Goal: Task Accomplishment & Management: Use online tool/utility

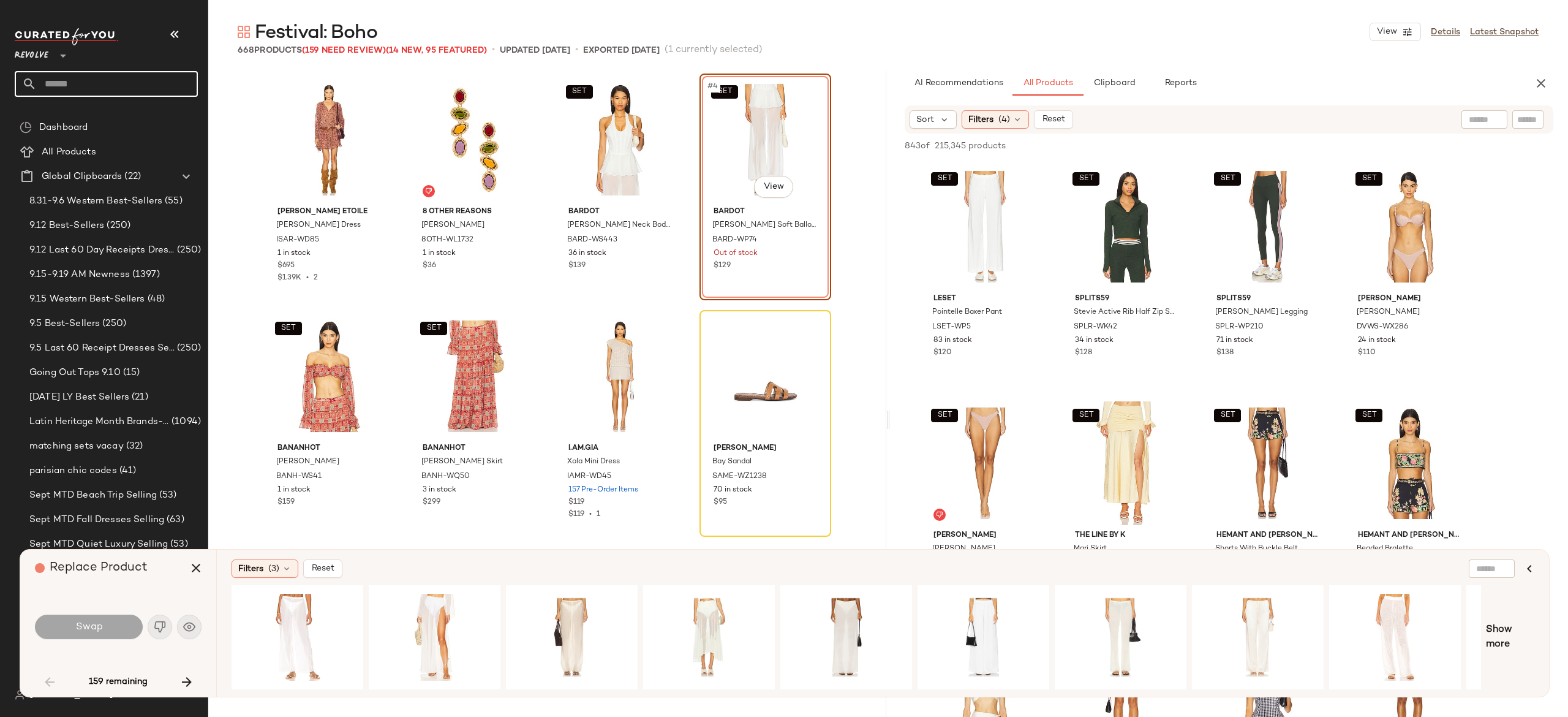
click at [133, 83] on input "text" at bounding box center [117, 84] width 161 height 25
click at [196, 570] on icon "button" at bounding box center [196, 568] width 15 height 15
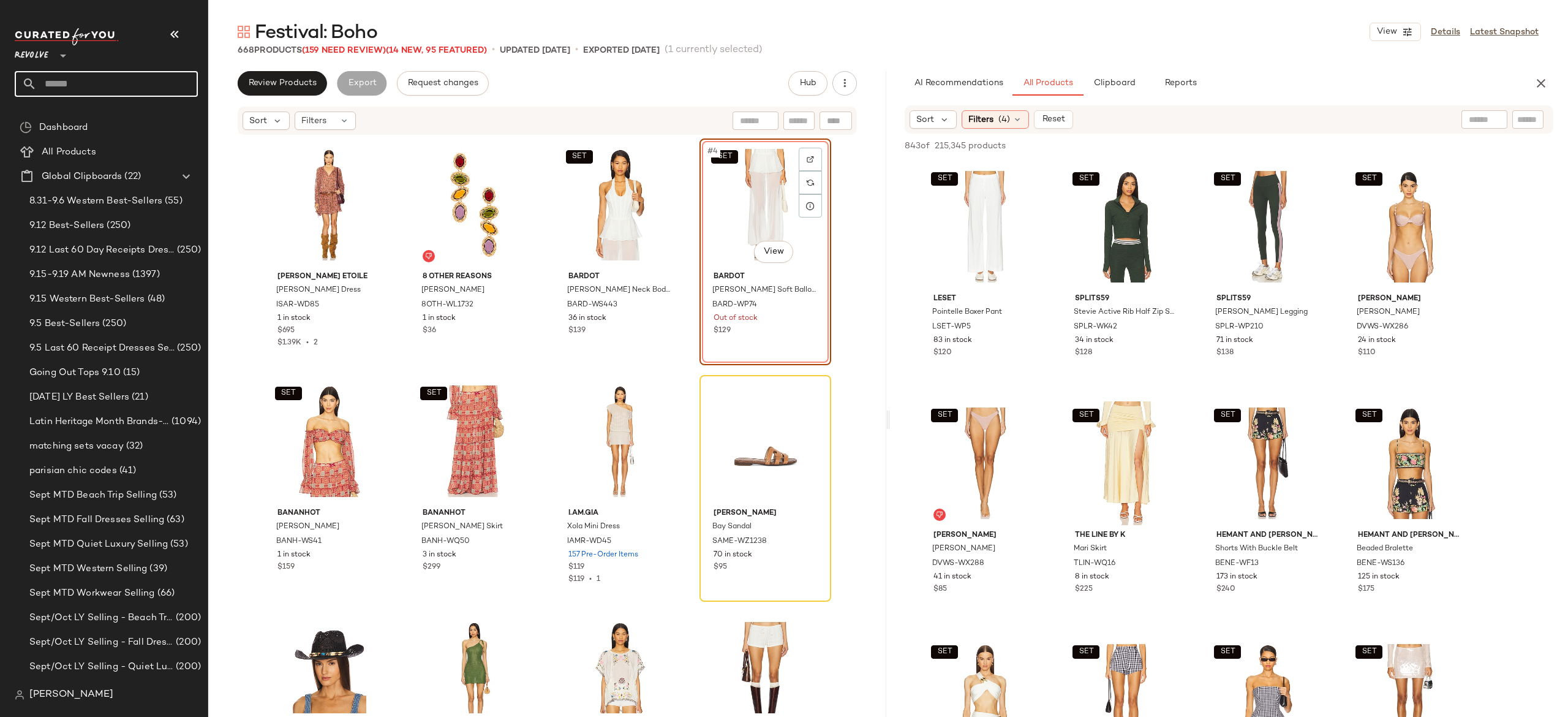
click at [182, 90] on input "text" at bounding box center [117, 84] width 161 height 25
type input "*****"
click at [118, 119] on span "d Look" at bounding box center [117, 120] width 29 height 13
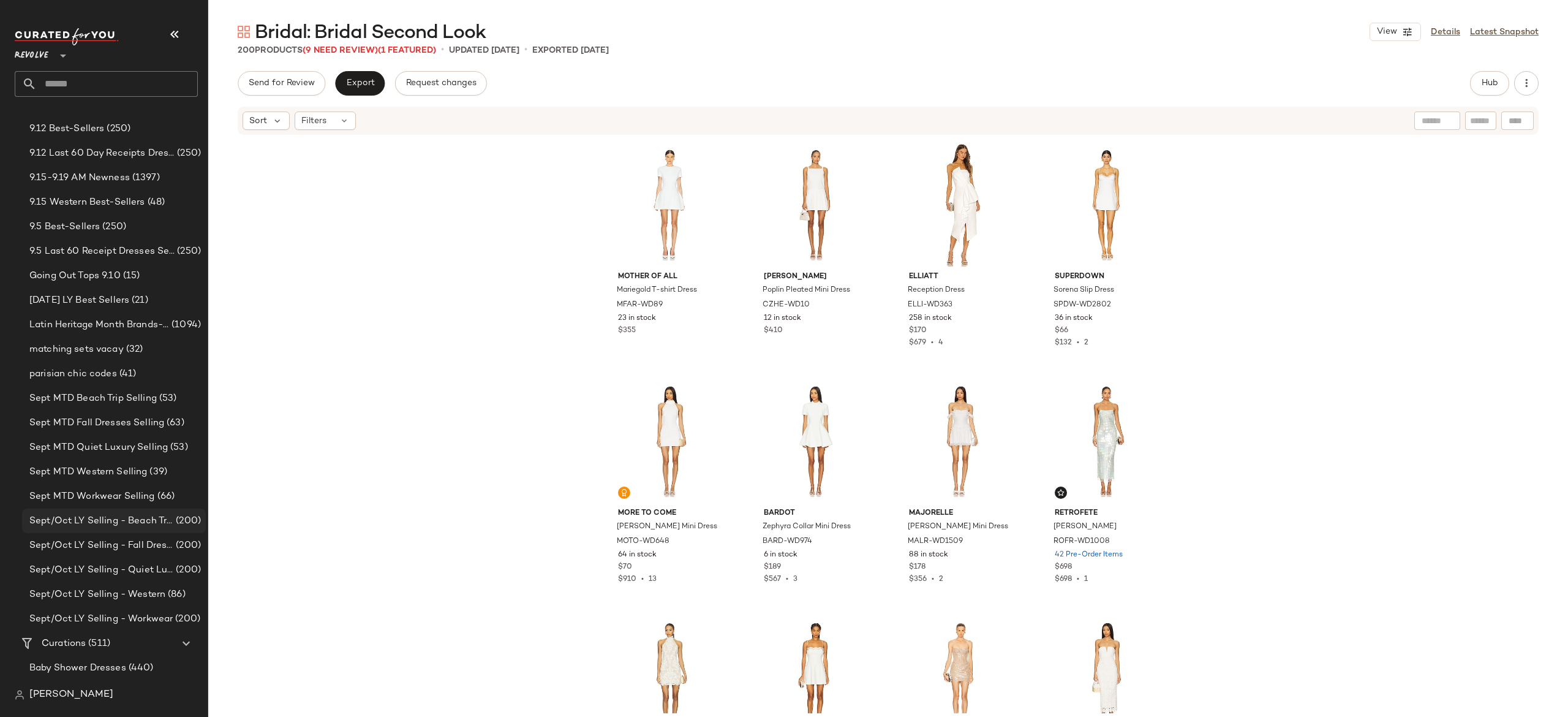
scroll to position [94, 0]
click at [278, 122] on icon at bounding box center [277, 120] width 11 height 11
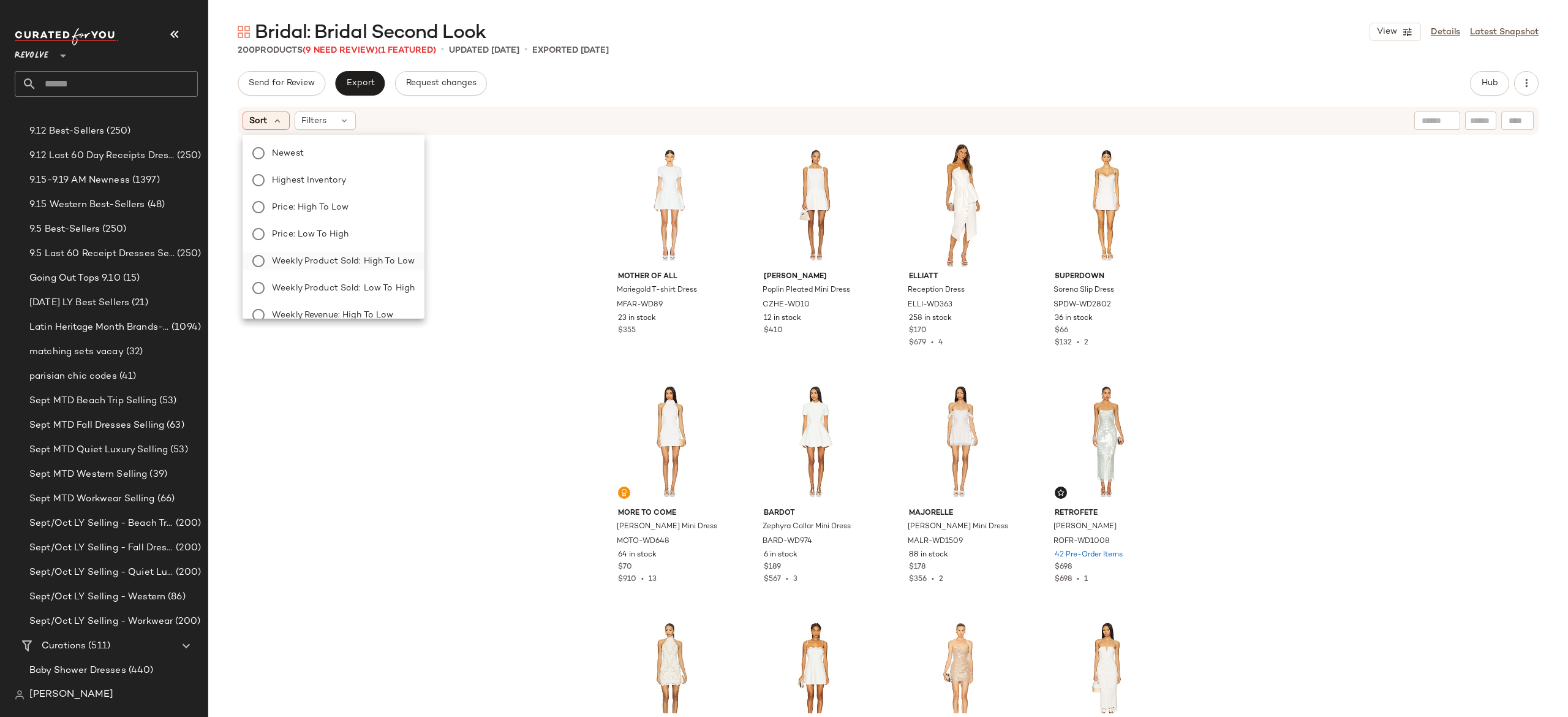
click at [304, 257] on span "Weekly Product Sold: High to Low" at bounding box center [343, 261] width 143 height 13
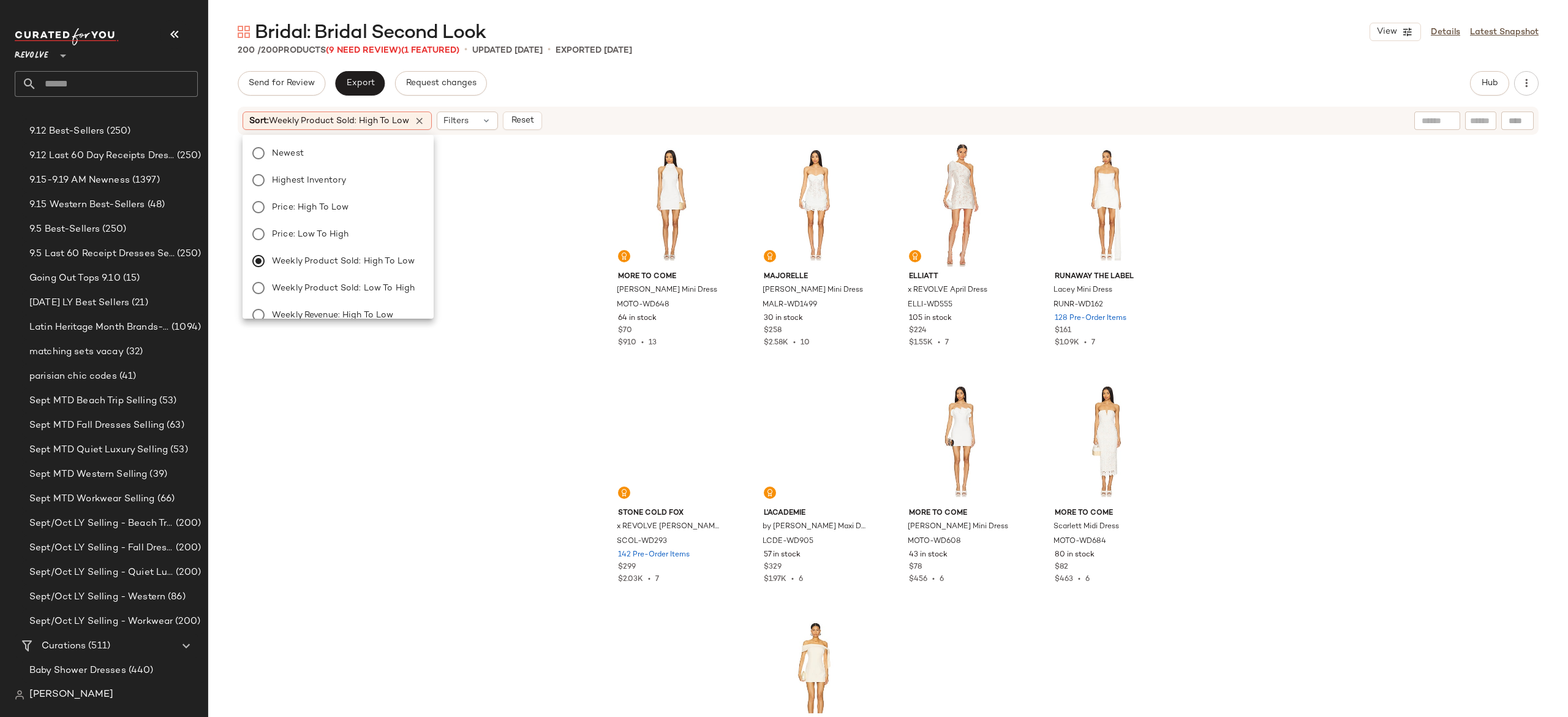
click at [481, 228] on div "MORE TO COME [PERSON_NAME] Mini Dress MOTO-WD648 64 in stock $70 $910 • 13 [PER…" at bounding box center [889, 425] width 1360 height 577
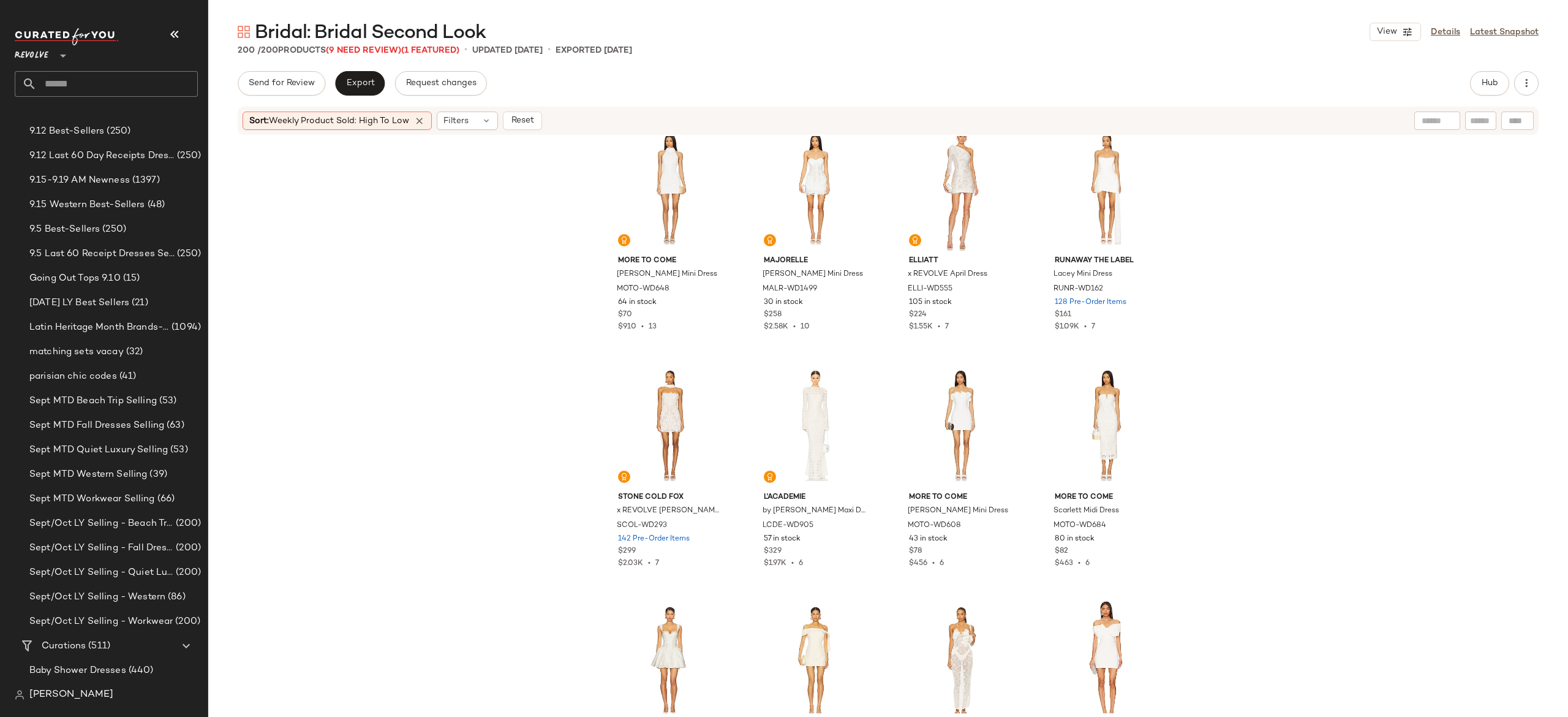
scroll to position [0, 0]
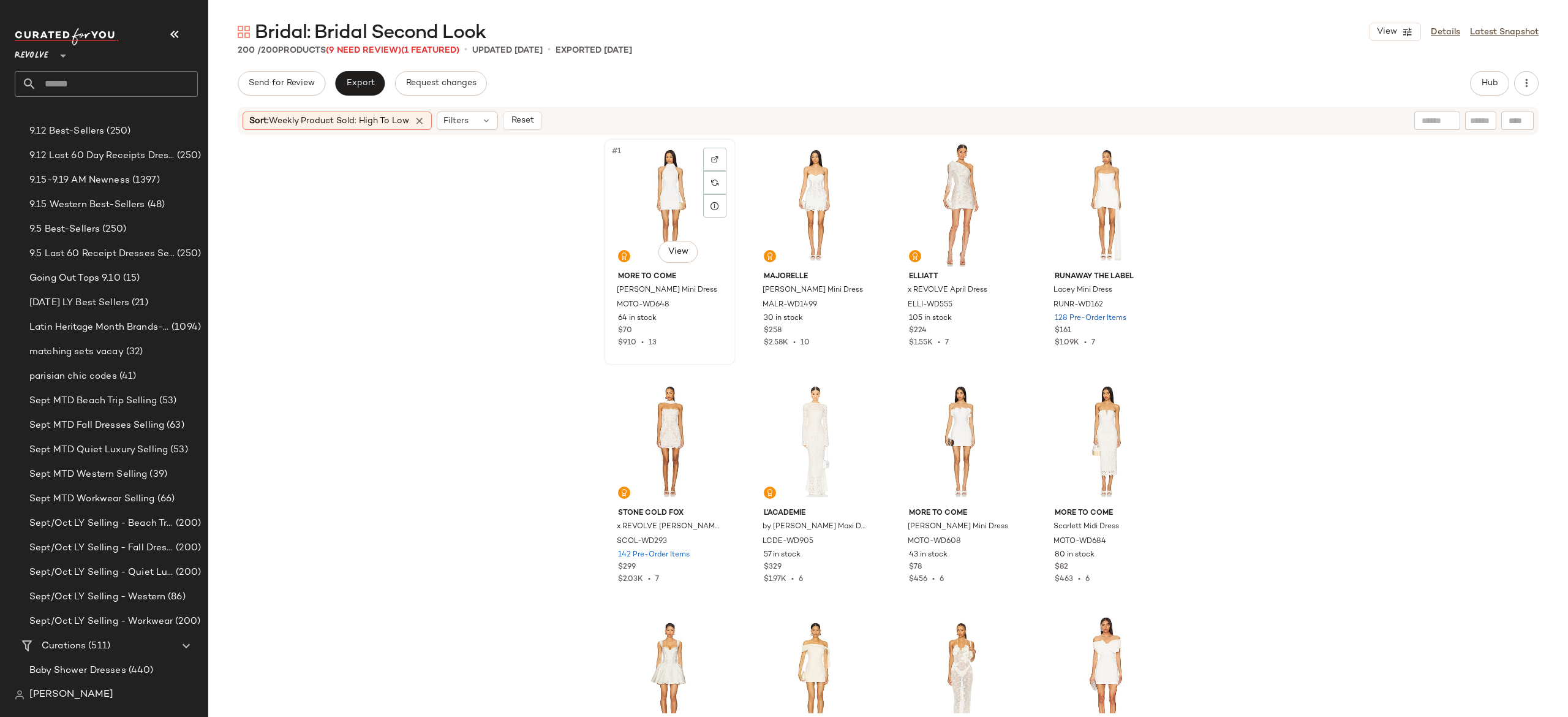
click at [675, 186] on div "#1 View" at bounding box center [670, 205] width 123 height 124
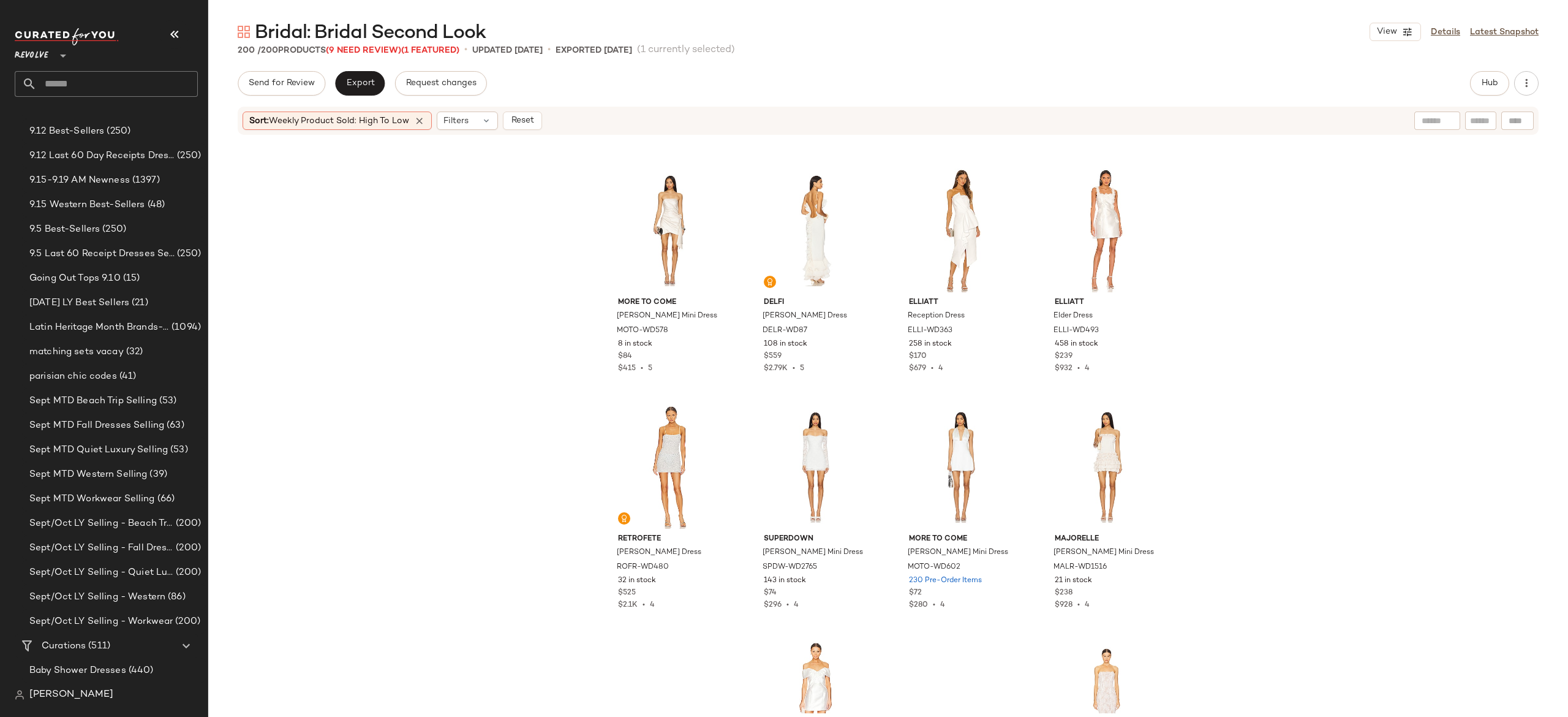
scroll to position [701, 0]
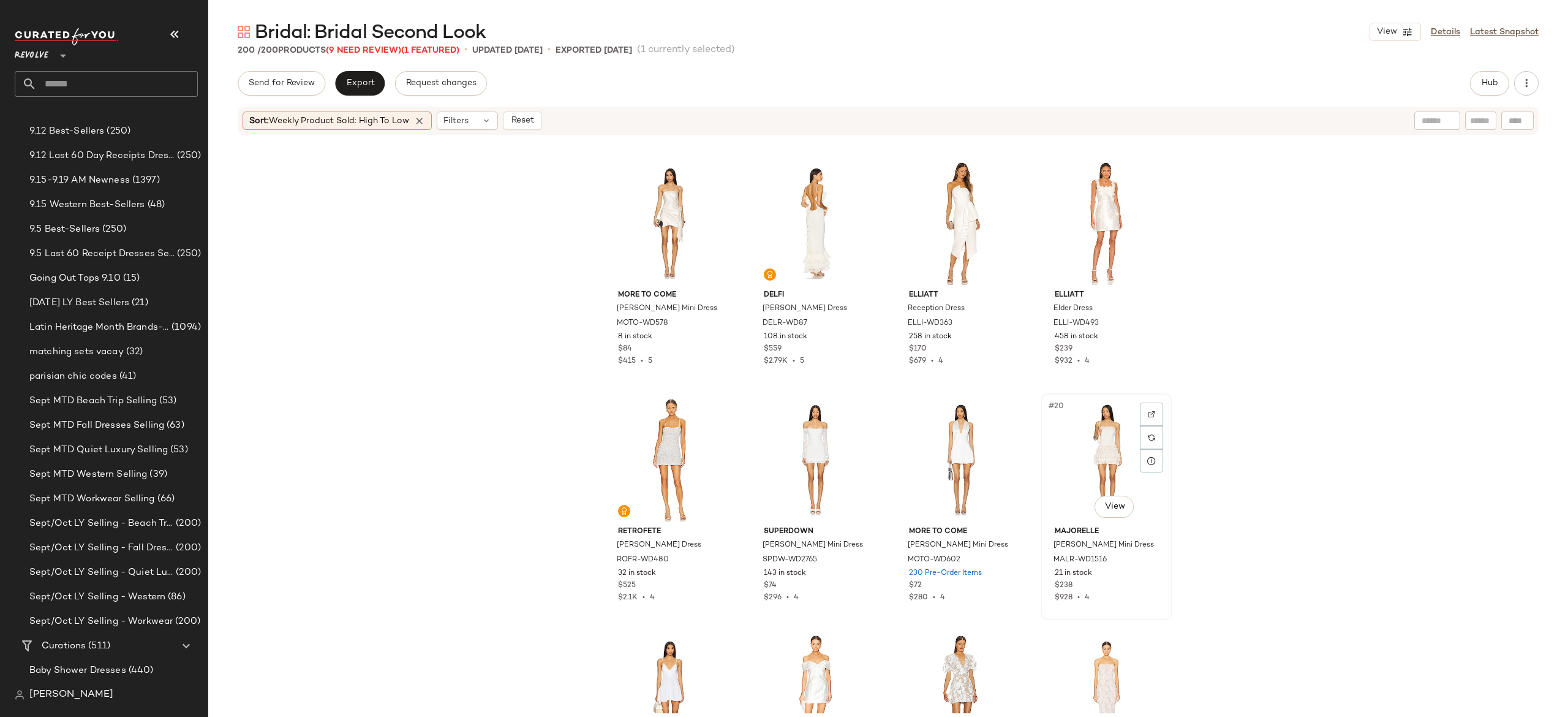
click at [1093, 458] on div "#20 View" at bounding box center [1106, 459] width 123 height 124
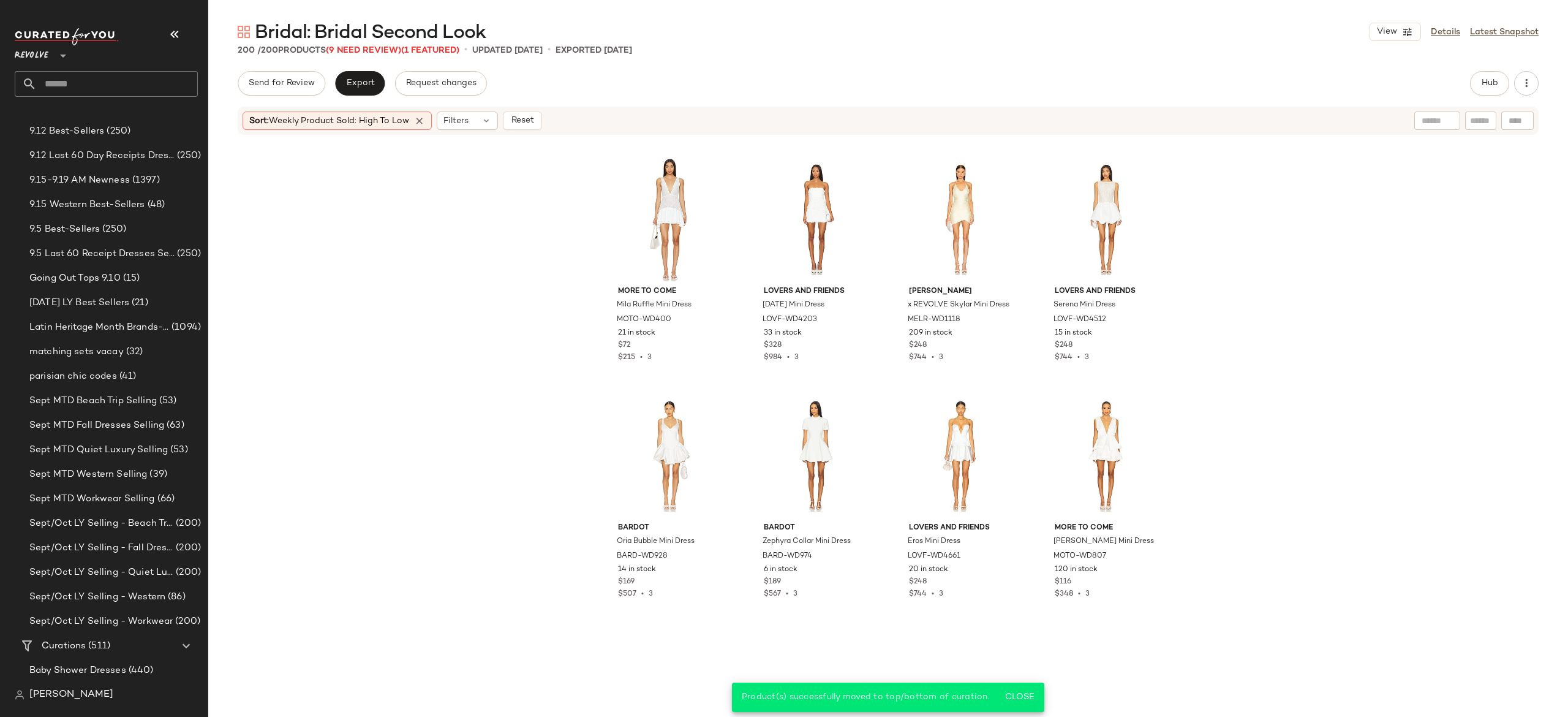
scroll to position [1427, 0]
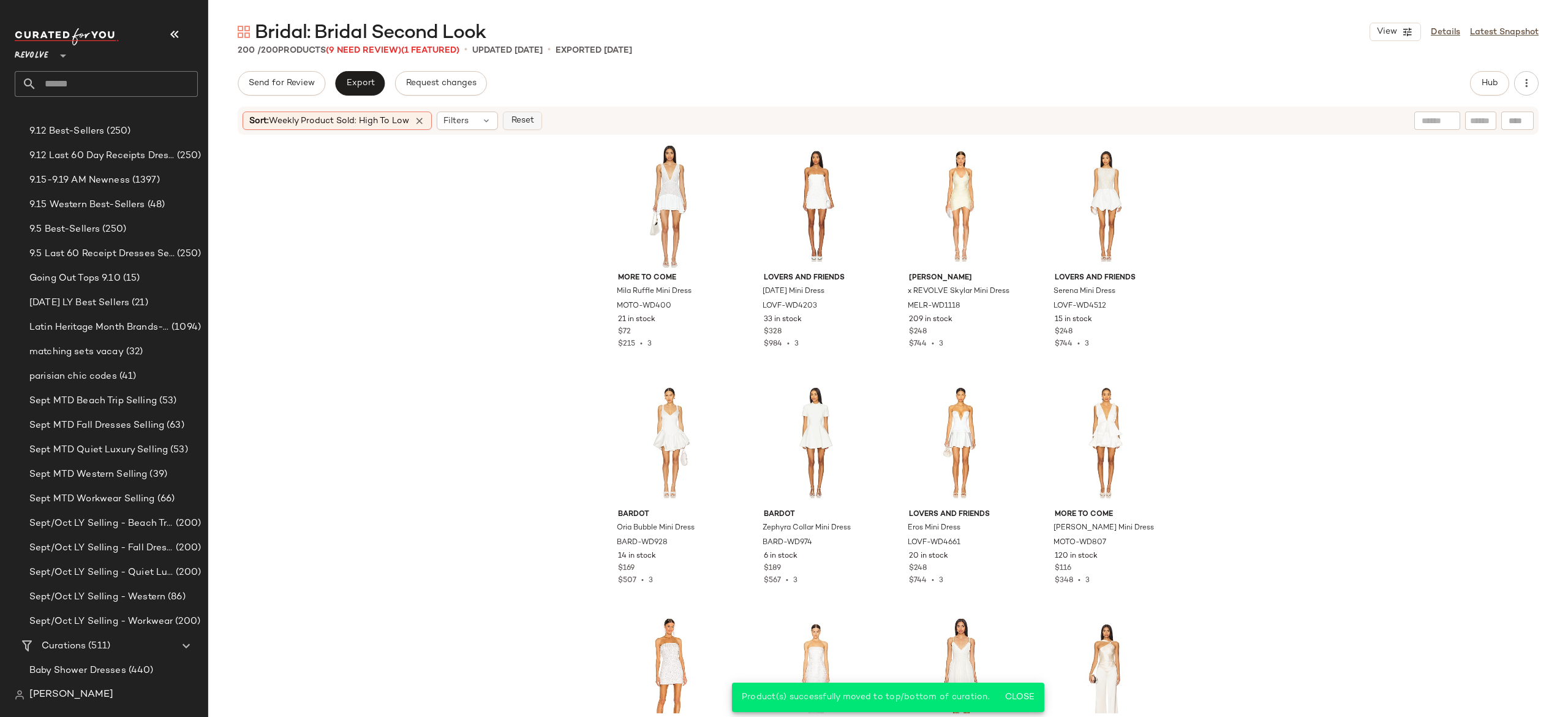
click at [533, 117] on span "Reset" at bounding box center [522, 121] width 23 height 10
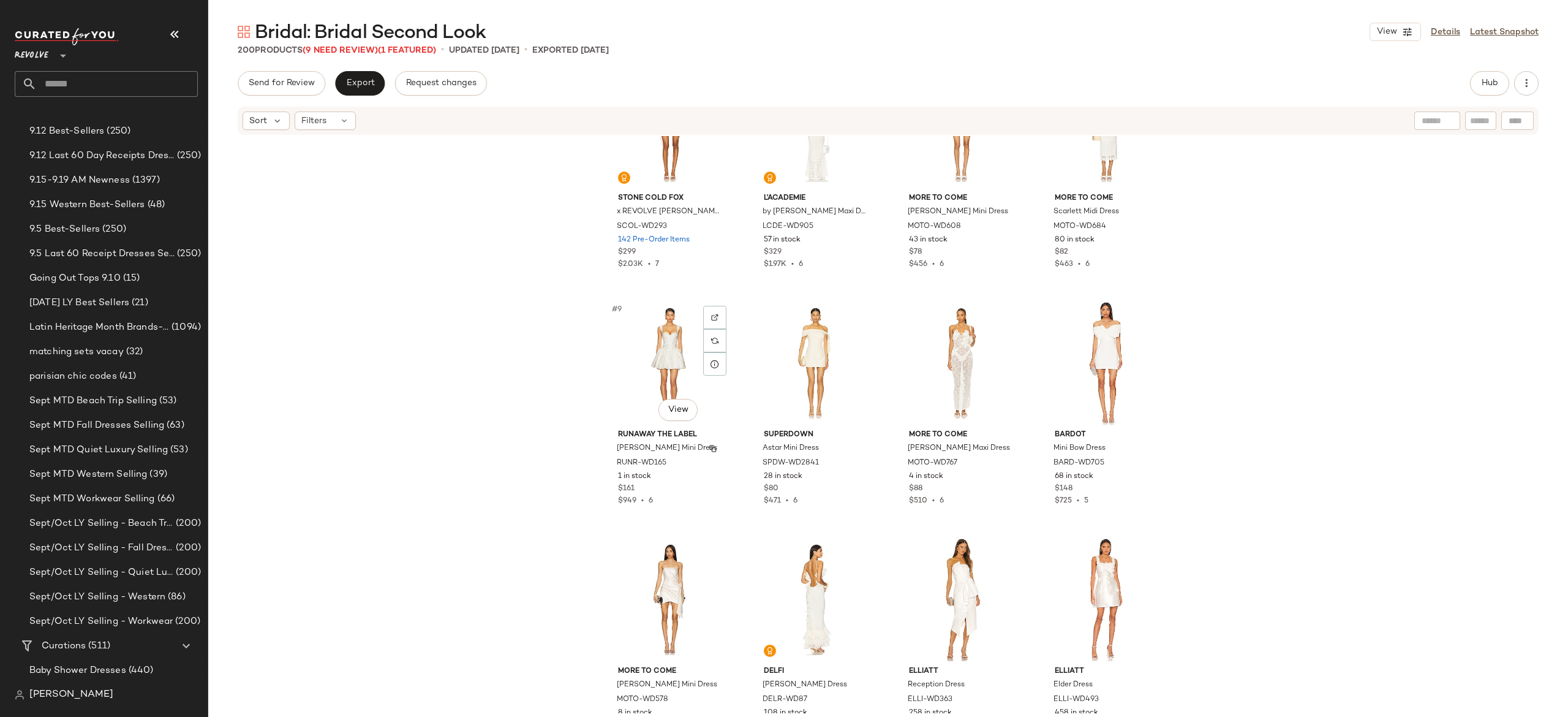
scroll to position [324, 0]
click at [168, 85] on input "text" at bounding box center [117, 84] width 161 height 25
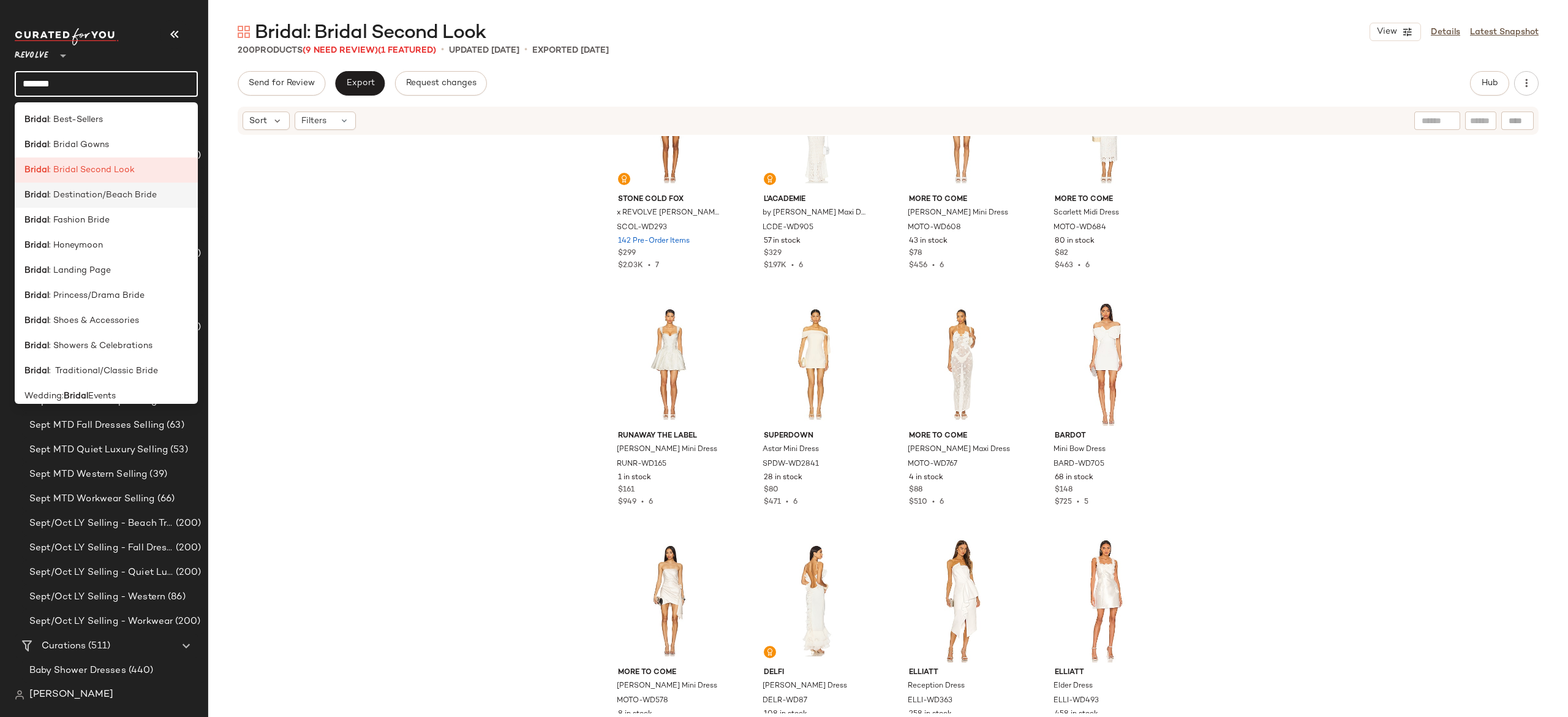
scroll to position [10, 0]
type input "******"
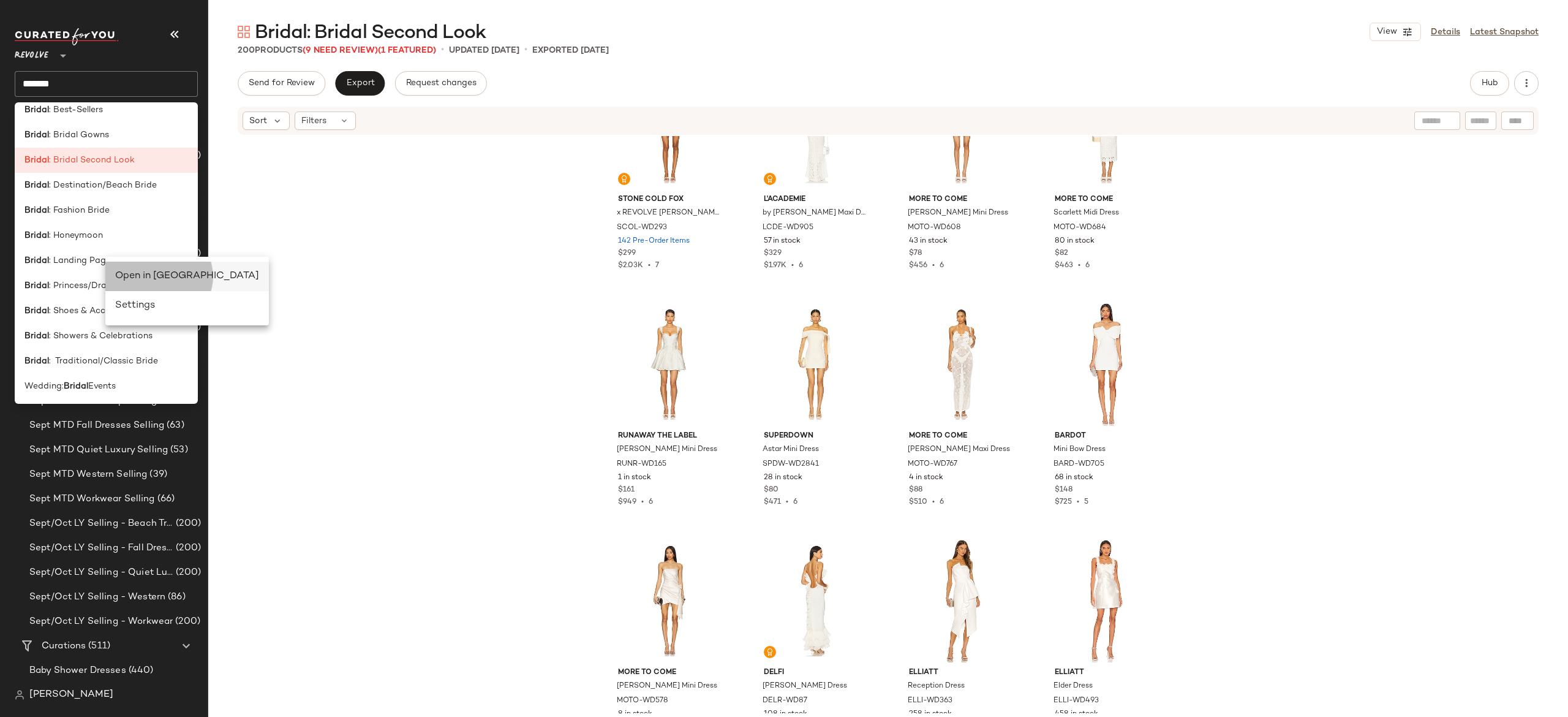
click at [159, 273] on div "Open in [GEOGRAPHIC_DATA]" at bounding box center [186, 276] width 144 height 15
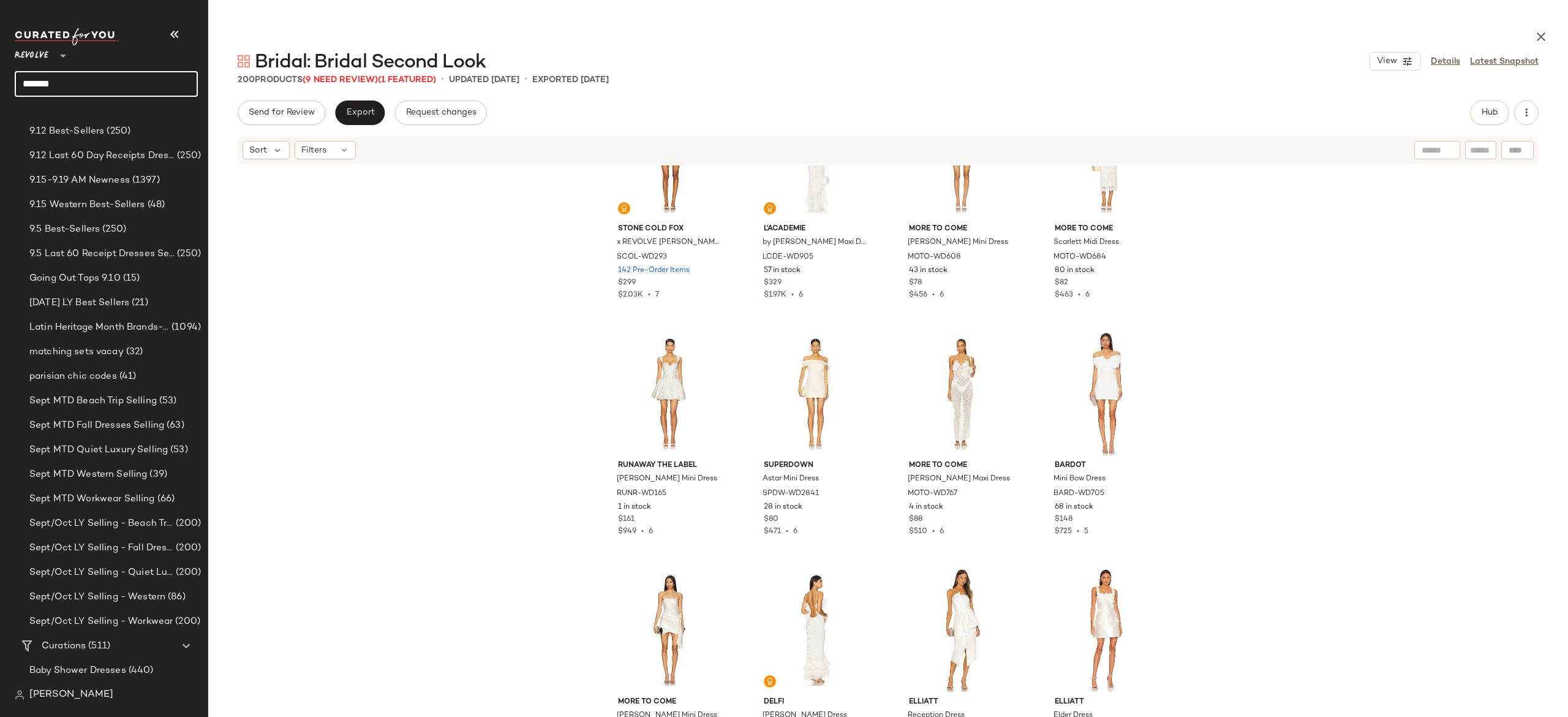
click at [177, 78] on input "******" at bounding box center [106, 84] width 183 height 25
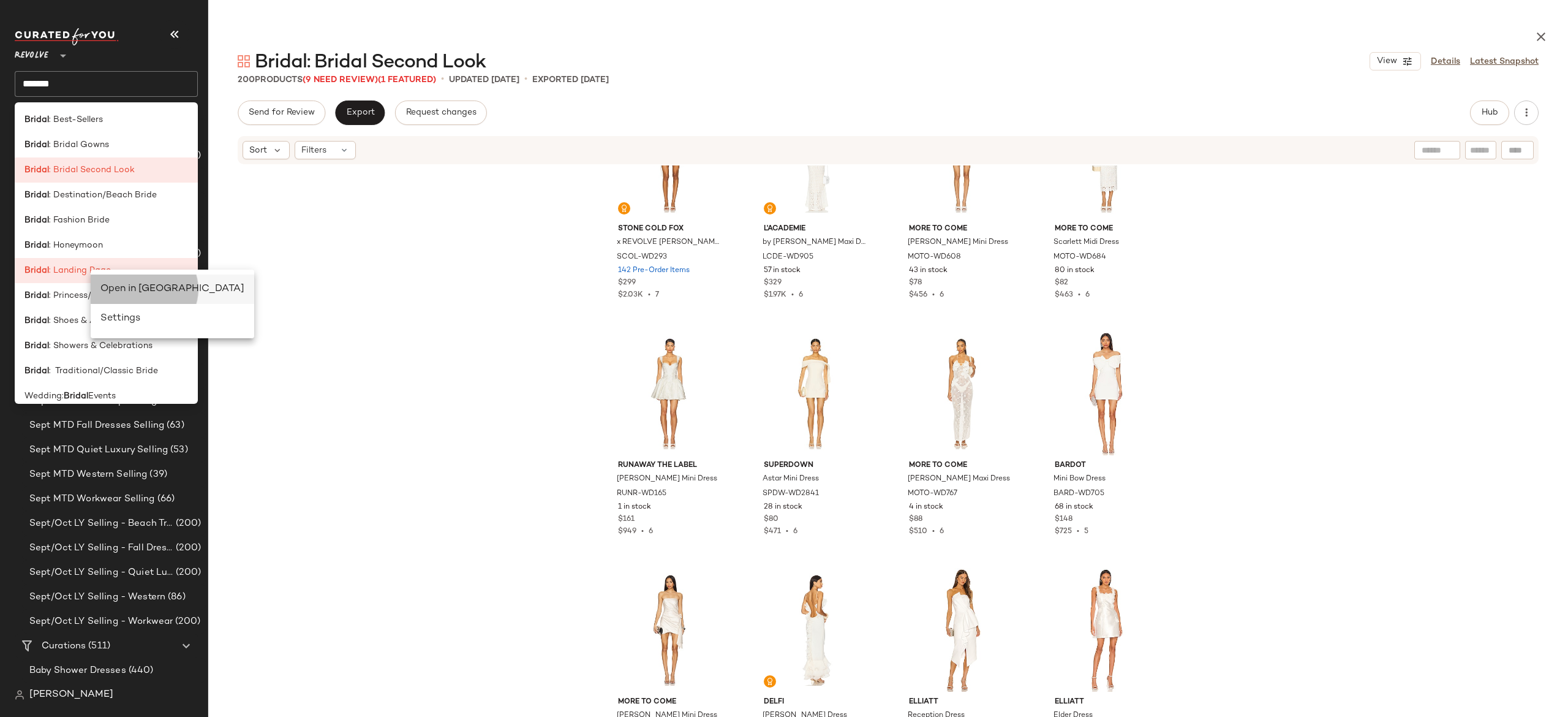
click at [109, 292] on div "Open in [GEOGRAPHIC_DATA]" at bounding box center [172, 289] width 144 height 15
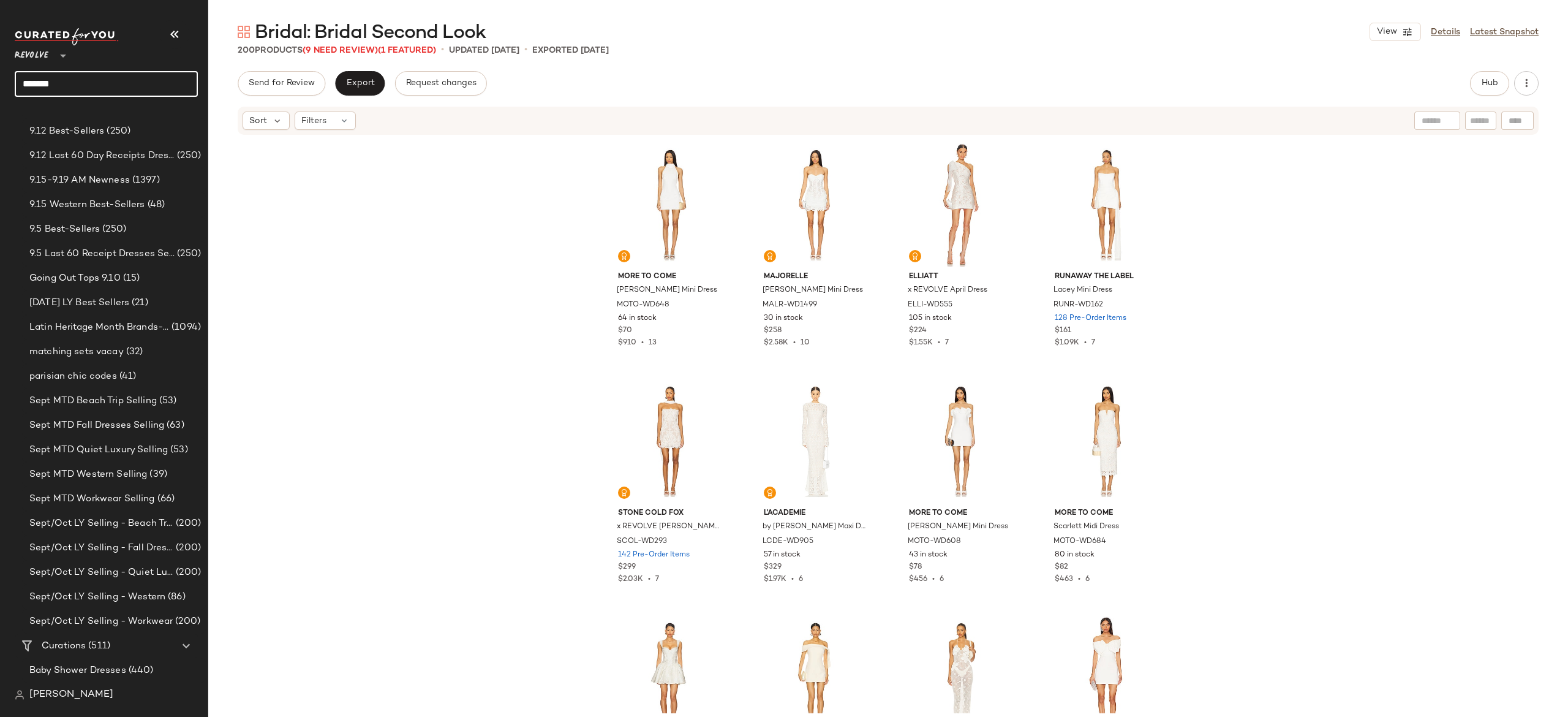
click at [136, 82] on input "******" at bounding box center [106, 84] width 183 height 25
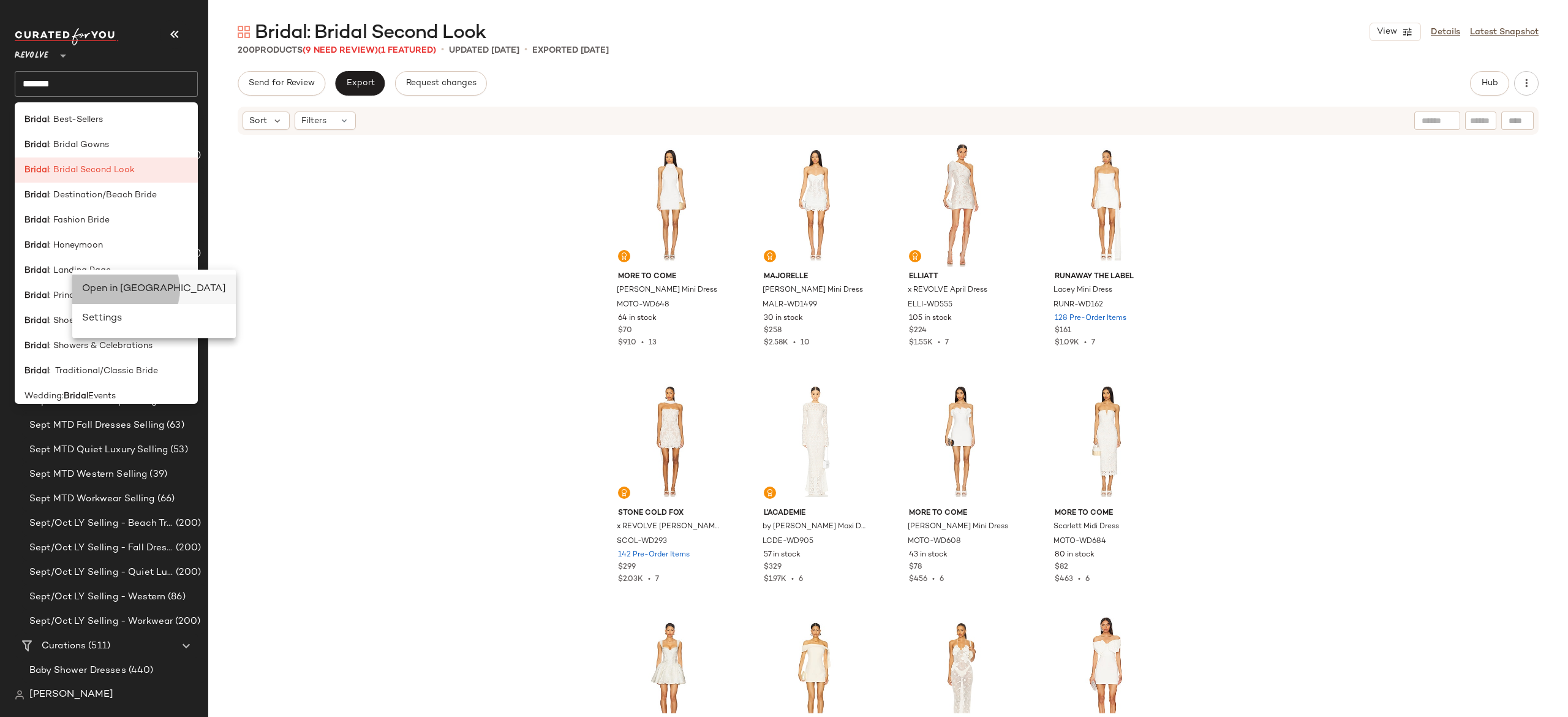
click at [99, 283] on div "Open in [GEOGRAPHIC_DATA]" at bounding box center [154, 289] width 144 height 15
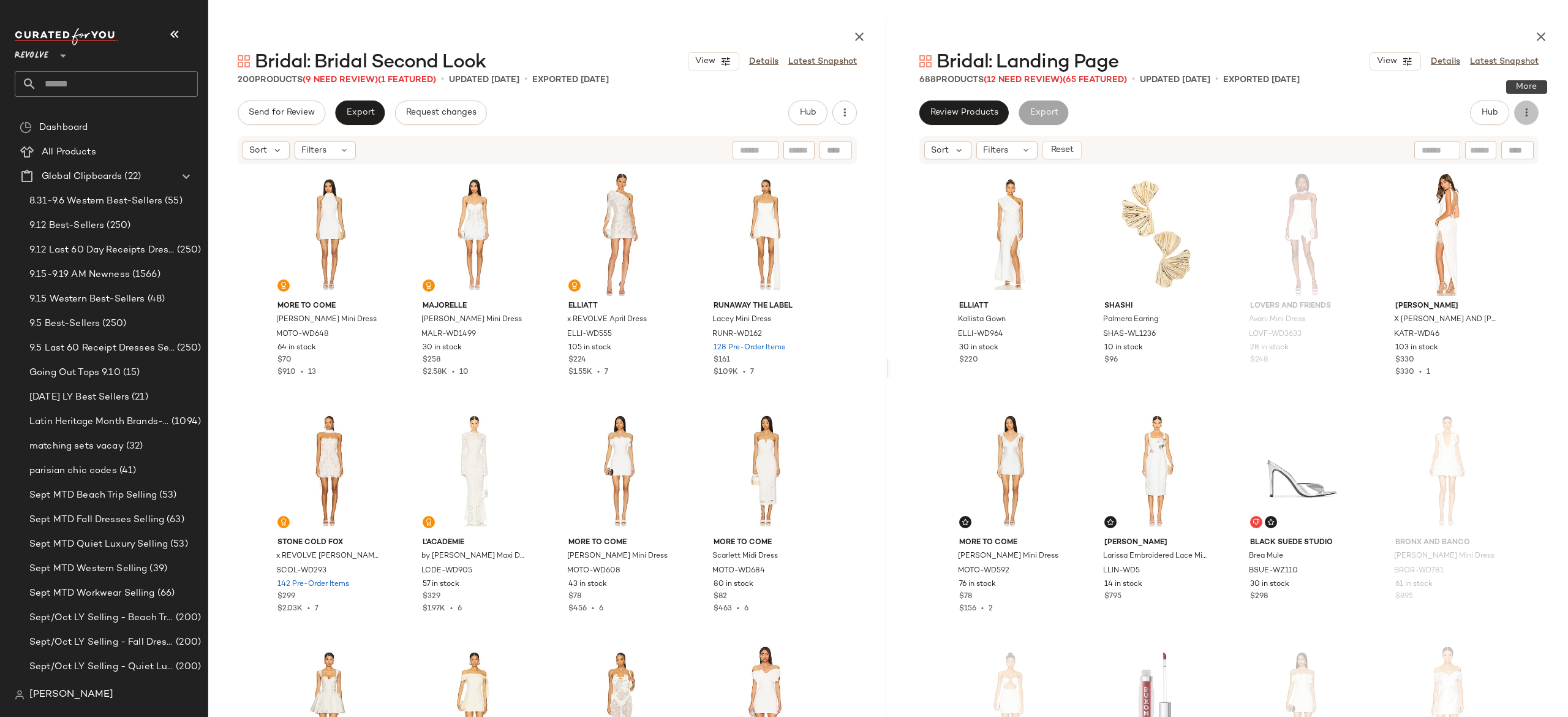
click at [1522, 113] on icon "button" at bounding box center [1526, 113] width 12 height 12
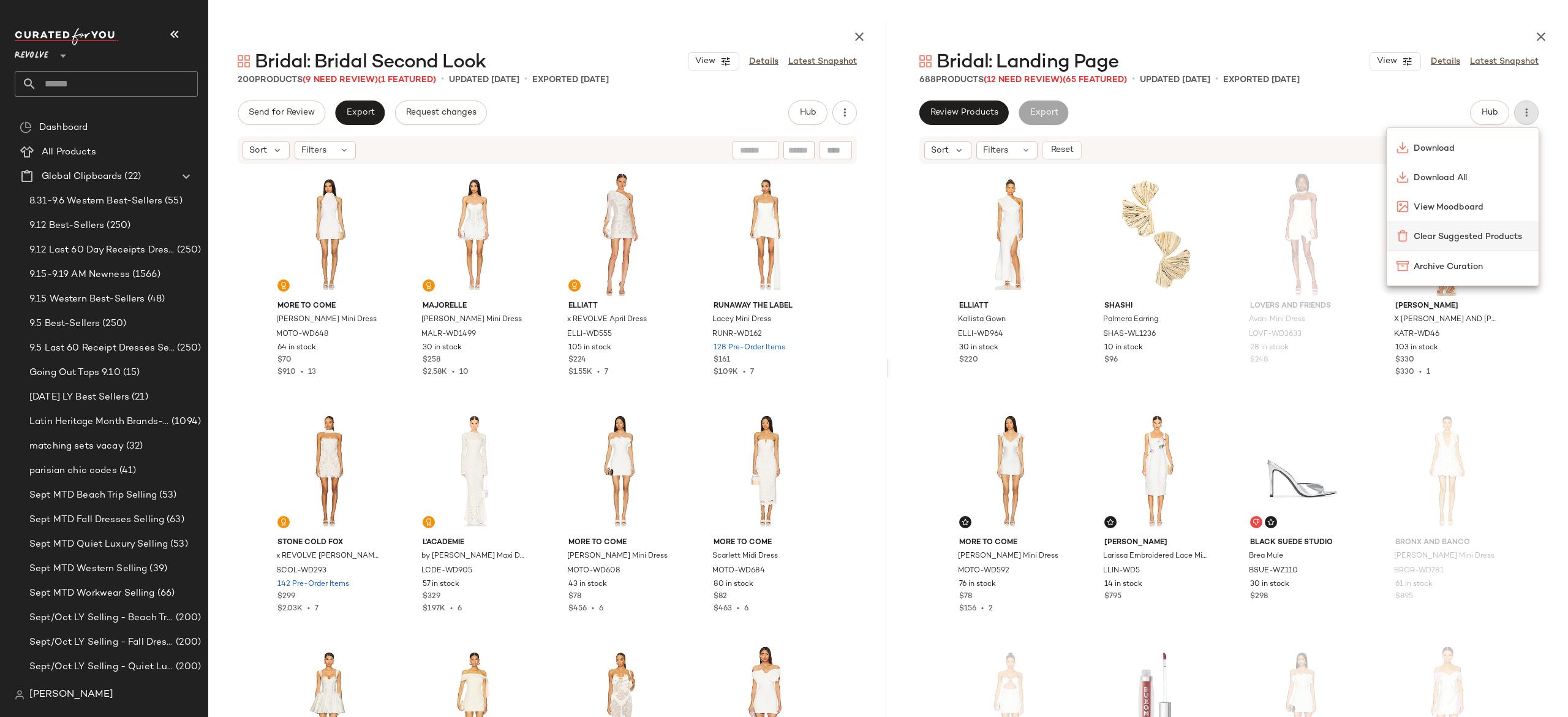
click at [1469, 230] on div "Clear Suggested Products" at bounding box center [1462, 237] width 132 height 13
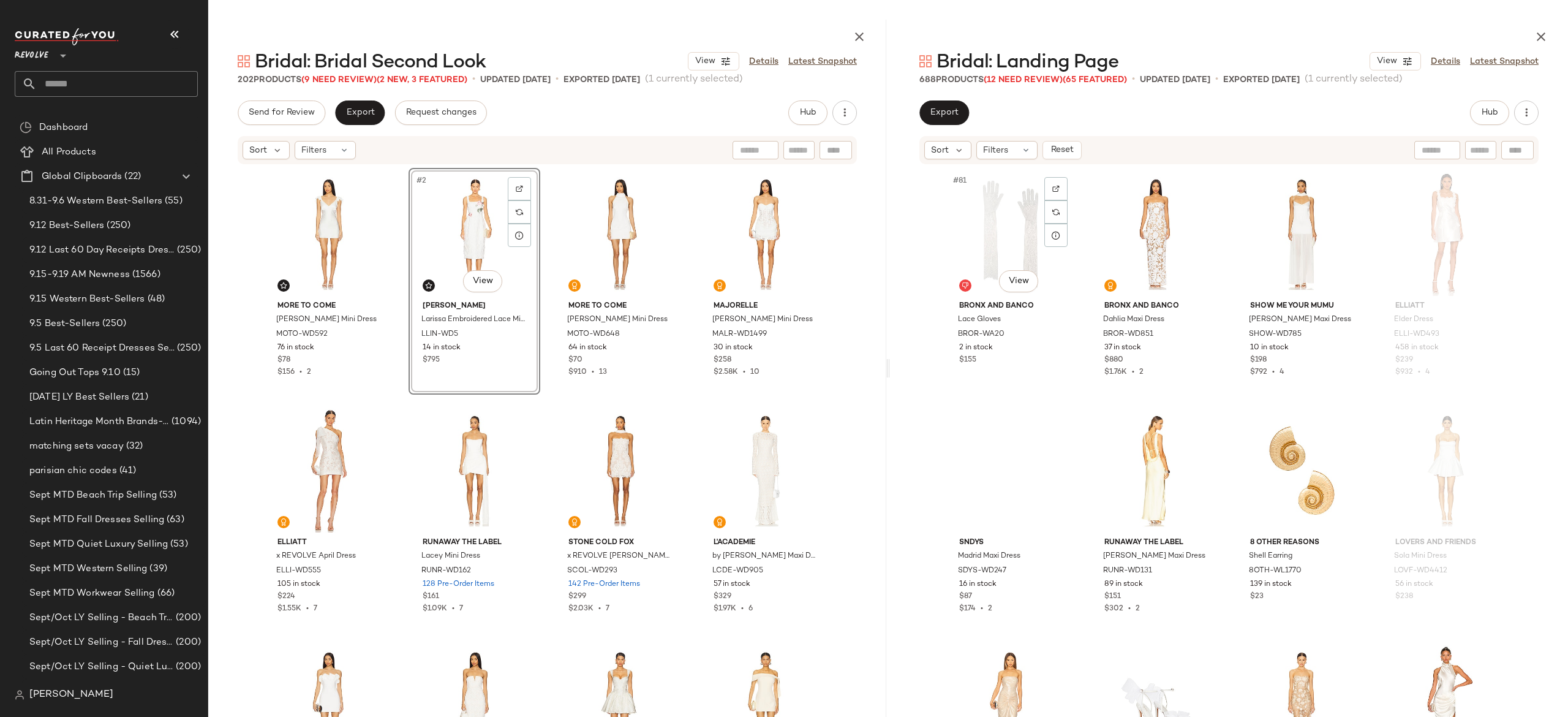
scroll to position [4740, 0]
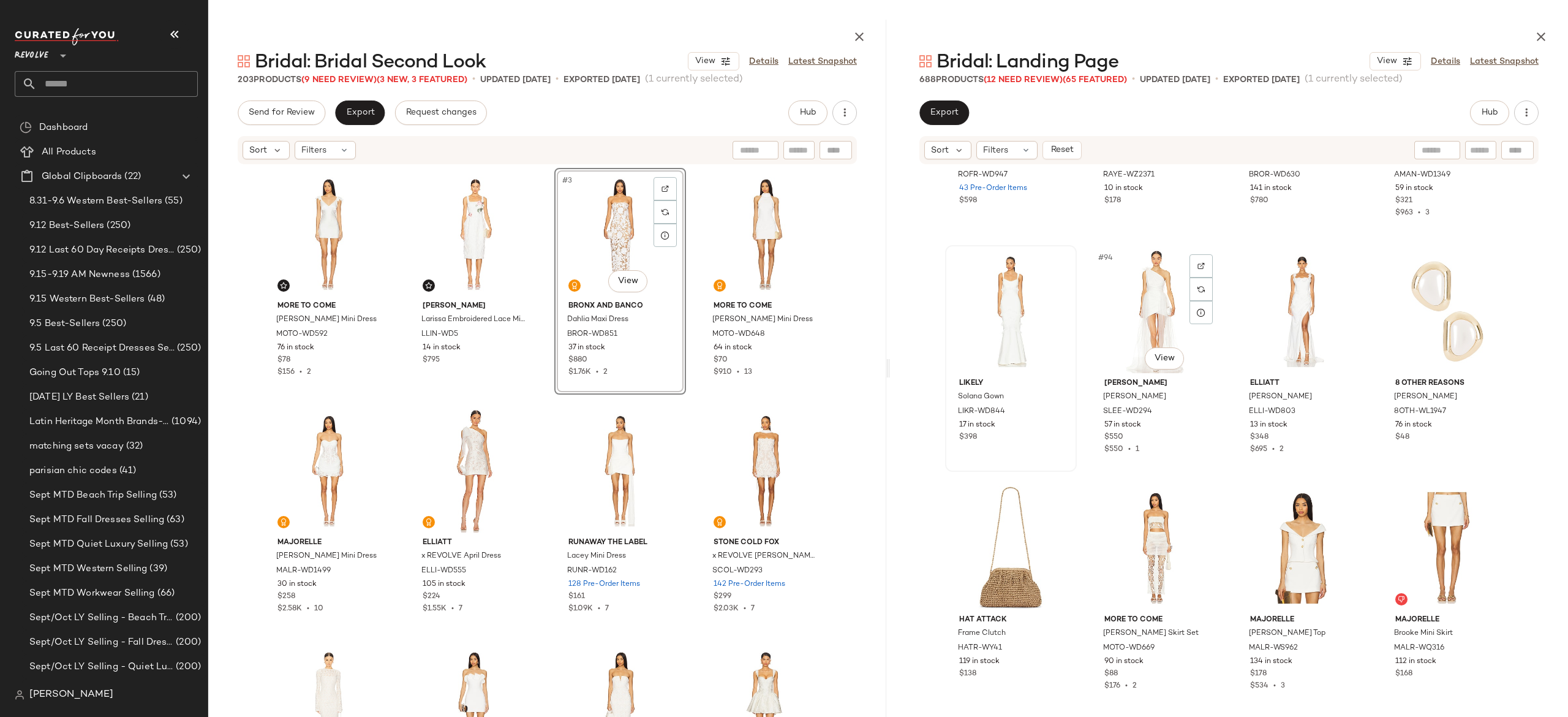
scroll to position [5375, 0]
click at [954, 152] on icon at bounding box center [959, 149] width 11 height 11
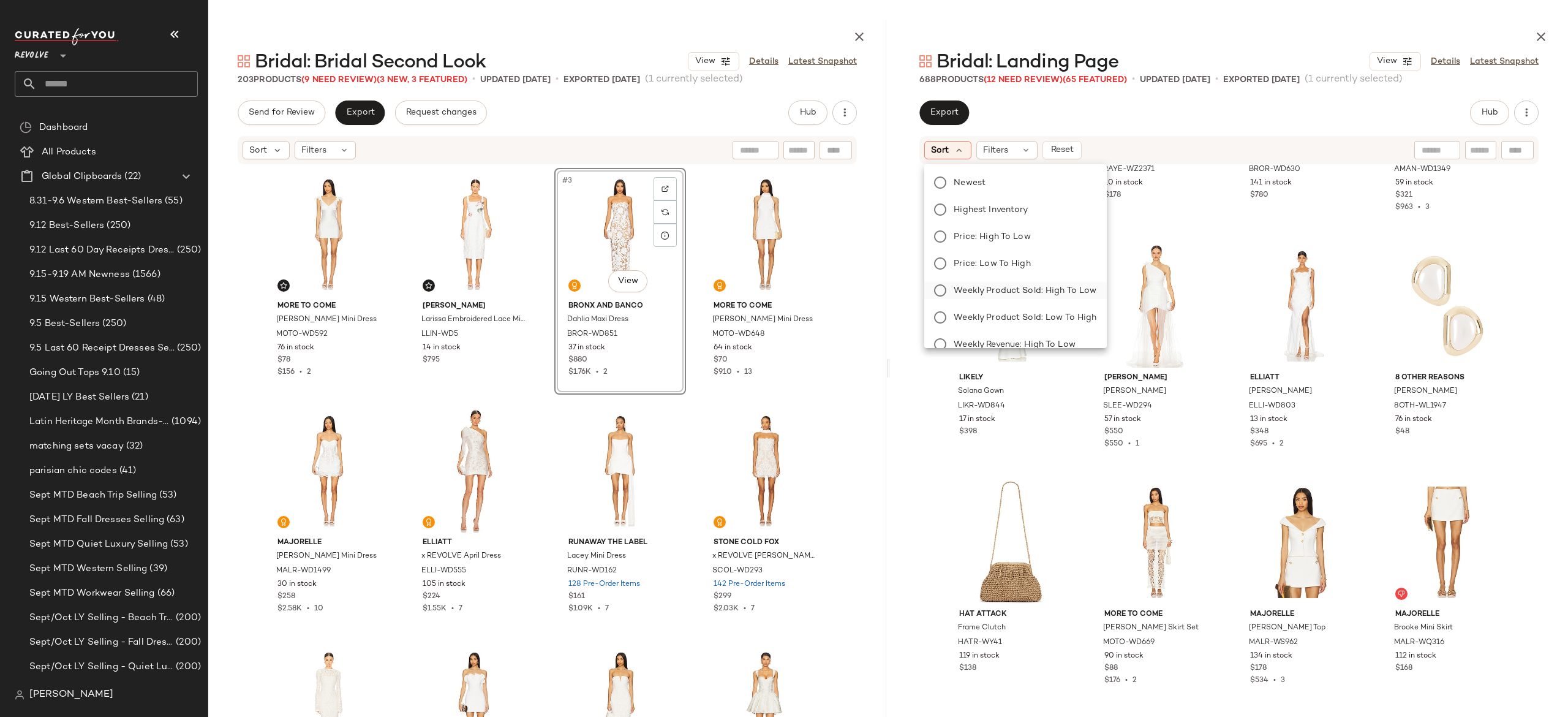
click at [987, 288] on span "Weekly Product Sold: High to Low" at bounding box center [1025, 291] width 143 height 13
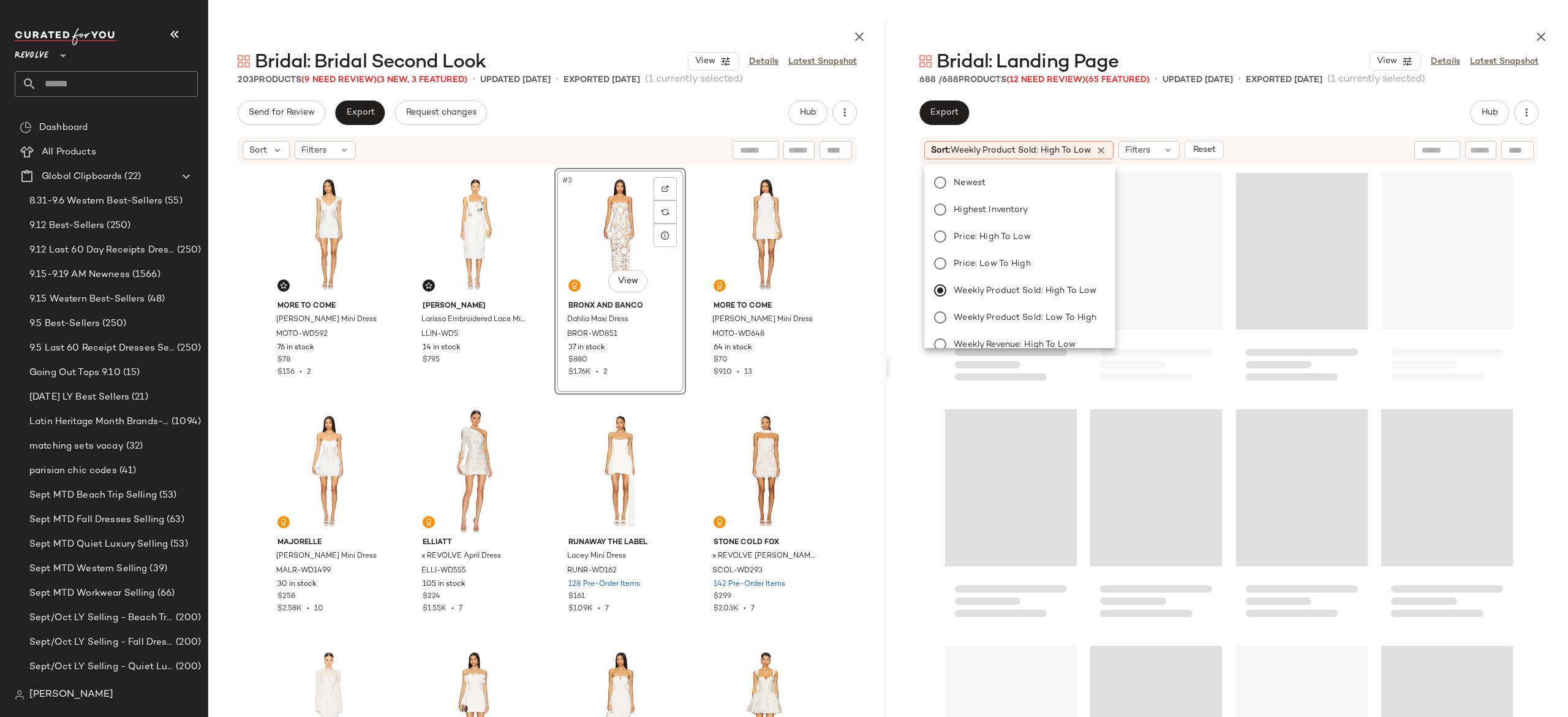
scroll to position [6620, 0]
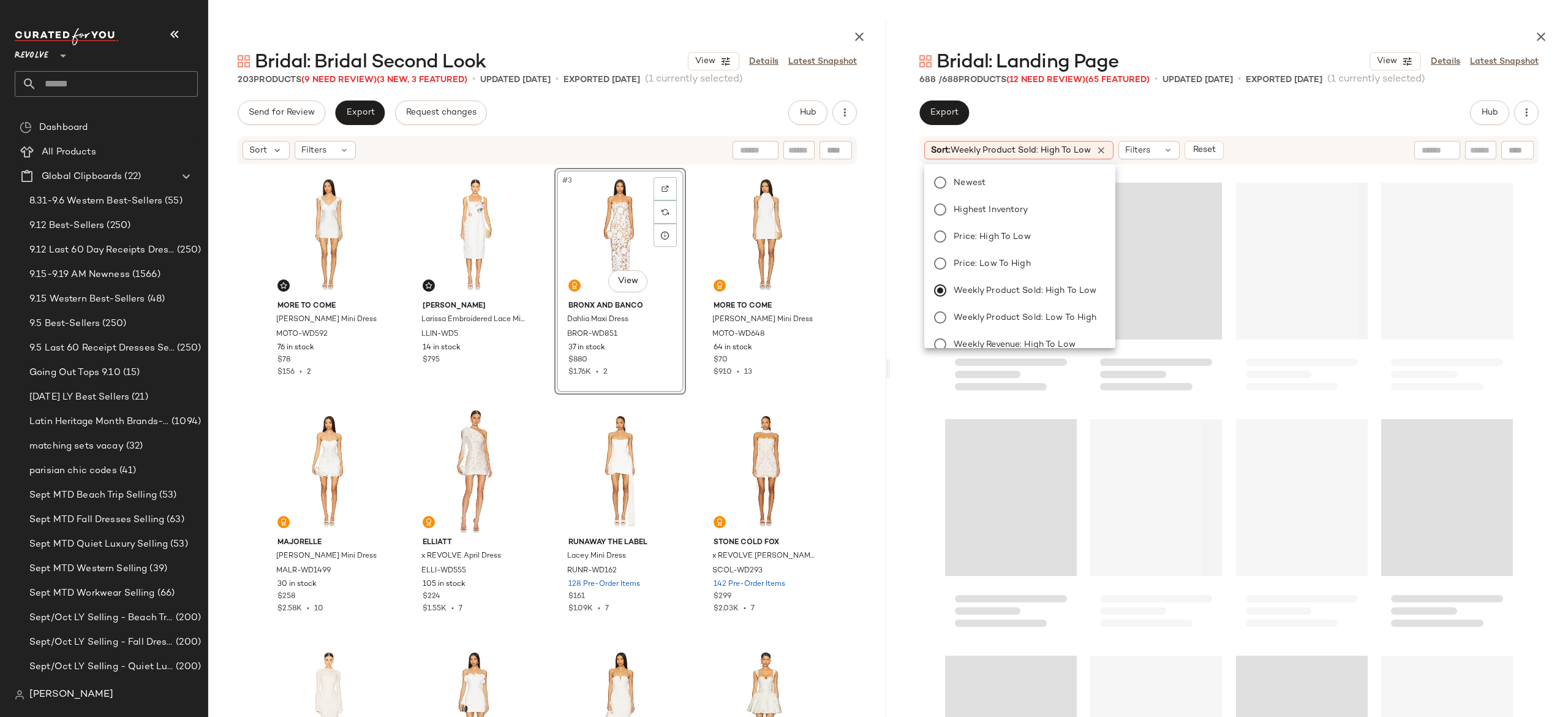
click at [1270, 134] on div "Export Hub Sort: Weekly Product Sold: High to Low Filters Reset" at bounding box center [1230, 448] width 678 height 697
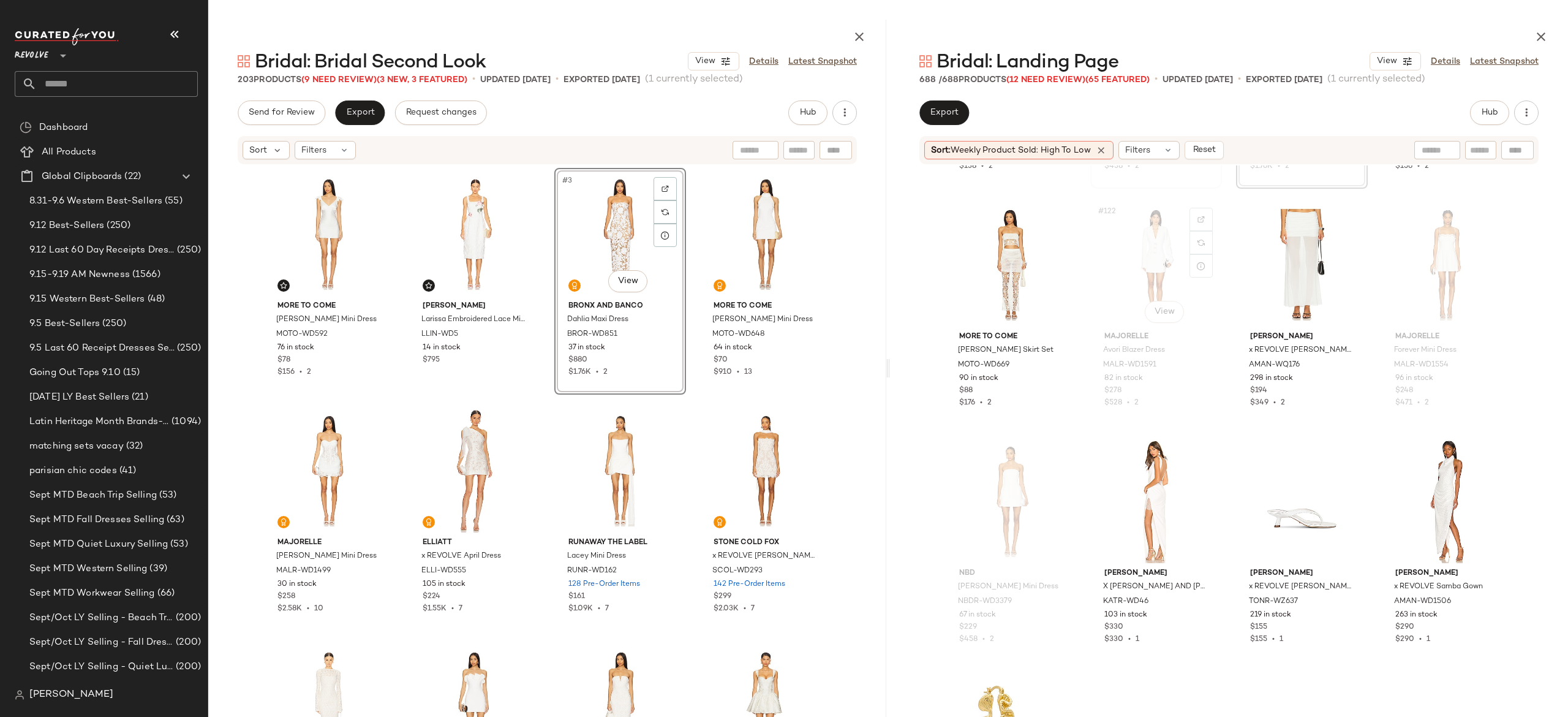
scroll to position [7073, 0]
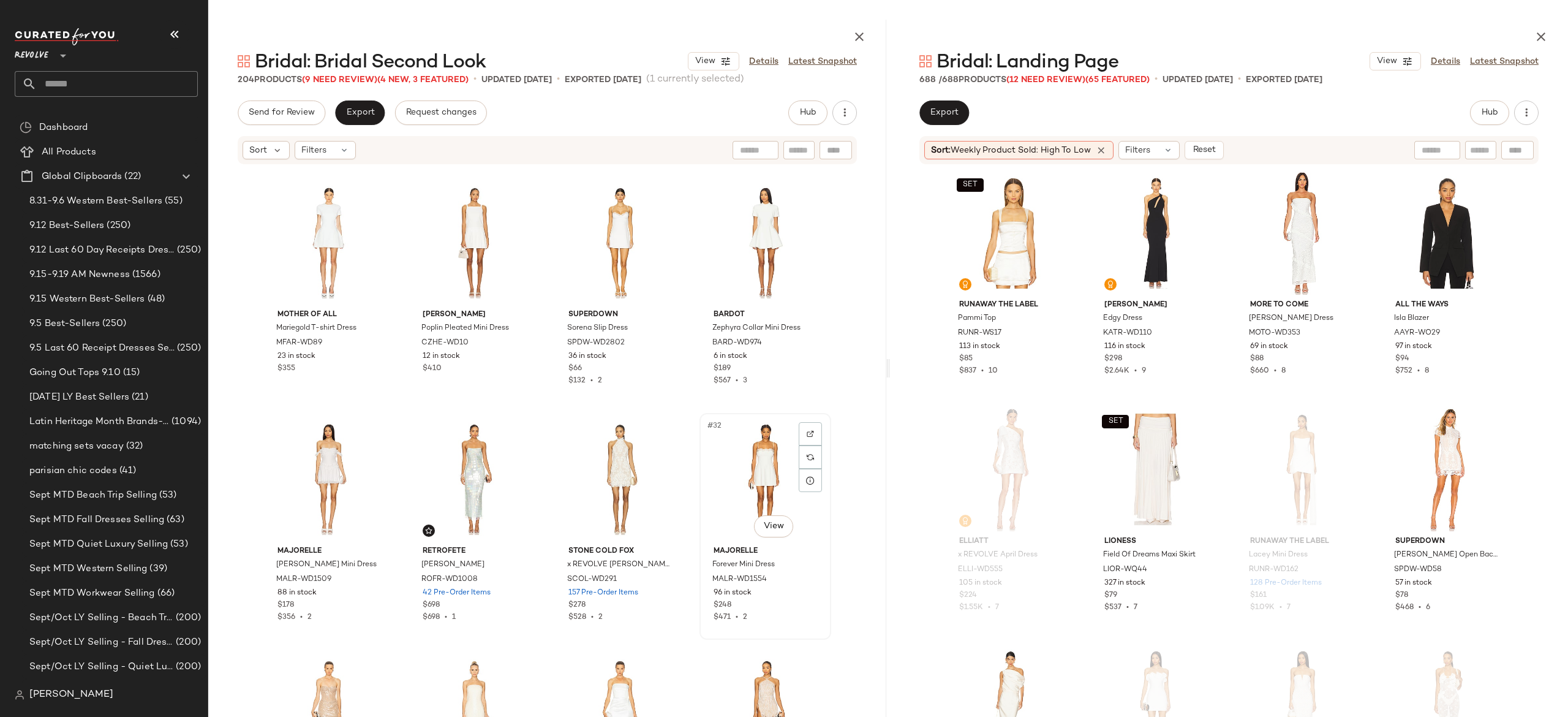
scroll to position [1497, 0]
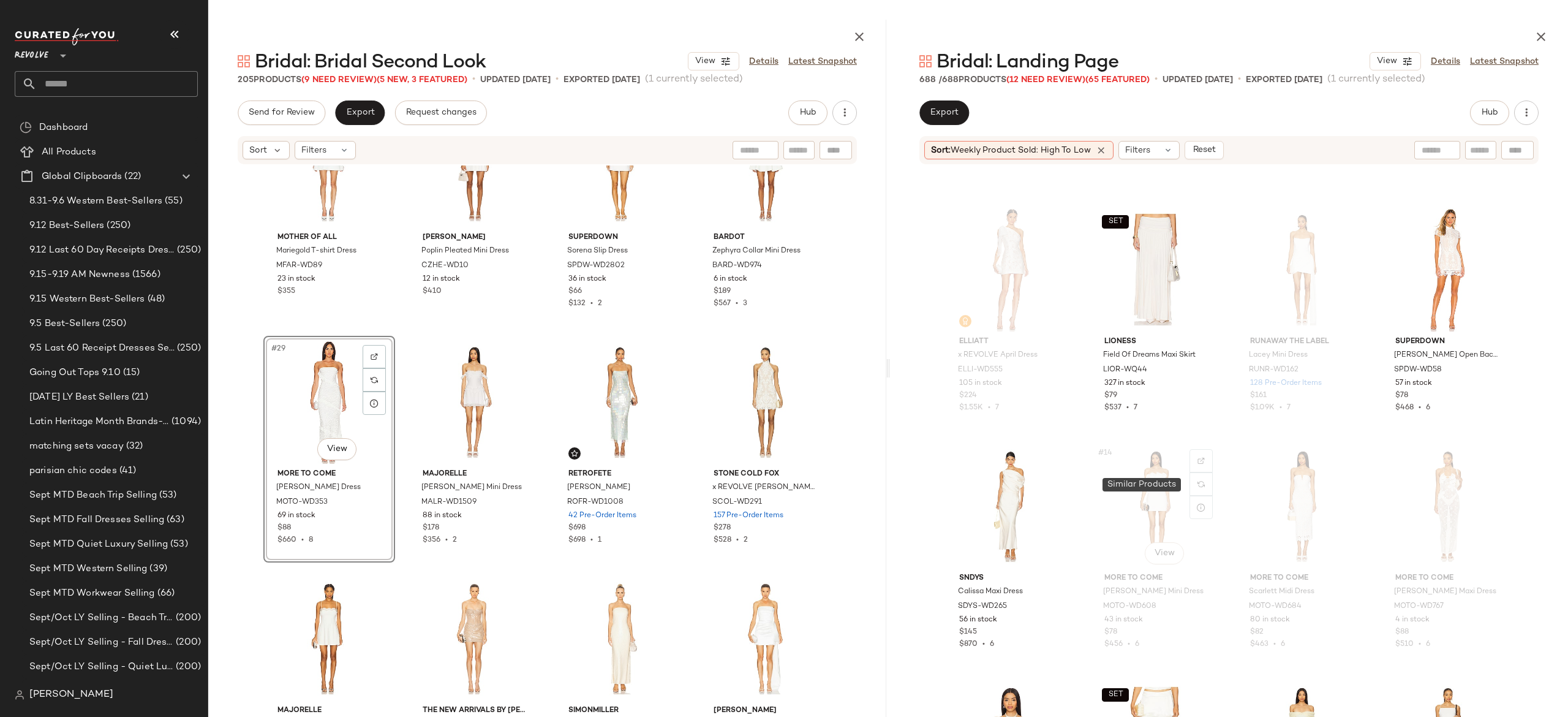
scroll to position [446, 0]
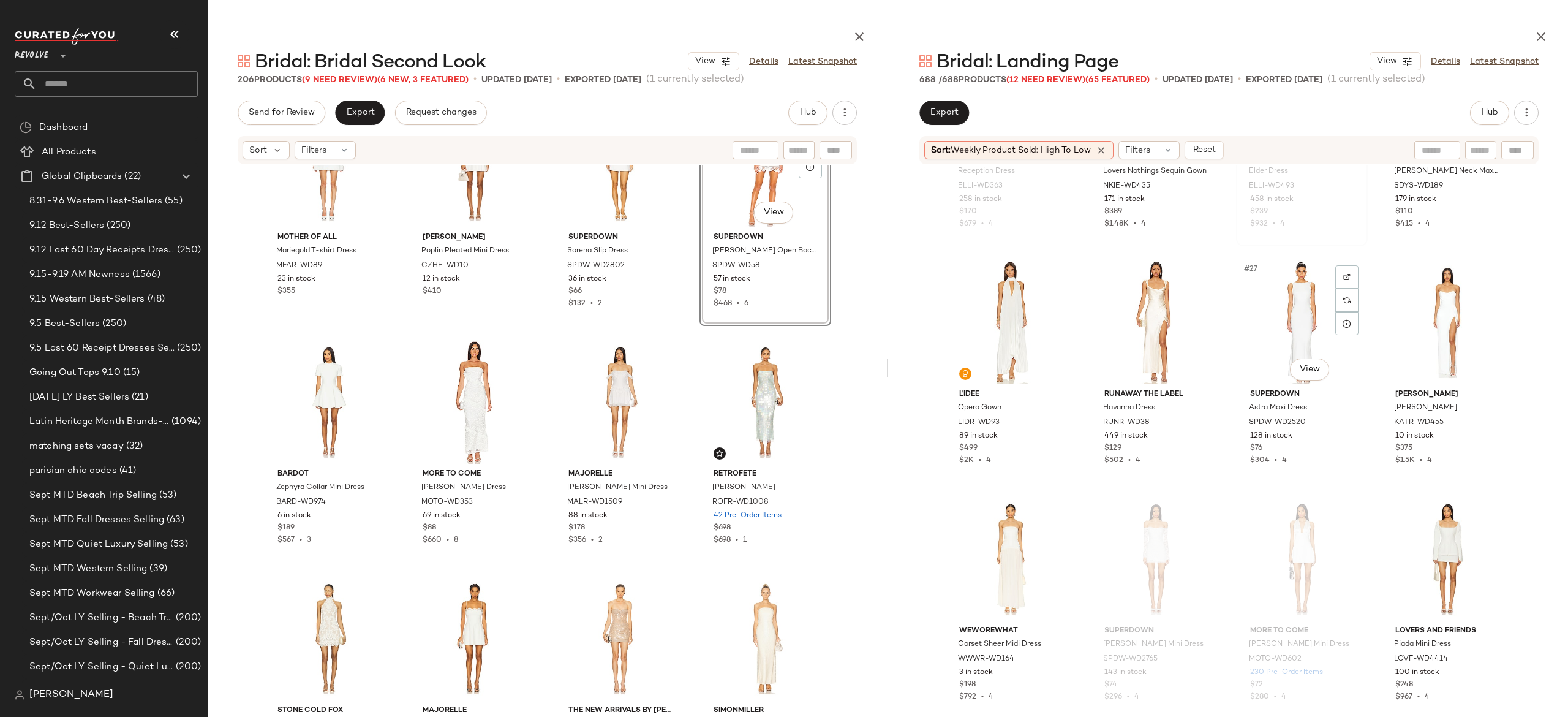
scroll to position [1490, 0]
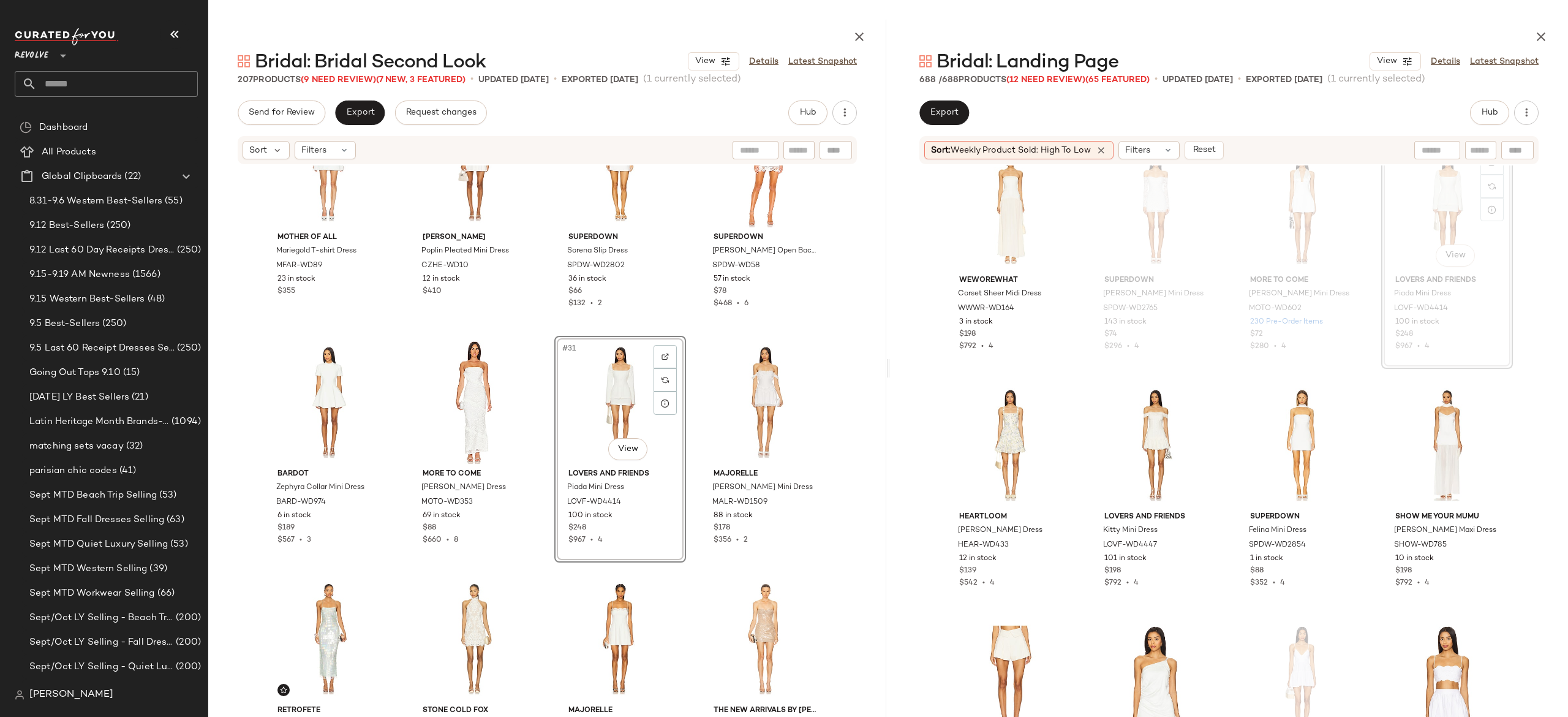
scroll to position [1692, 0]
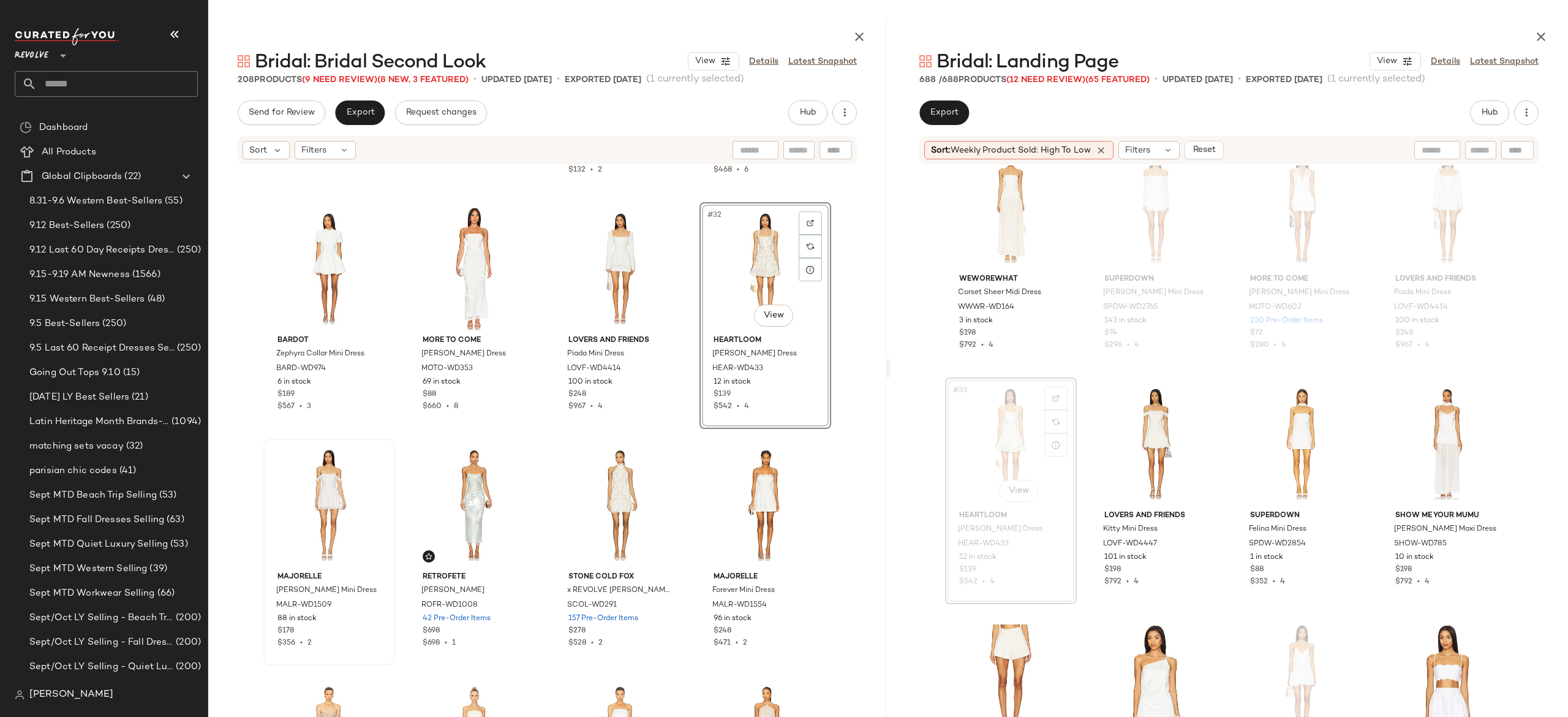
scroll to position [1639, 0]
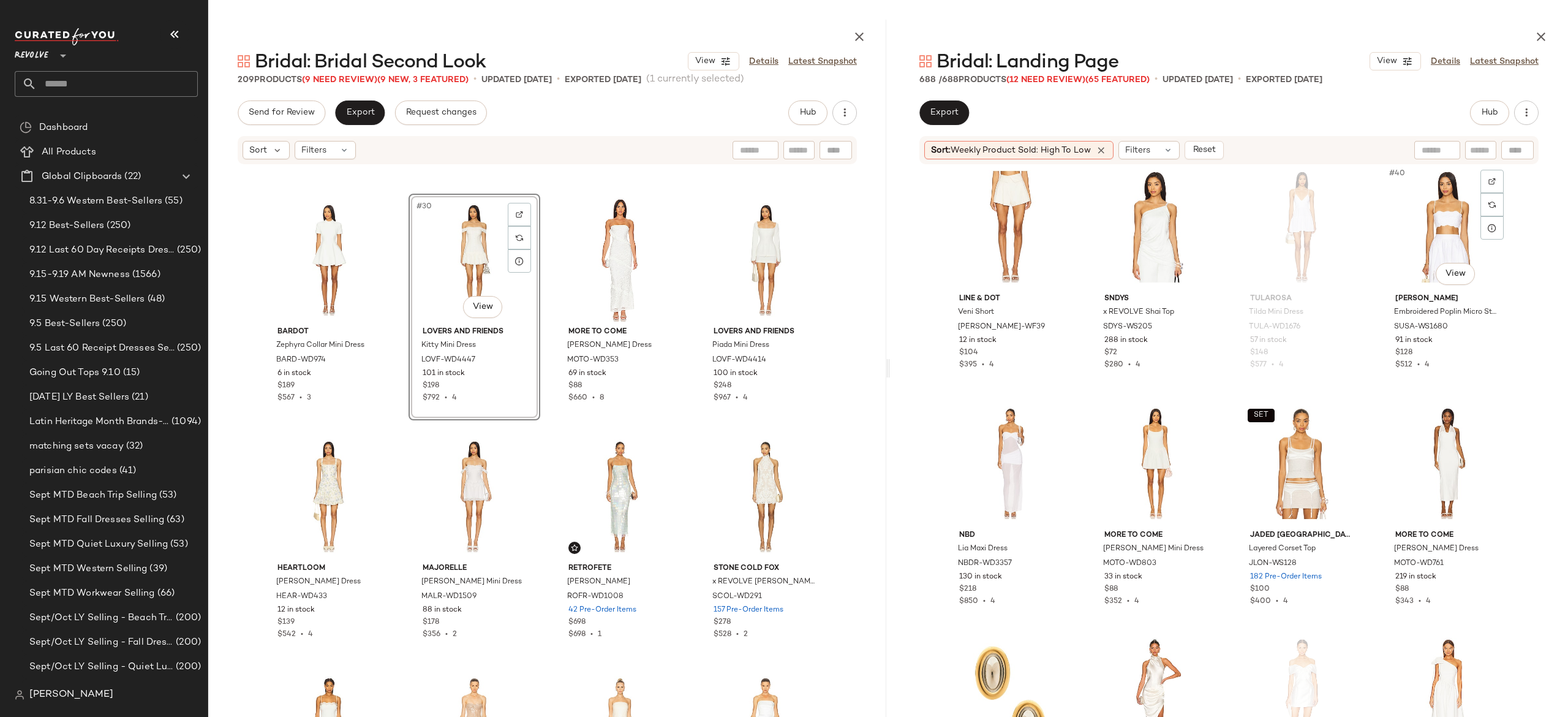
scroll to position [2146, 0]
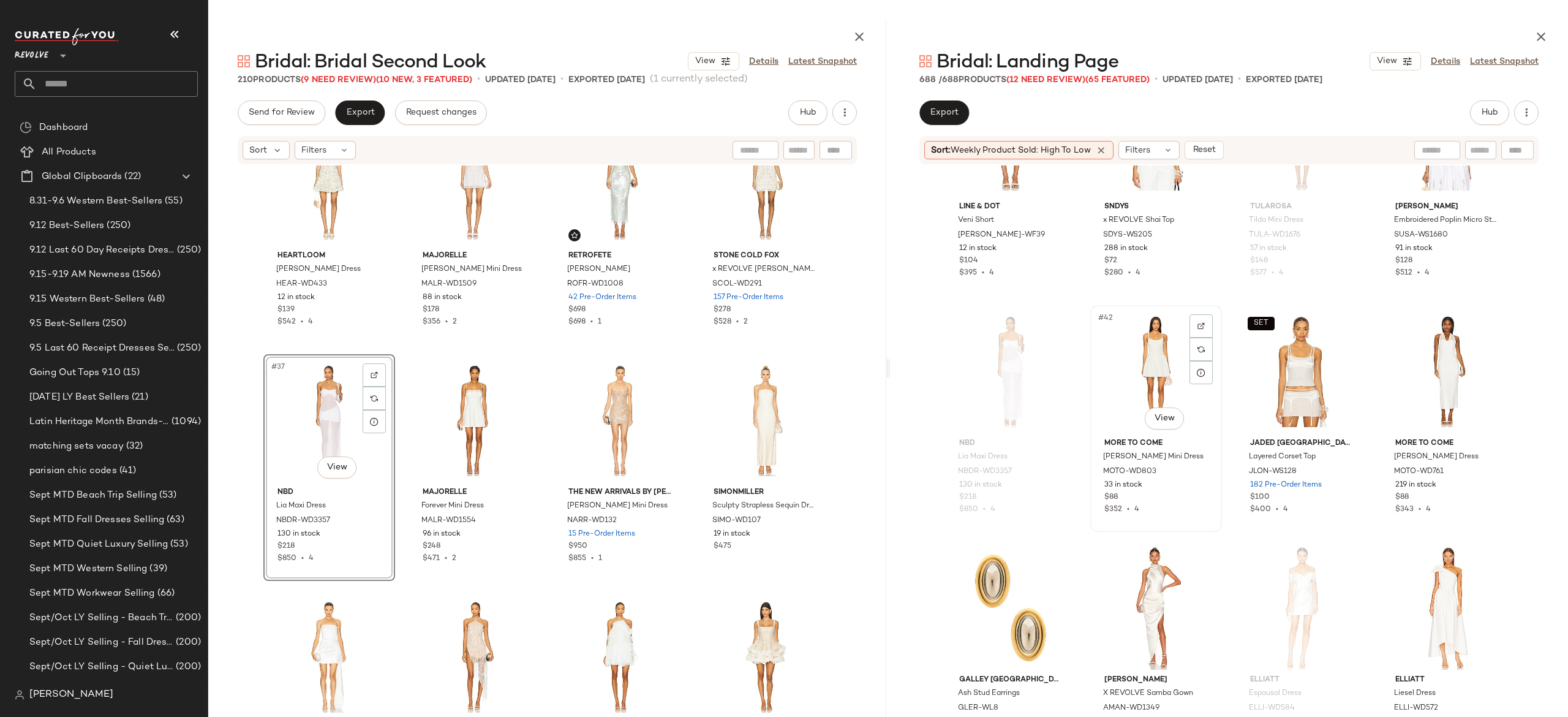
scroll to position [2239, 0]
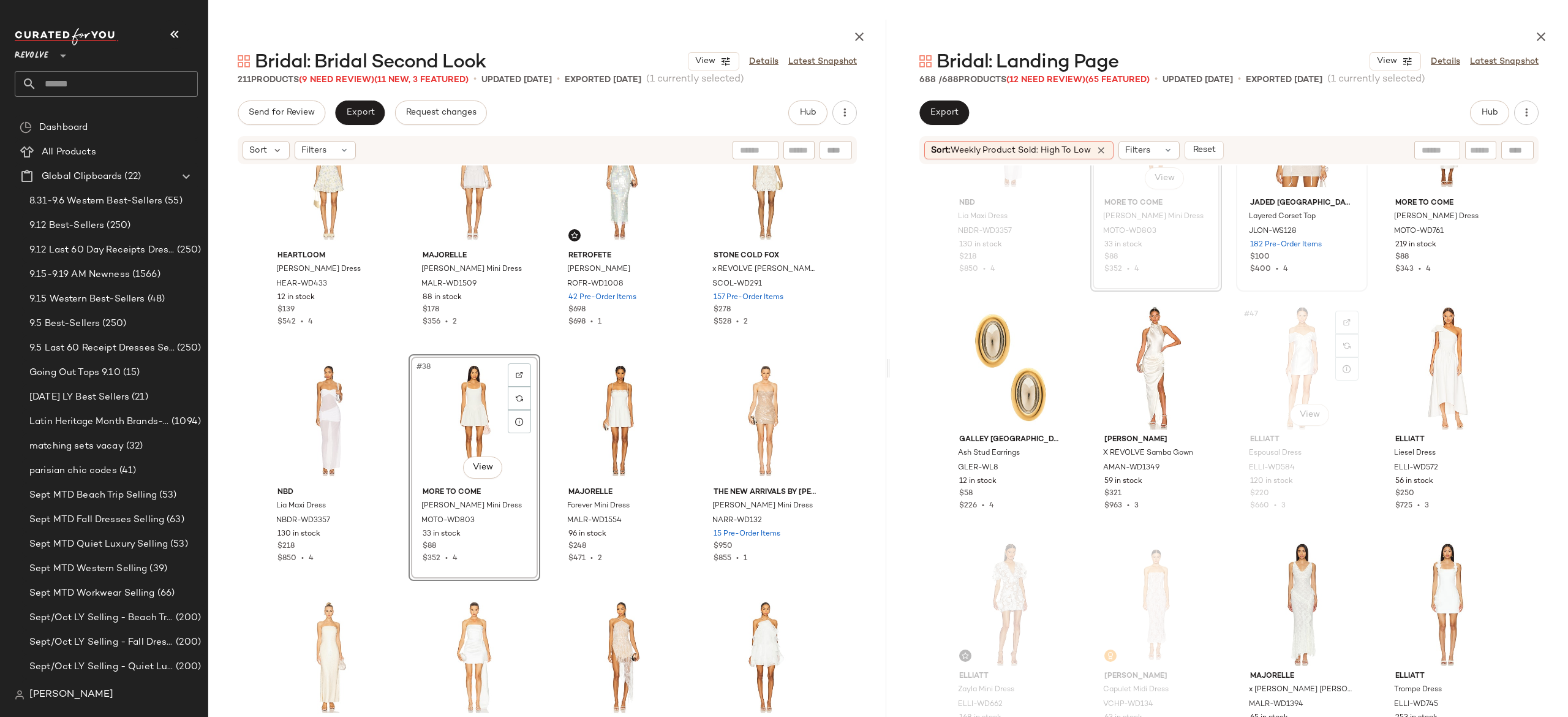
scroll to position [2480, 0]
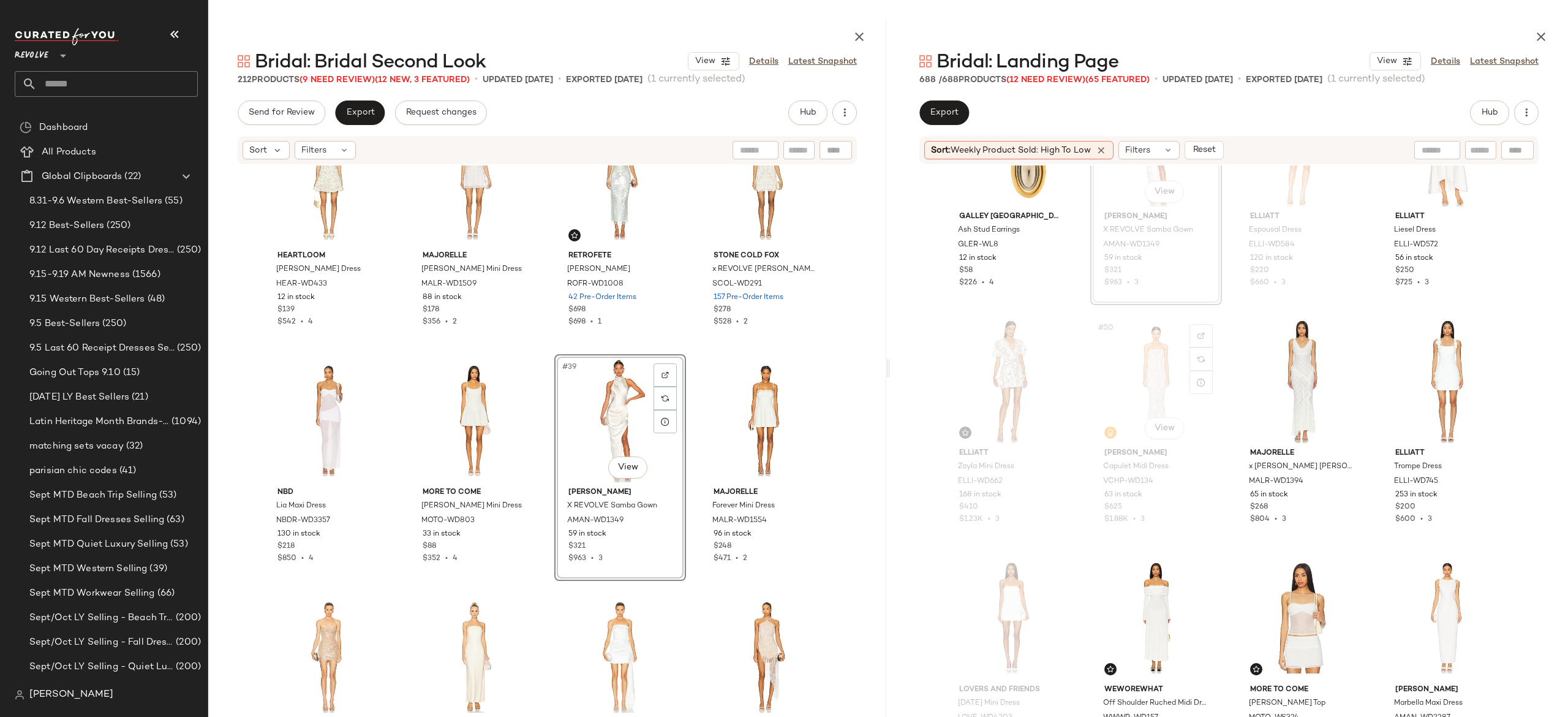
scroll to position [2701, 0]
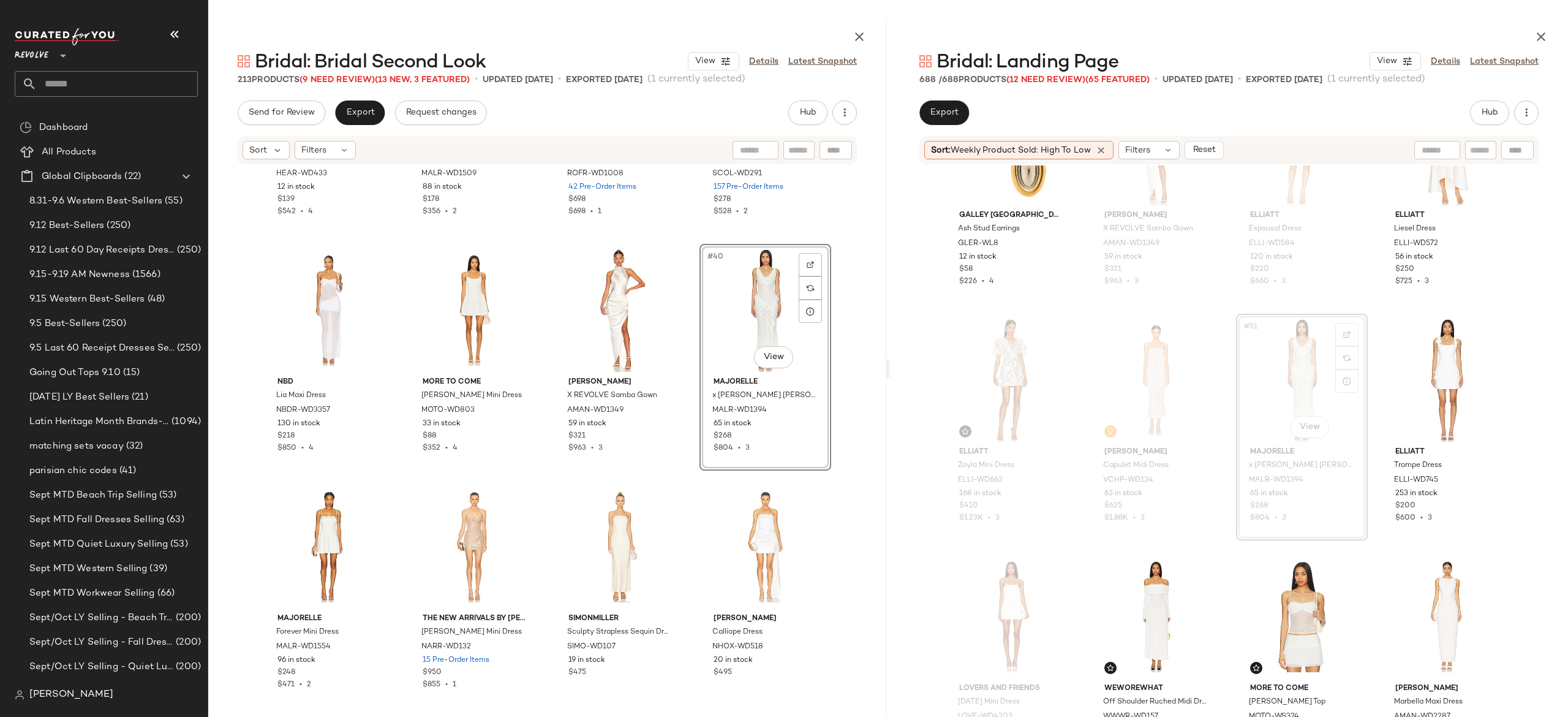
scroll to position [2752, 0]
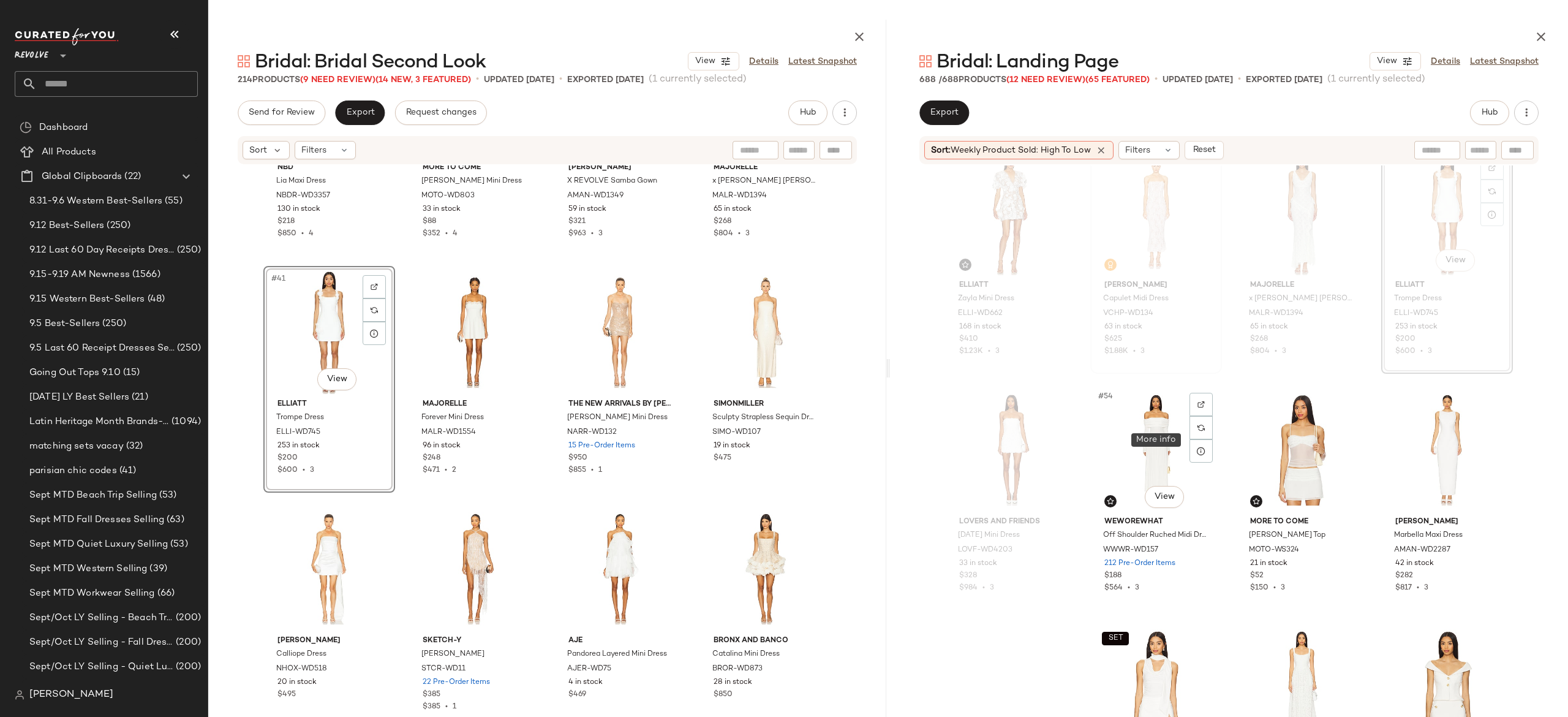
scroll to position [2882, 0]
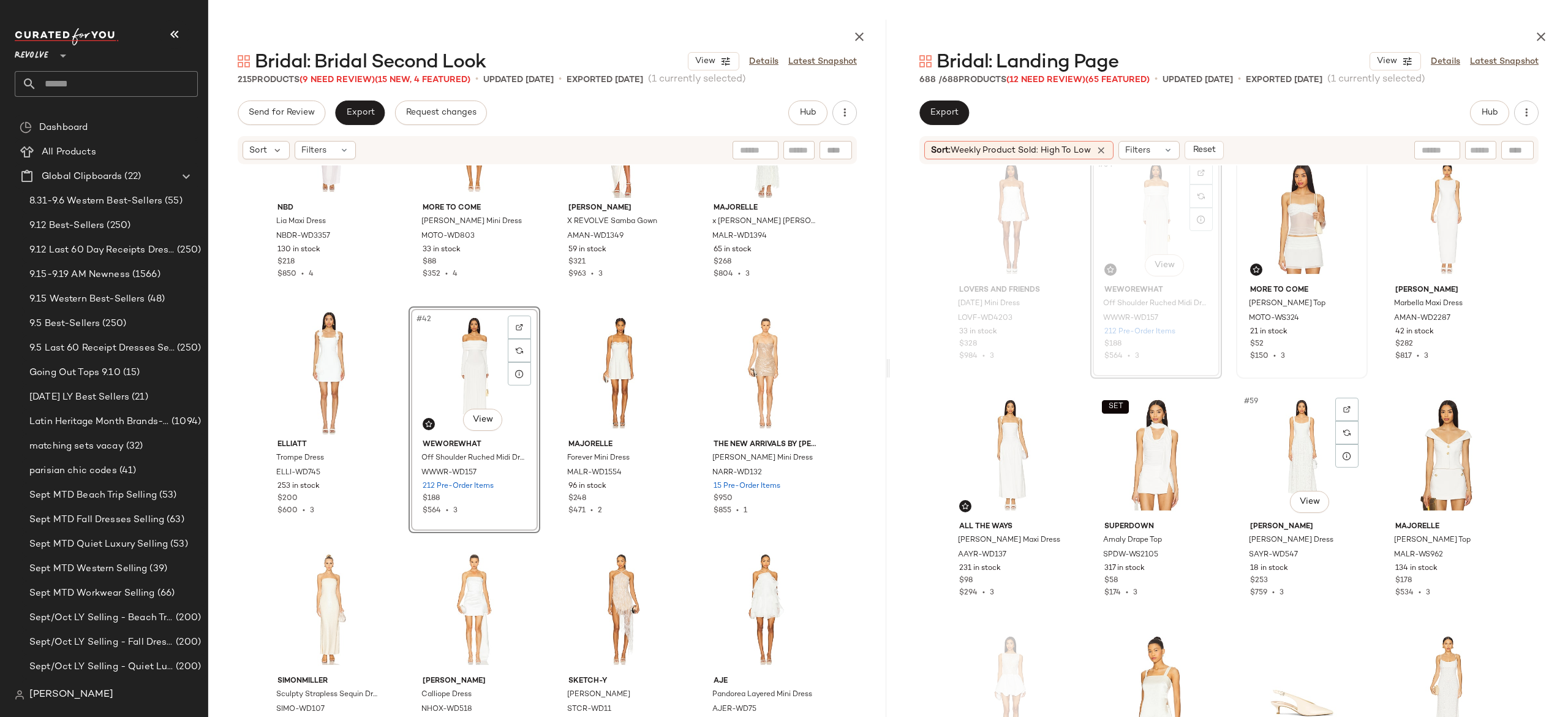
scroll to position [3125, 0]
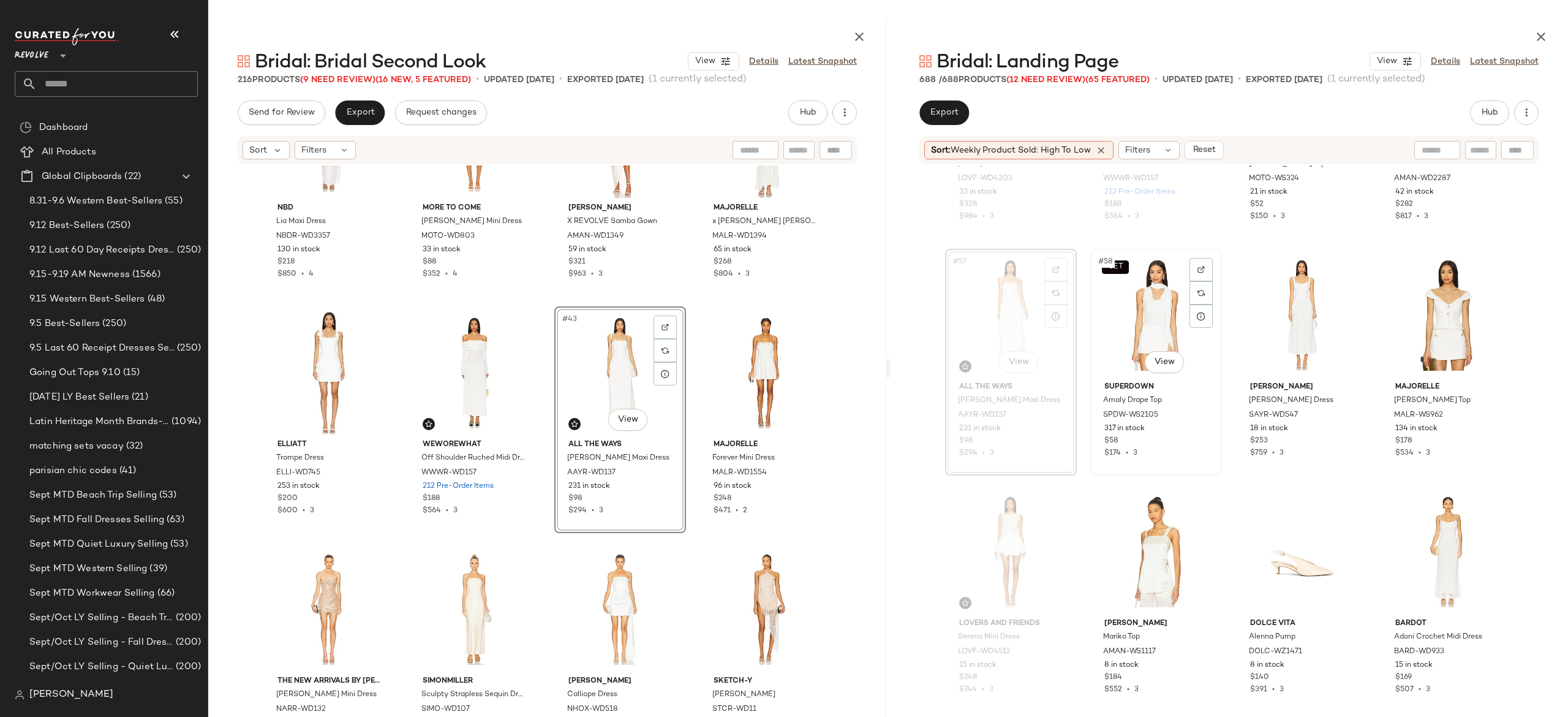
scroll to position [3243, 0]
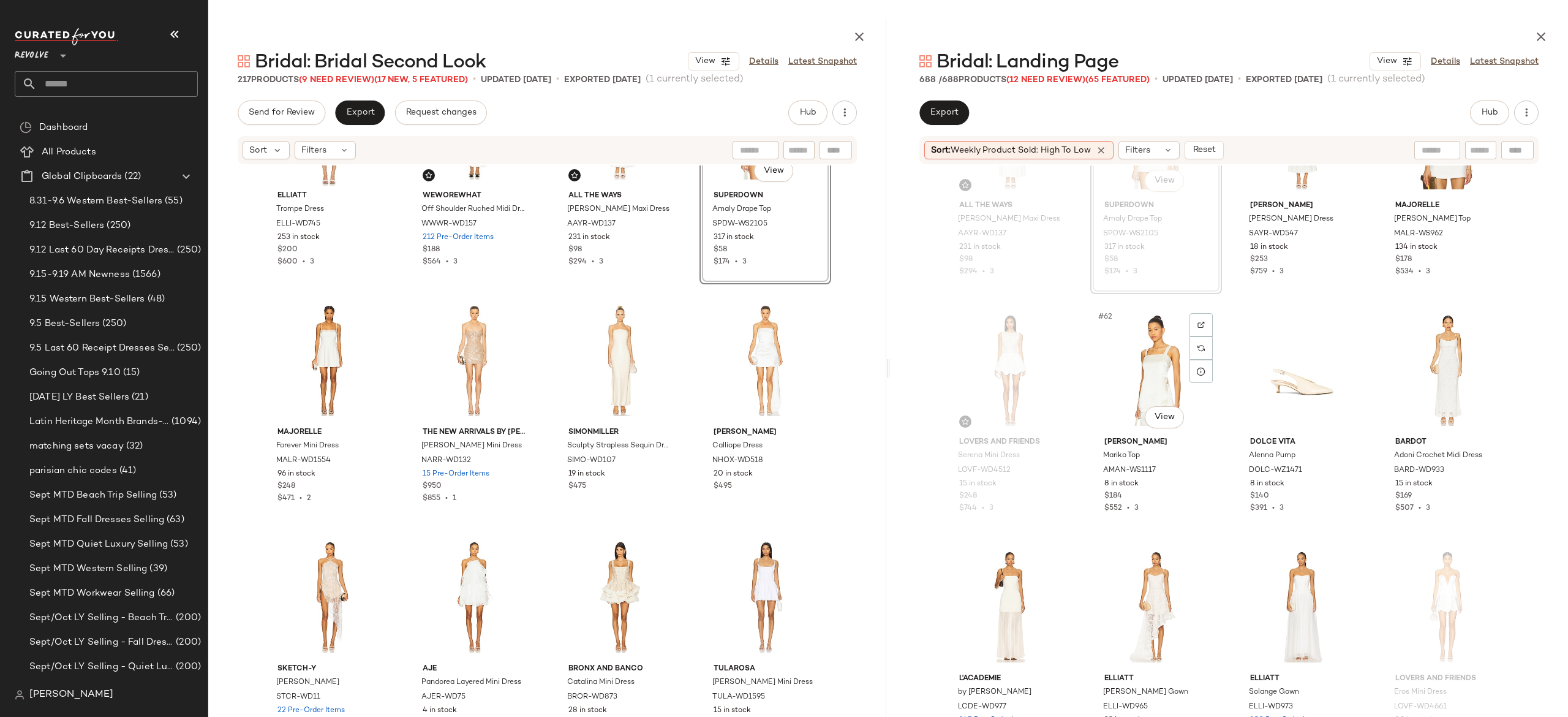
scroll to position [3422, 0]
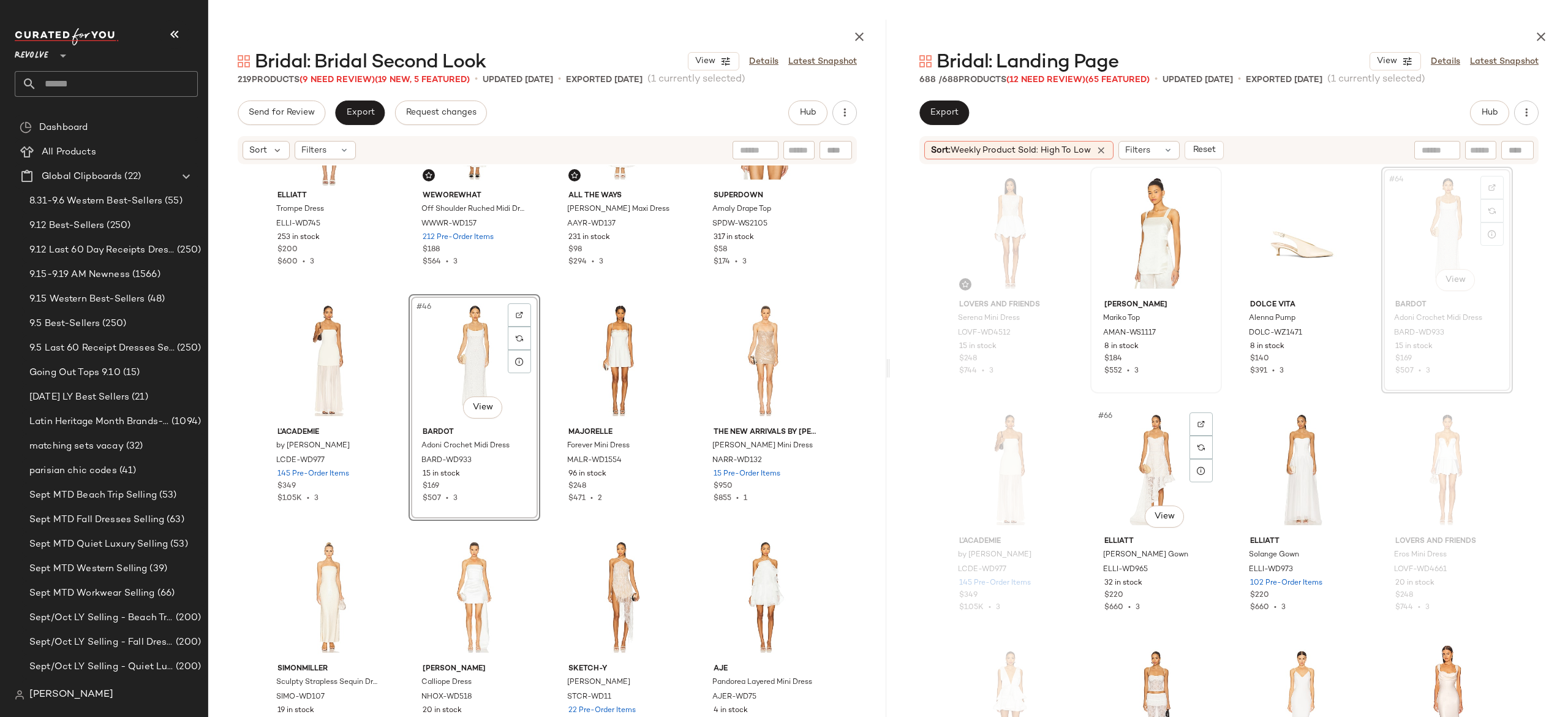
scroll to position [3561, 0]
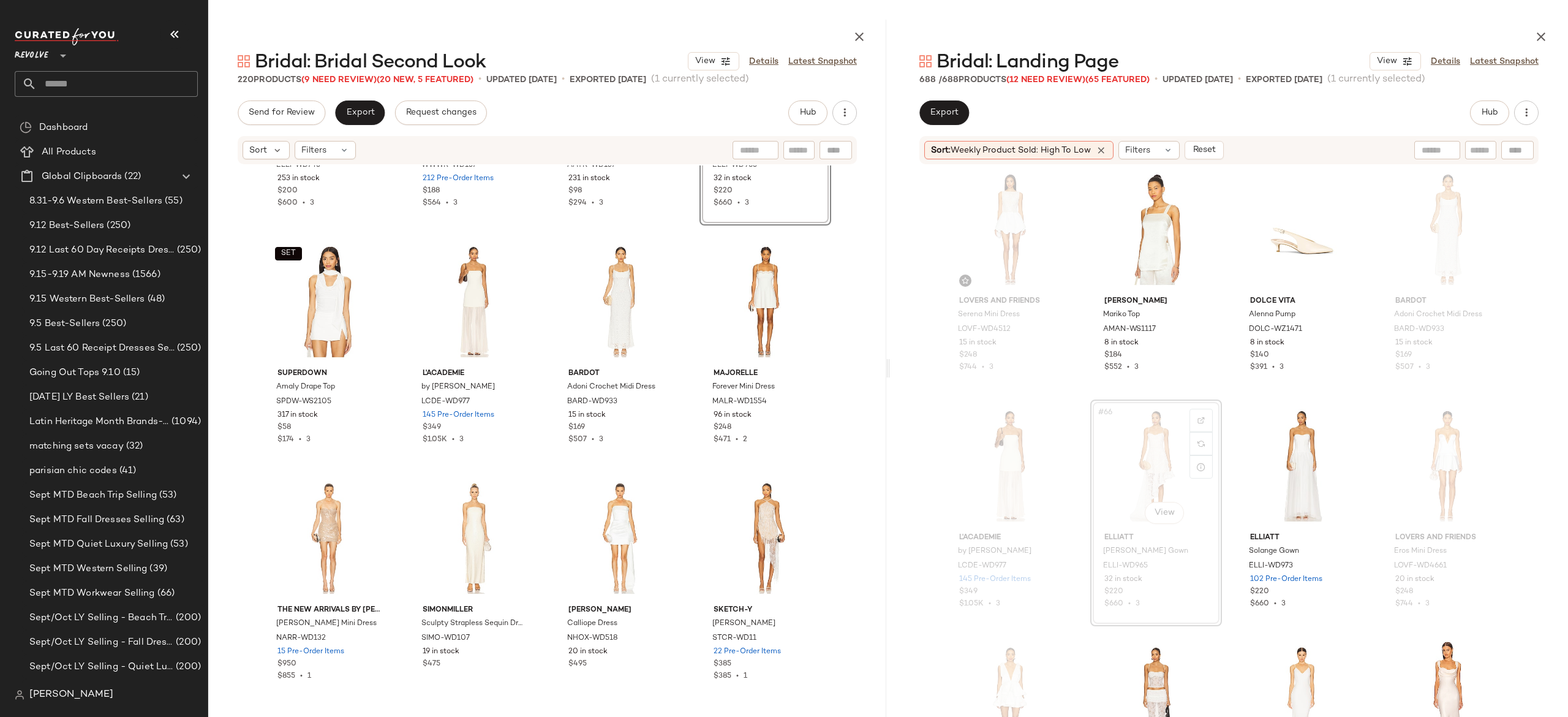
scroll to position [3762, 0]
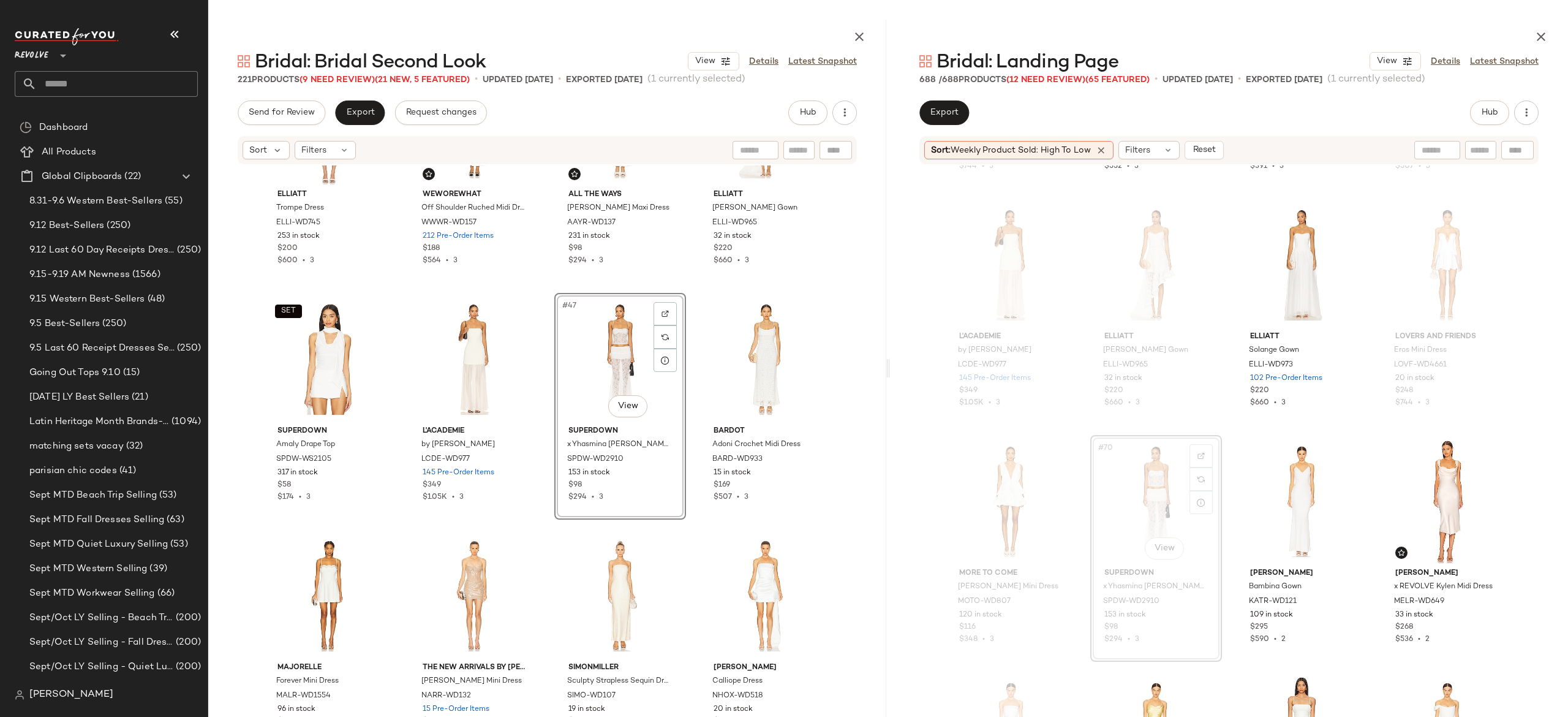
scroll to position [3822, 0]
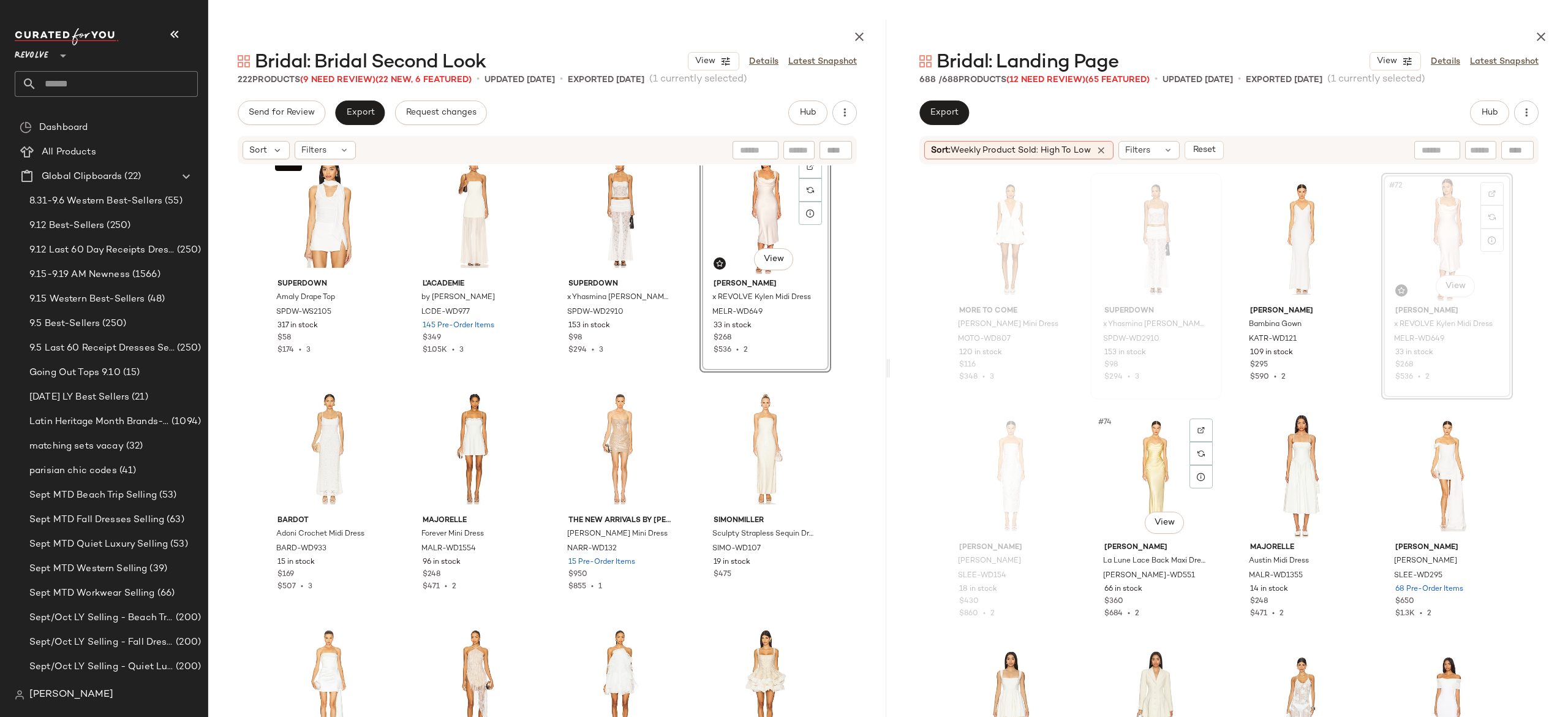
scroll to position [4154, 0]
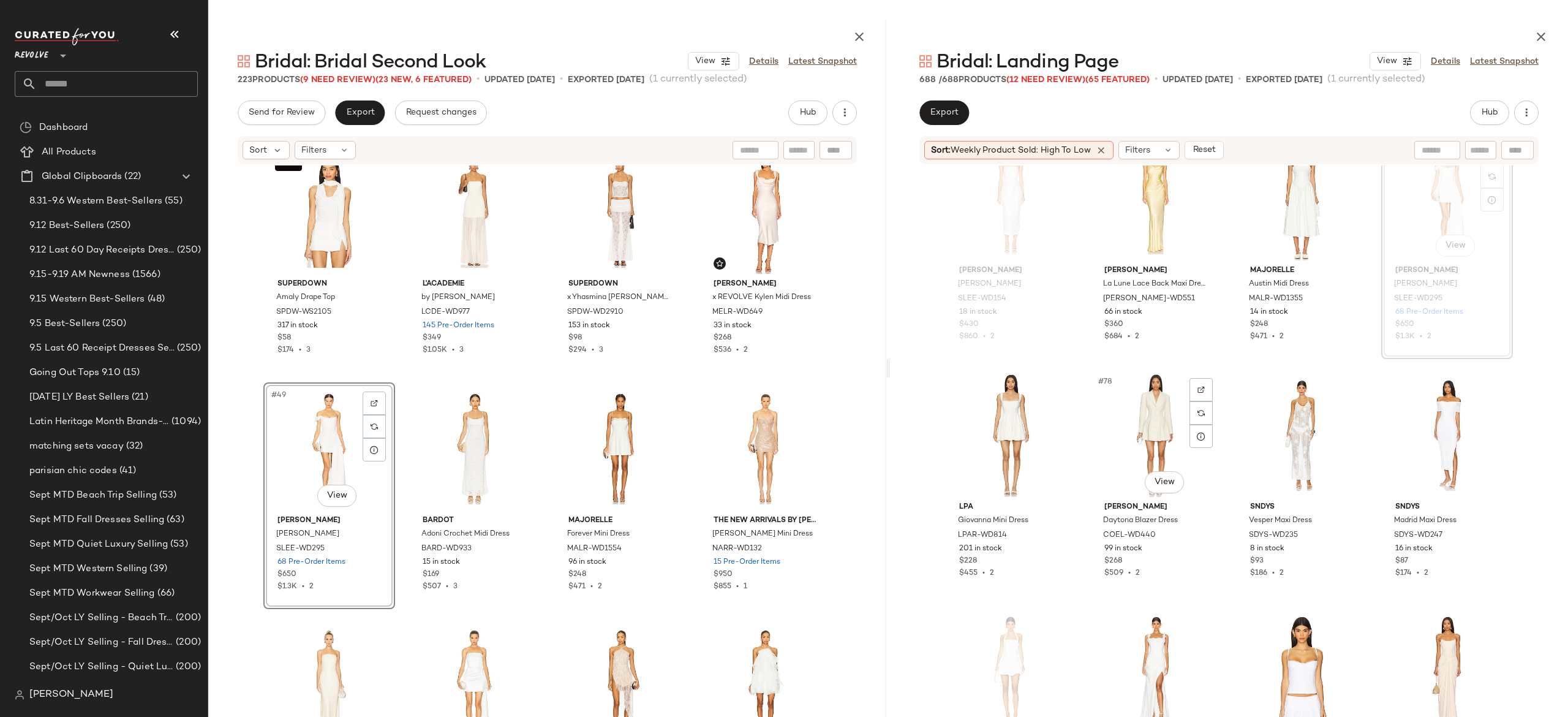
scroll to position [4307, 0]
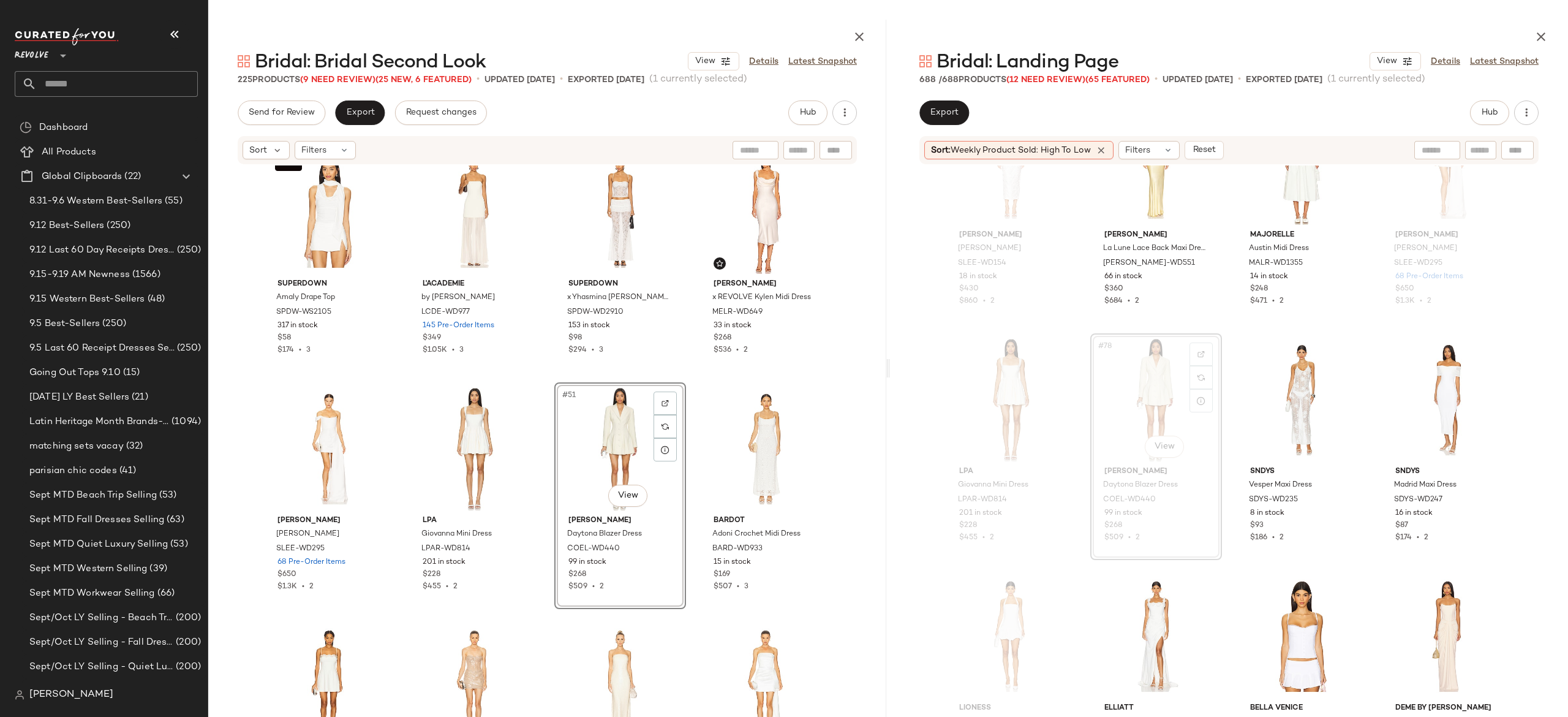
scroll to position [4339, 0]
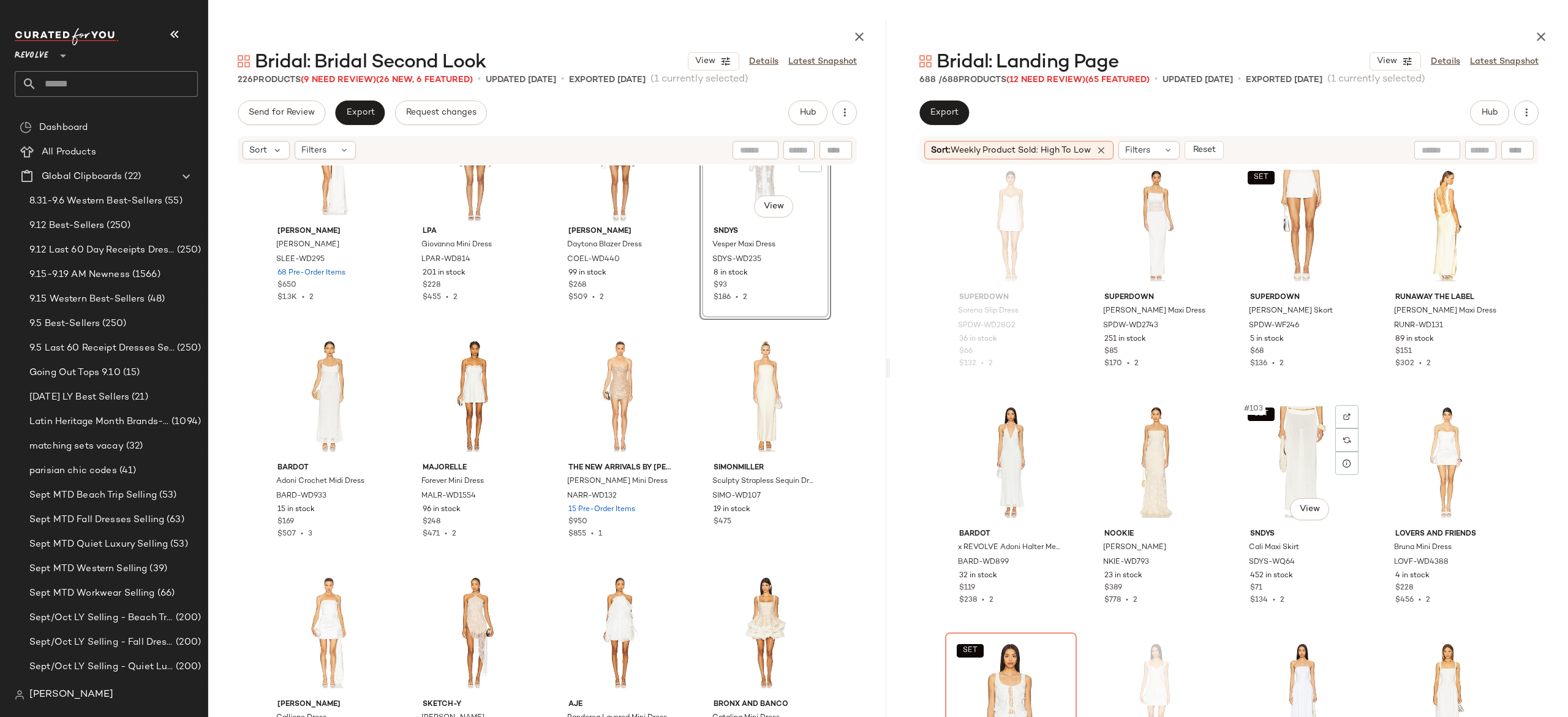
scroll to position [5693, 0]
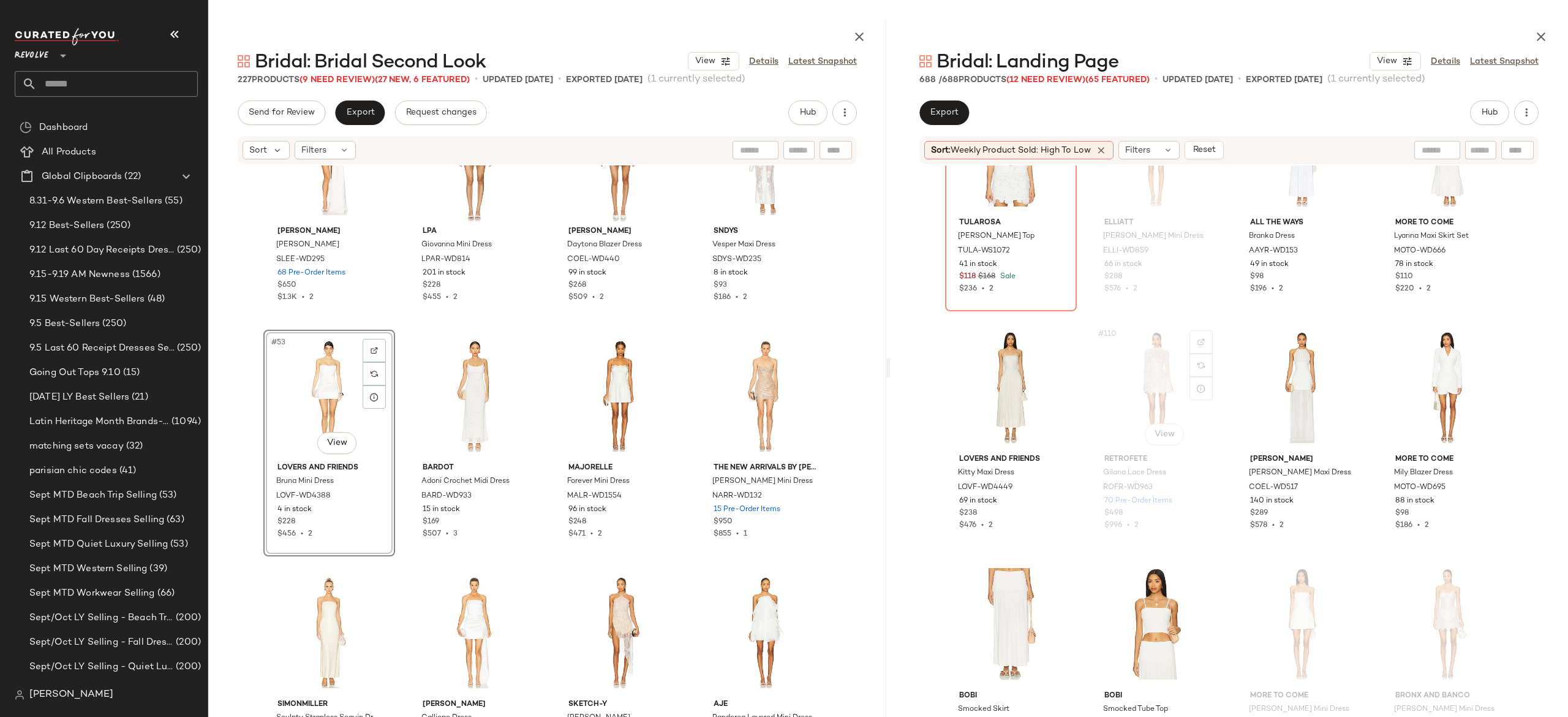
scroll to position [6241, 0]
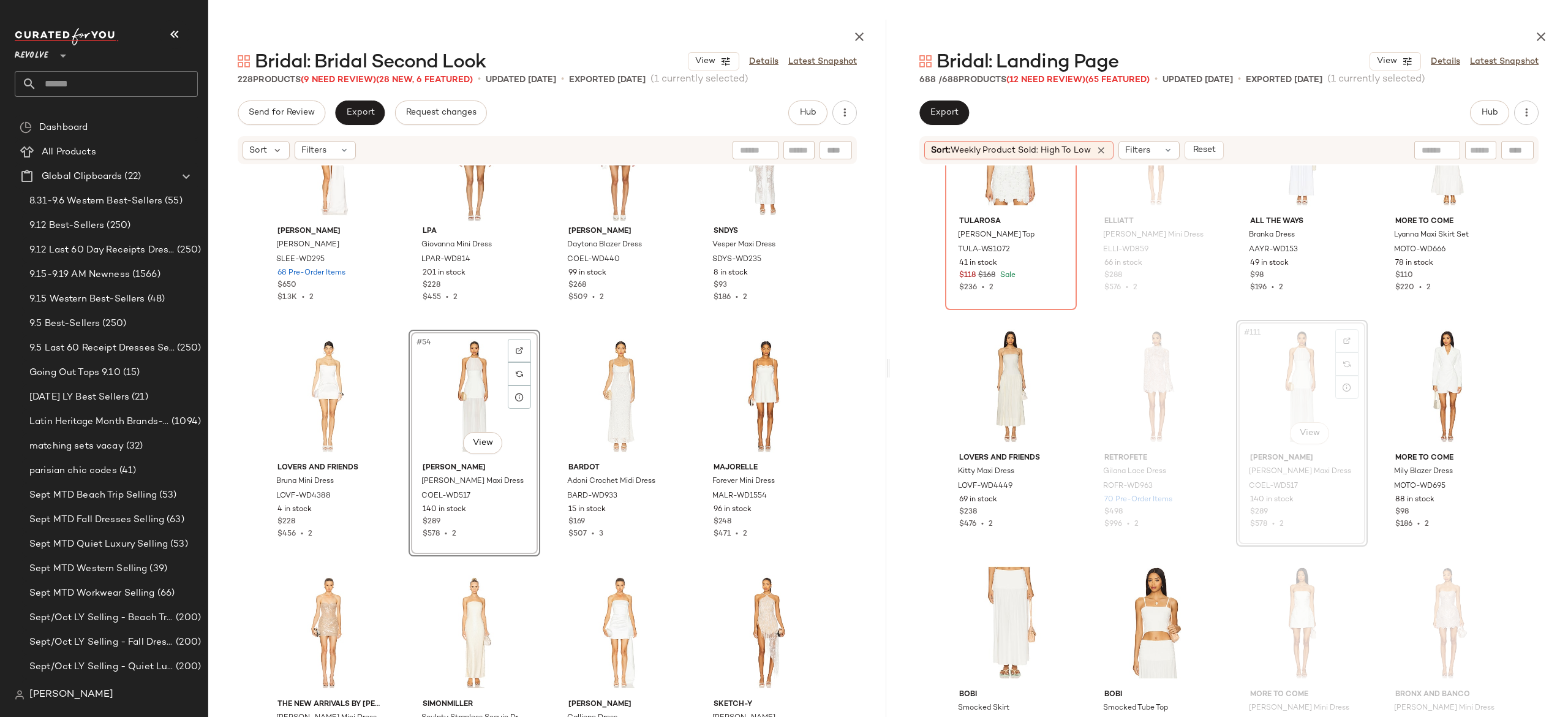
click at [446, 391] on div "#54 View" at bounding box center [475, 395] width 123 height 124
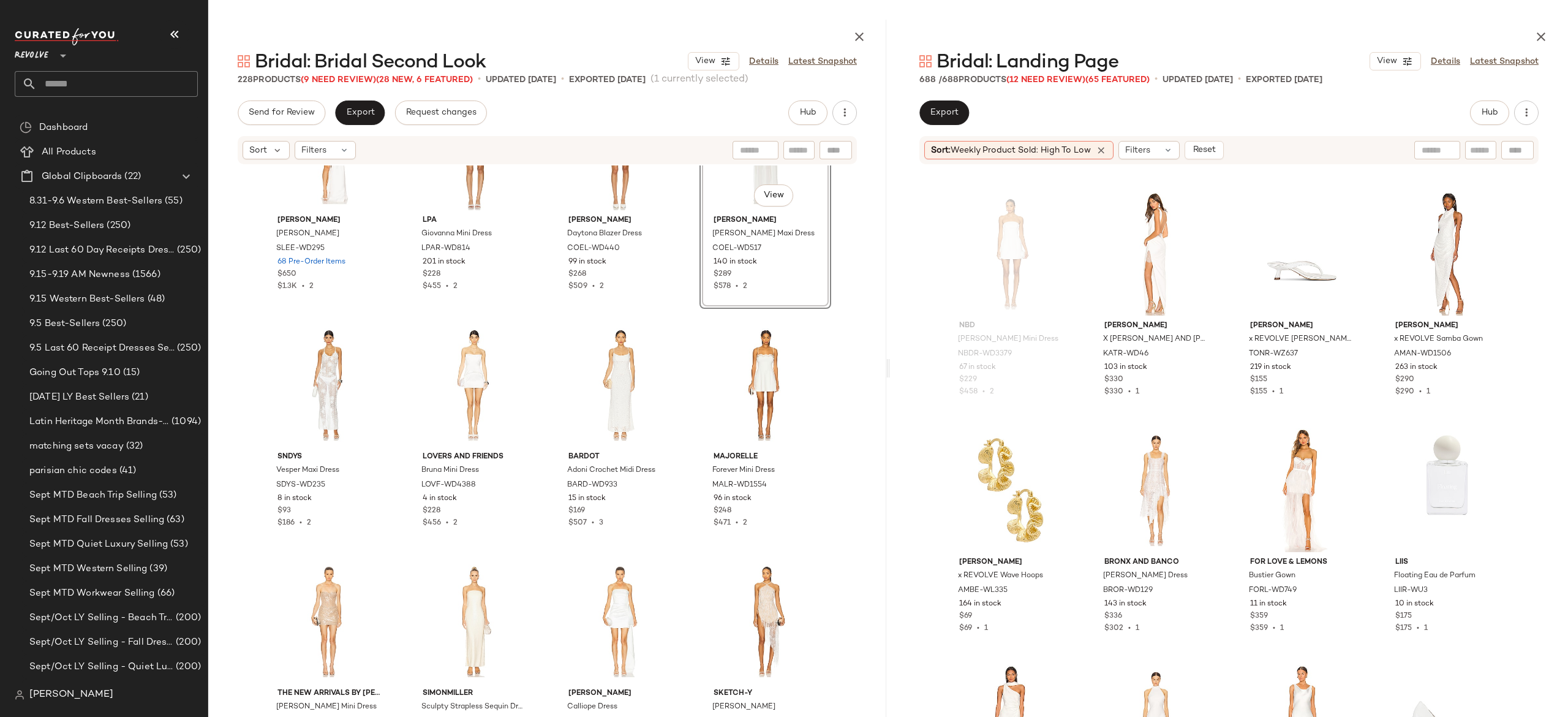
scroll to position [7320, 0]
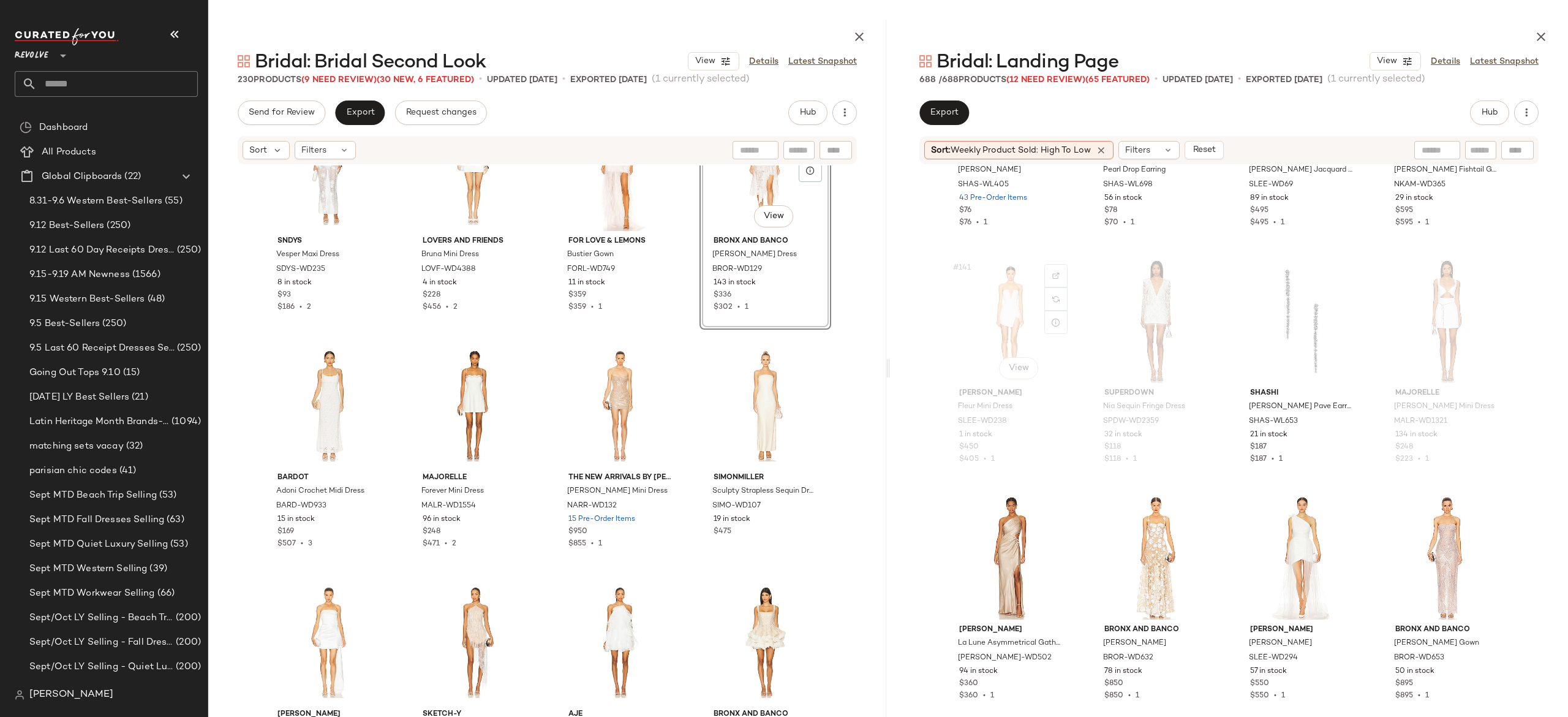
scroll to position [8198, 0]
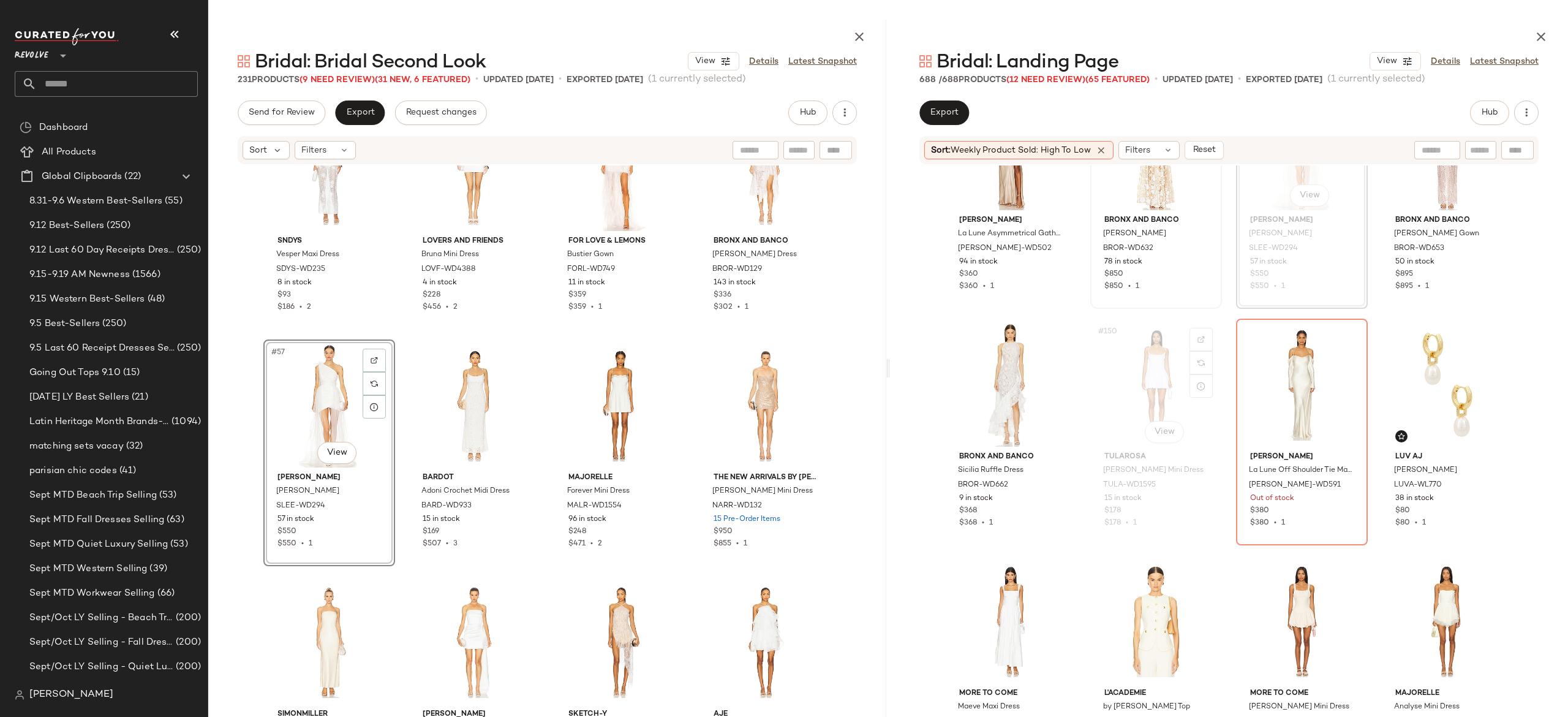
scroll to position [8719, 0]
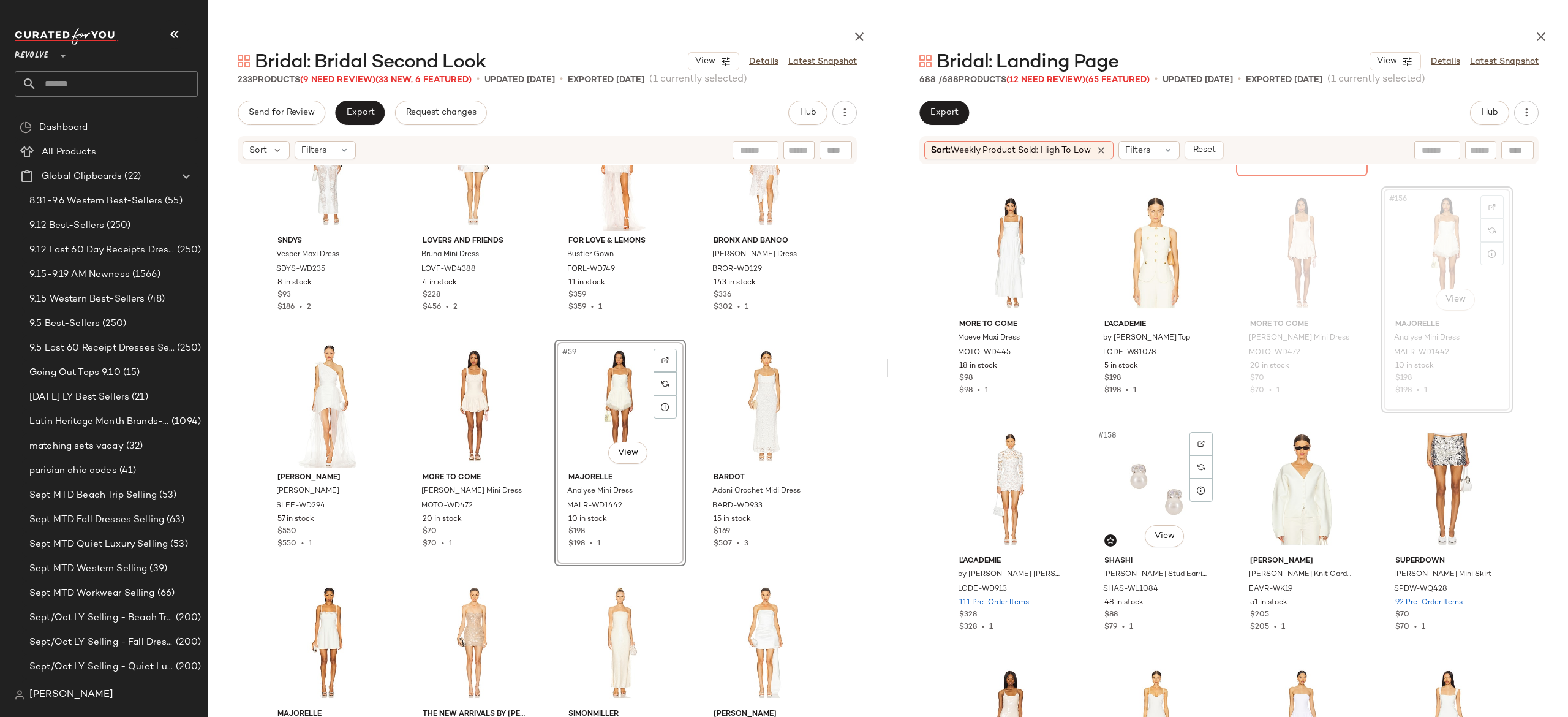
scroll to position [8977, 0]
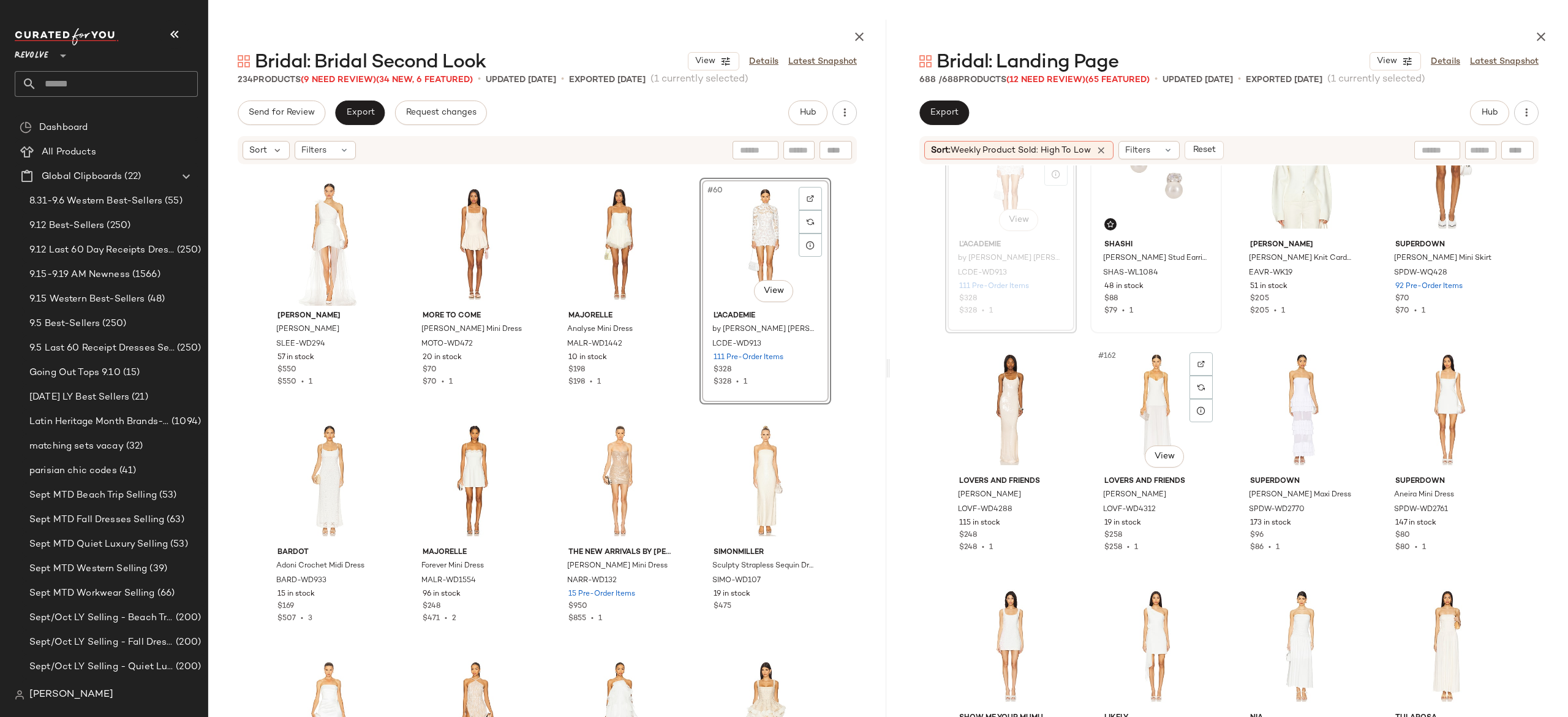
scroll to position [9359, 0]
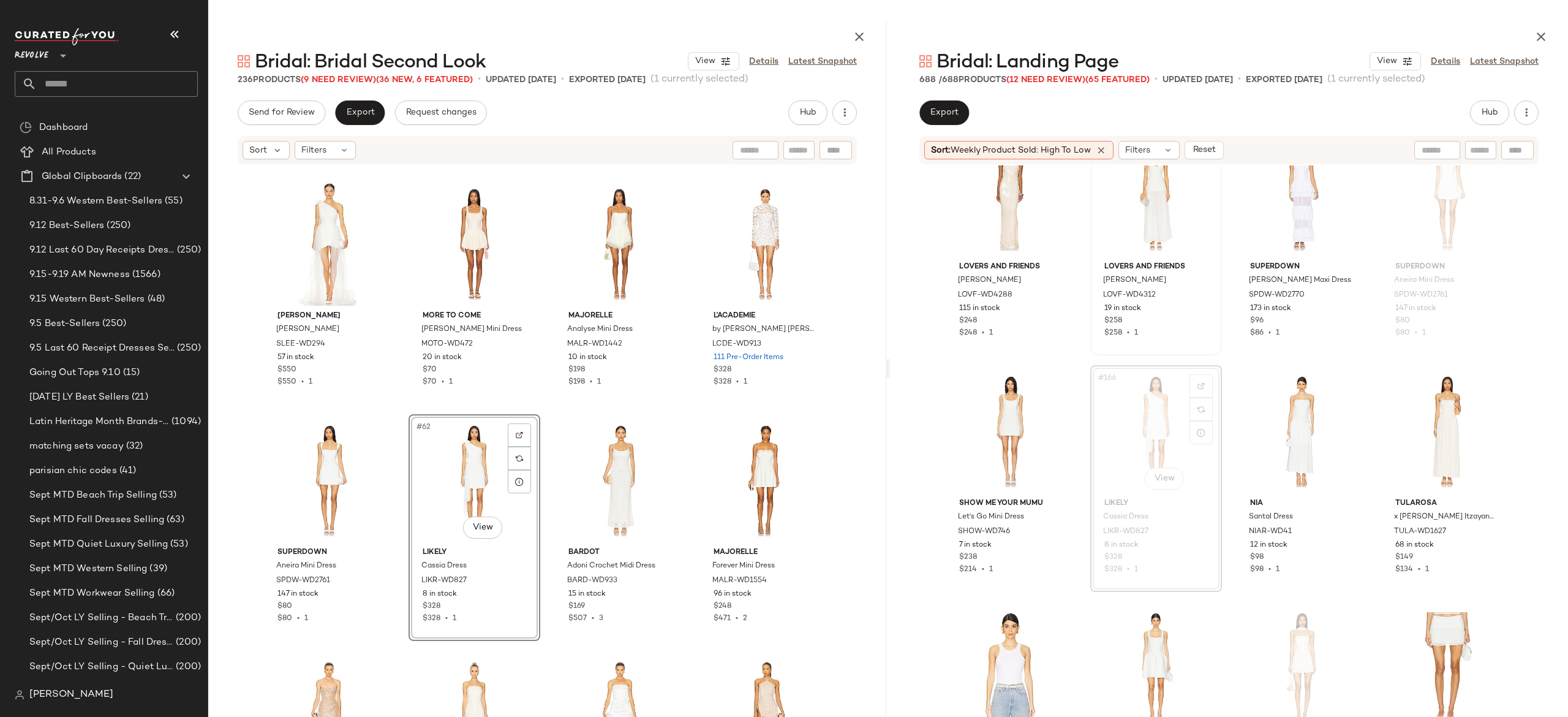
scroll to position [9434, 0]
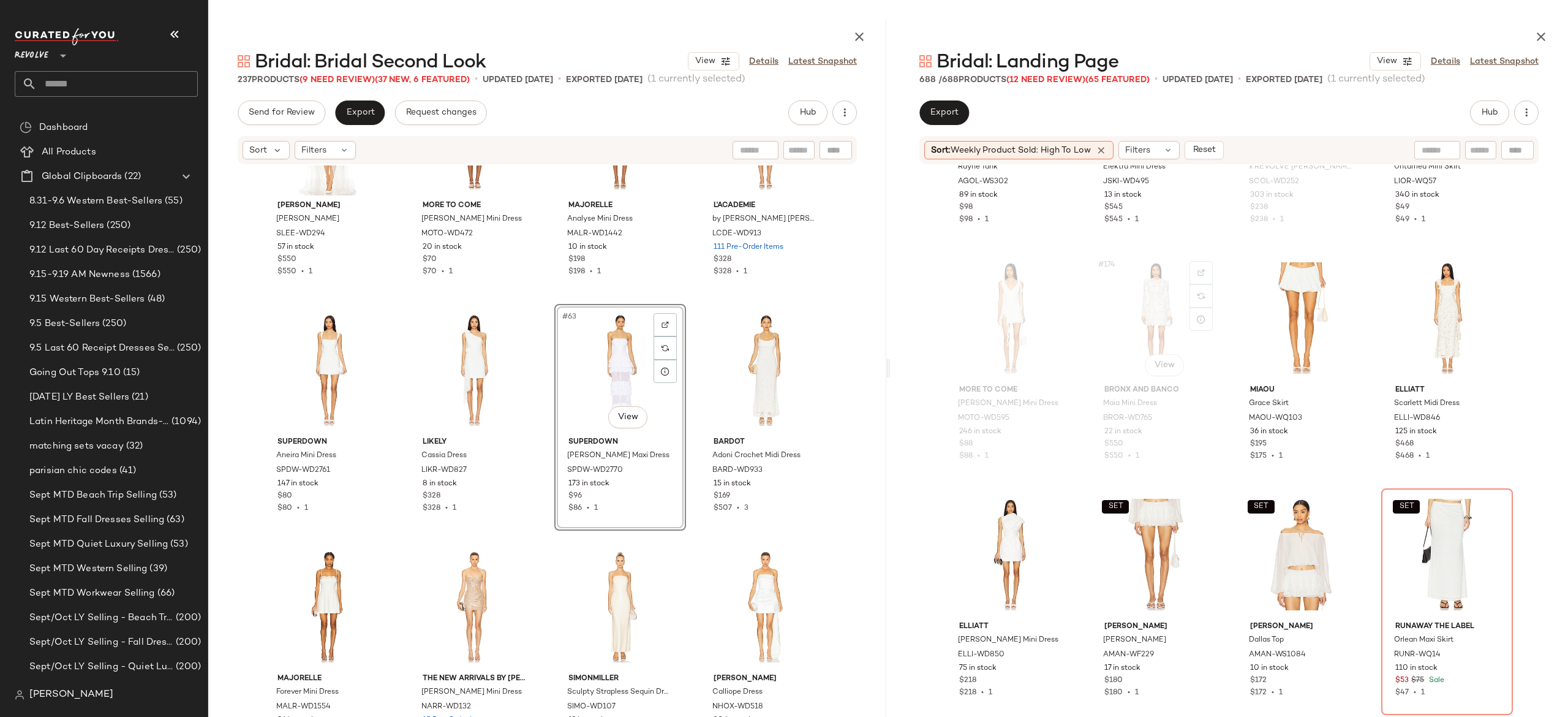
scroll to position [10092, 0]
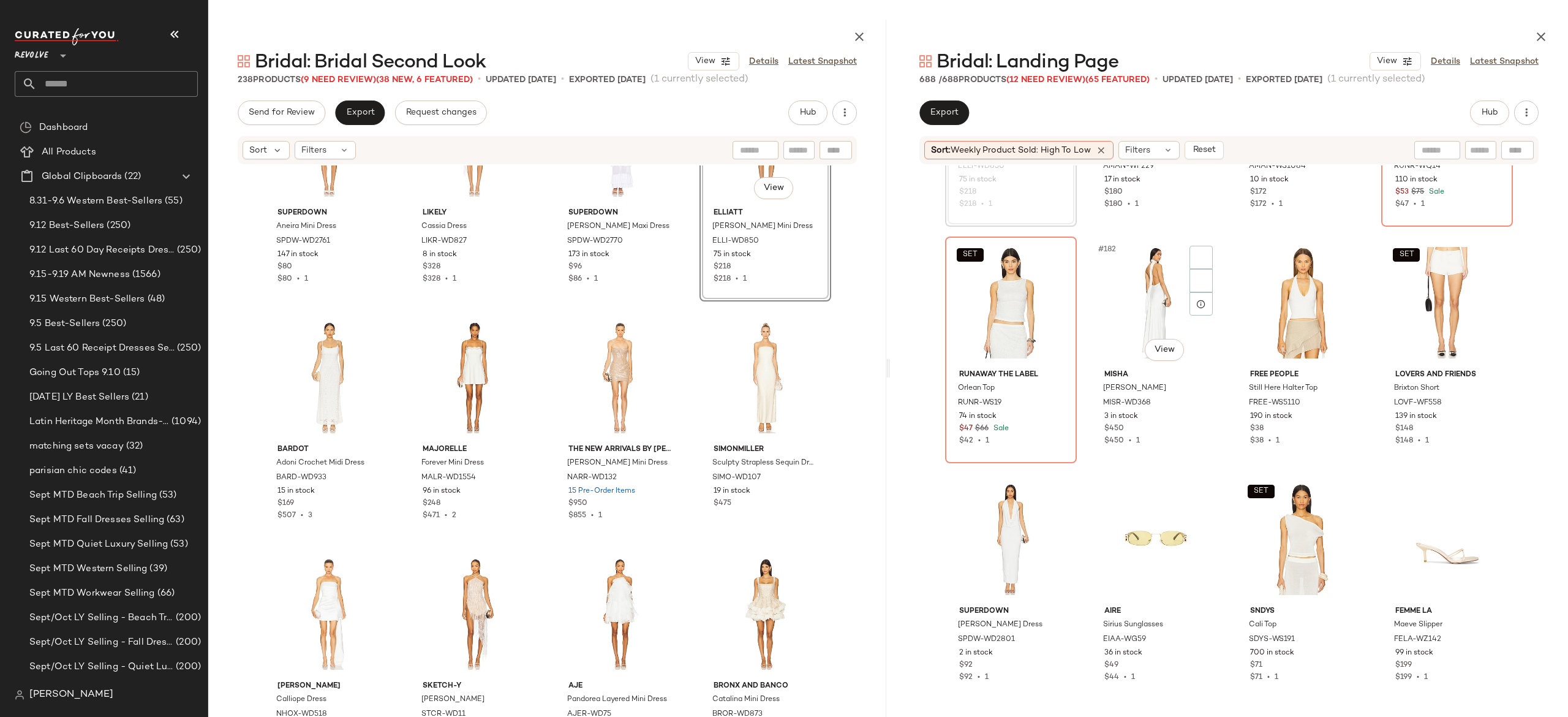
scroll to position [10527, 0]
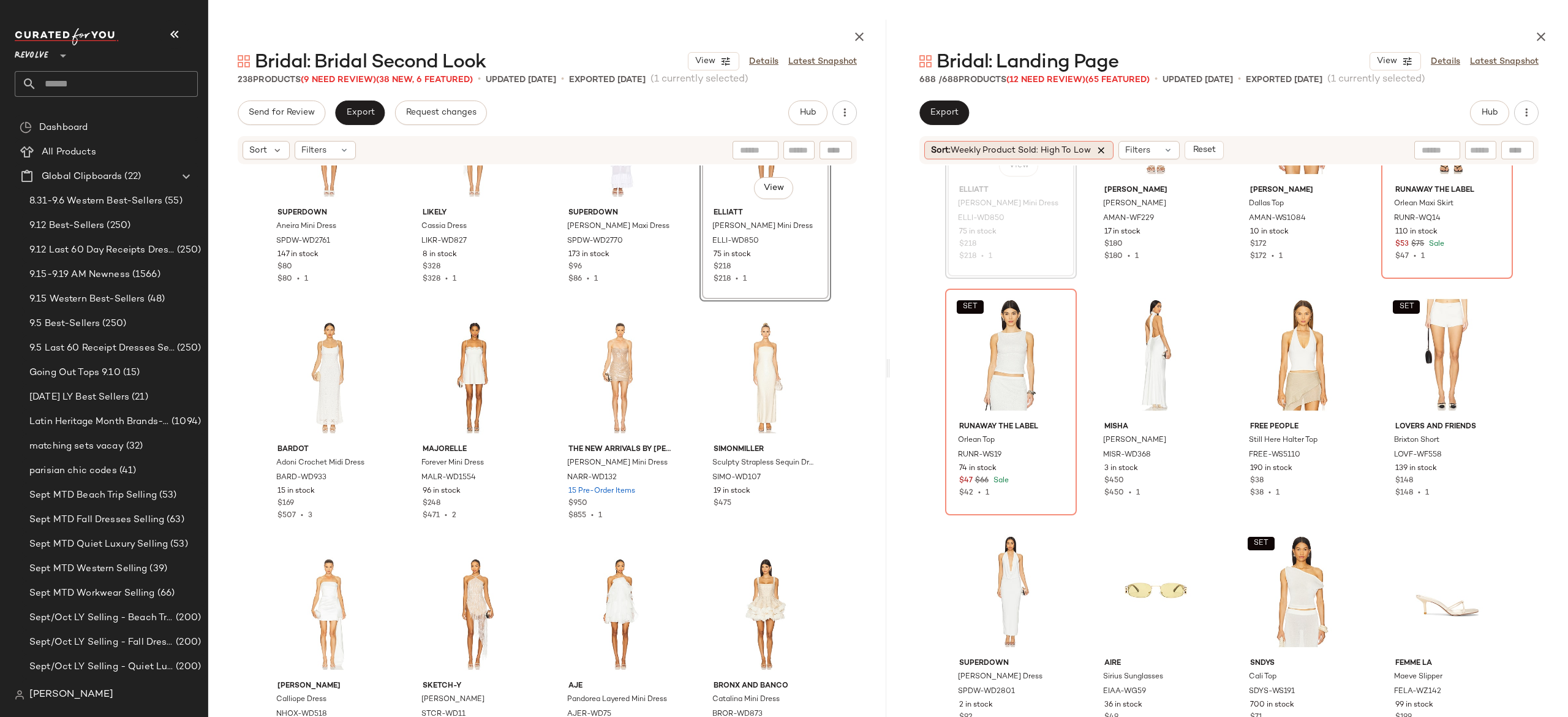
click at [1100, 149] on icon at bounding box center [1101, 149] width 11 height 11
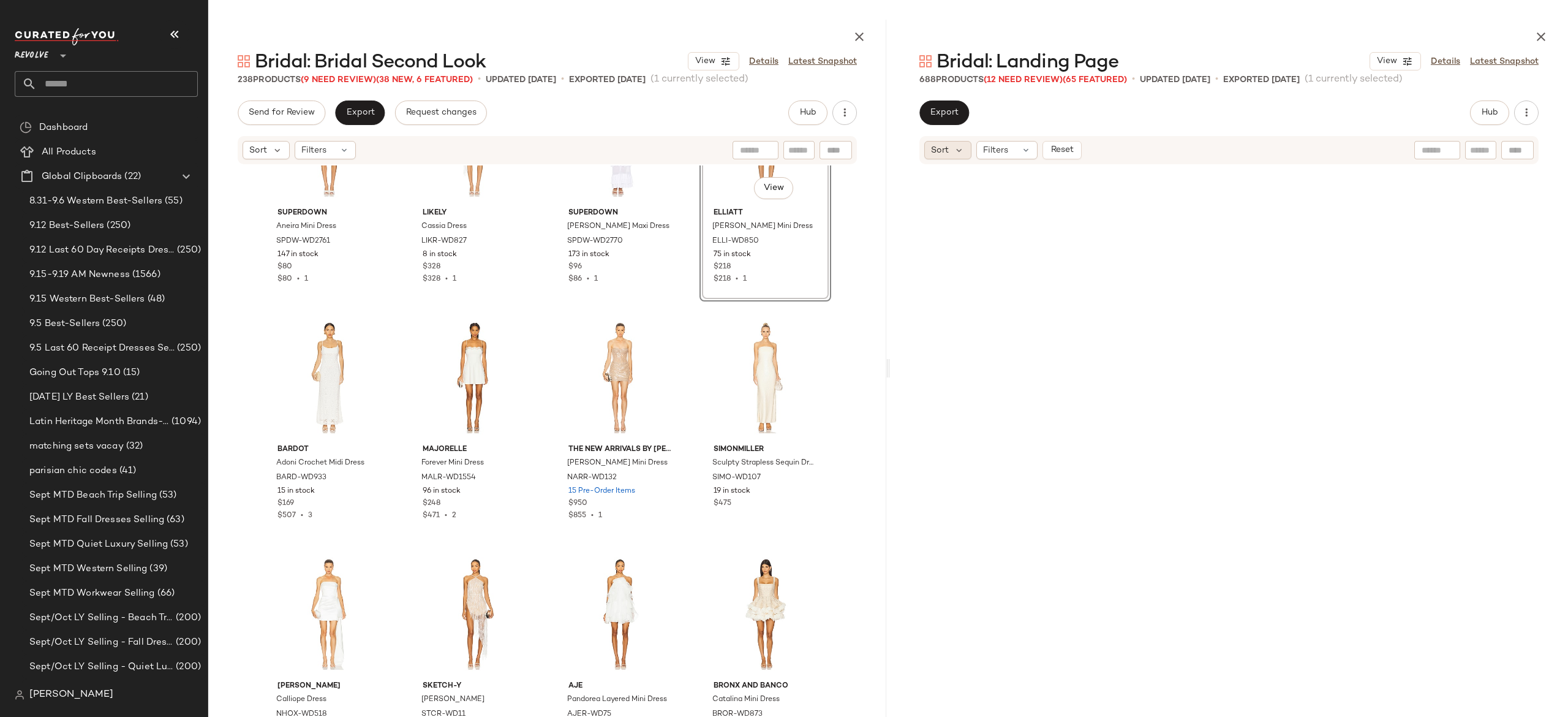
scroll to position [16313, 0]
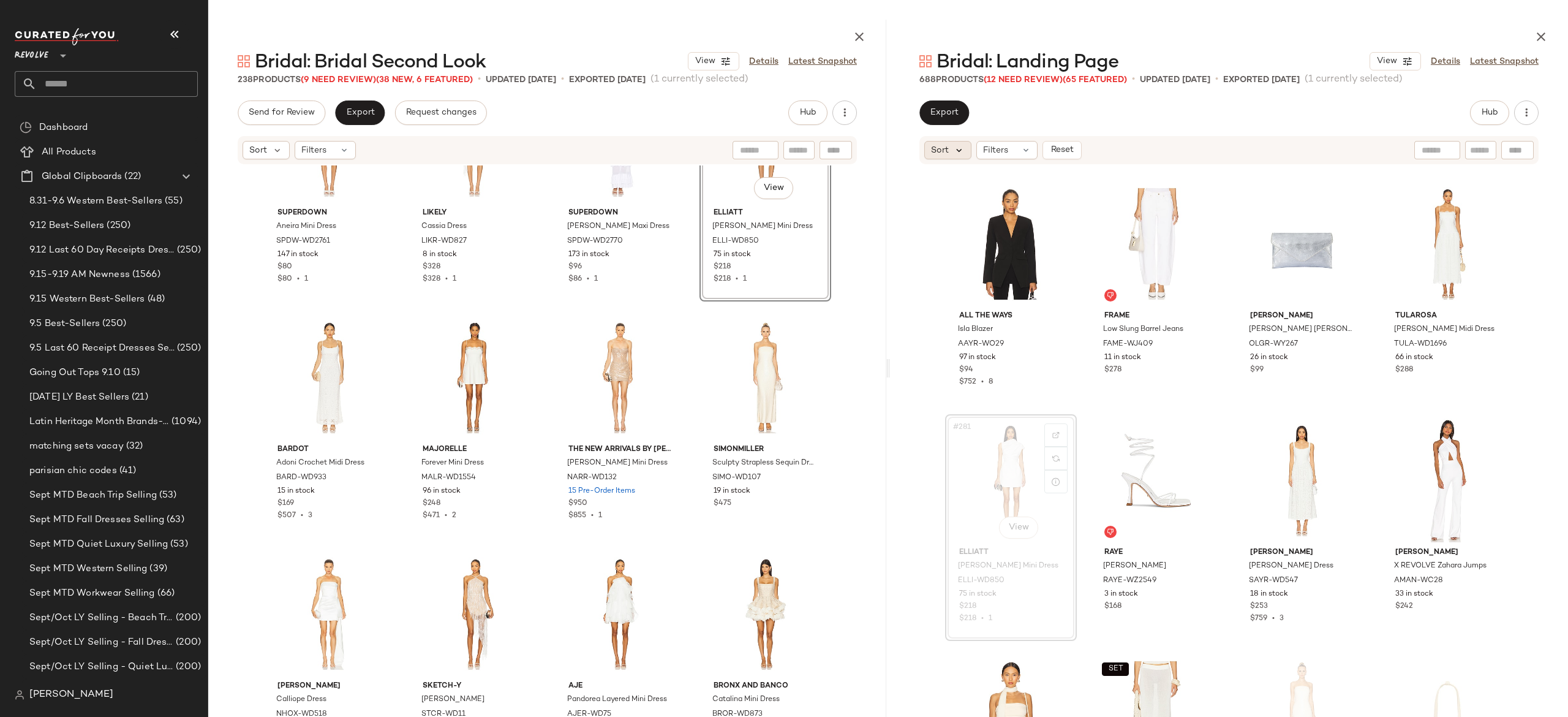
click at [961, 154] on icon at bounding box center [959, 149] width 11 height 11
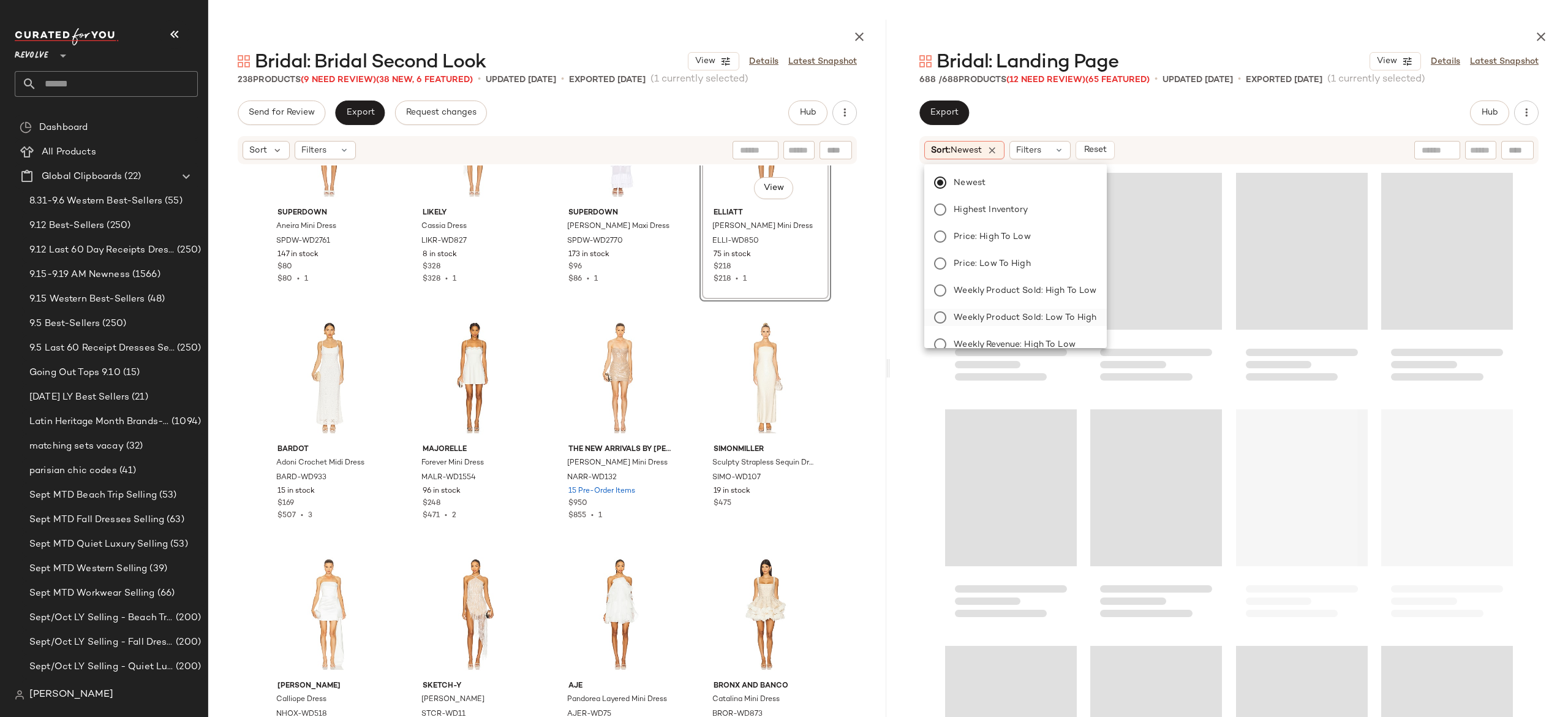
scroll to position [21986, 0]
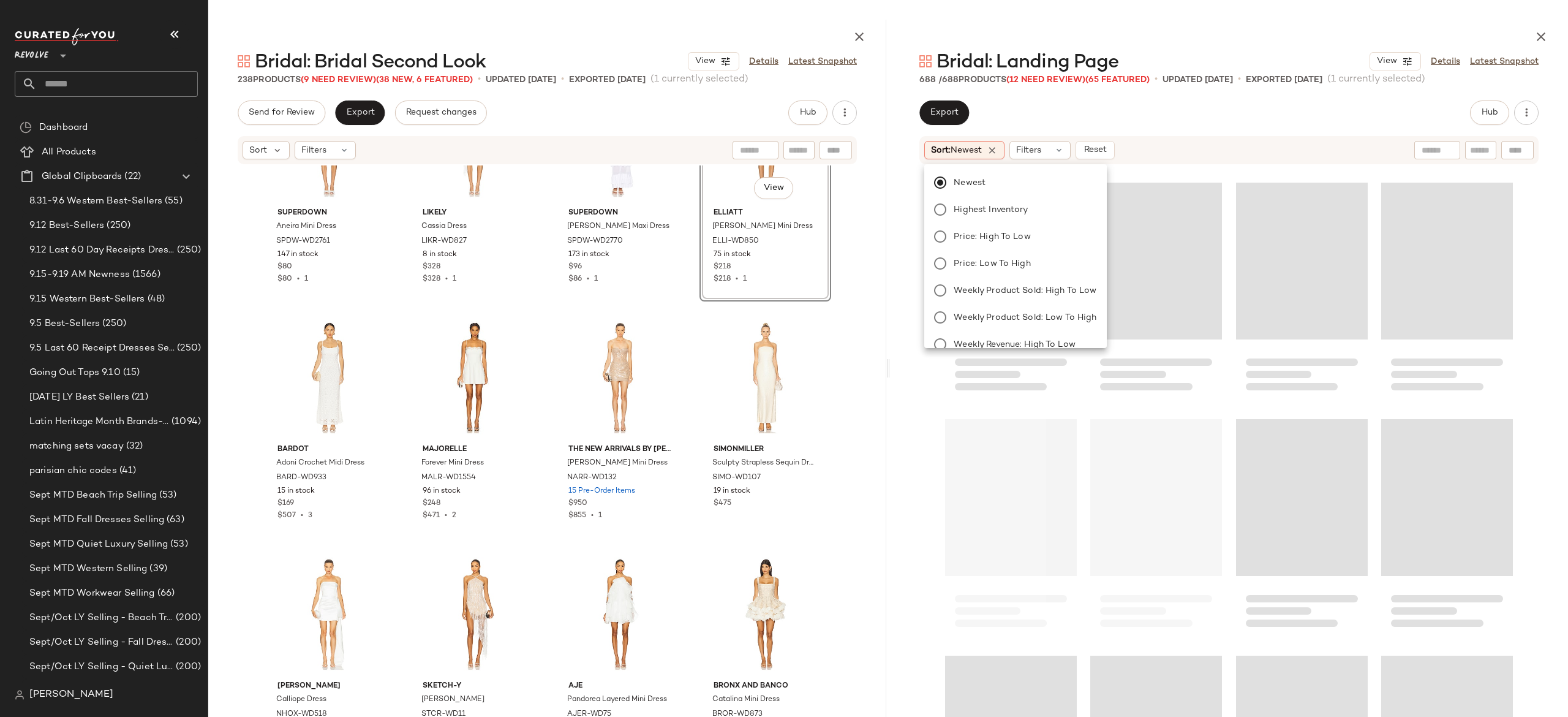
click at [1207, 144] on div "Sort: Newest Filters Reset" at bounding box center [1149, 150] width 450 height 18
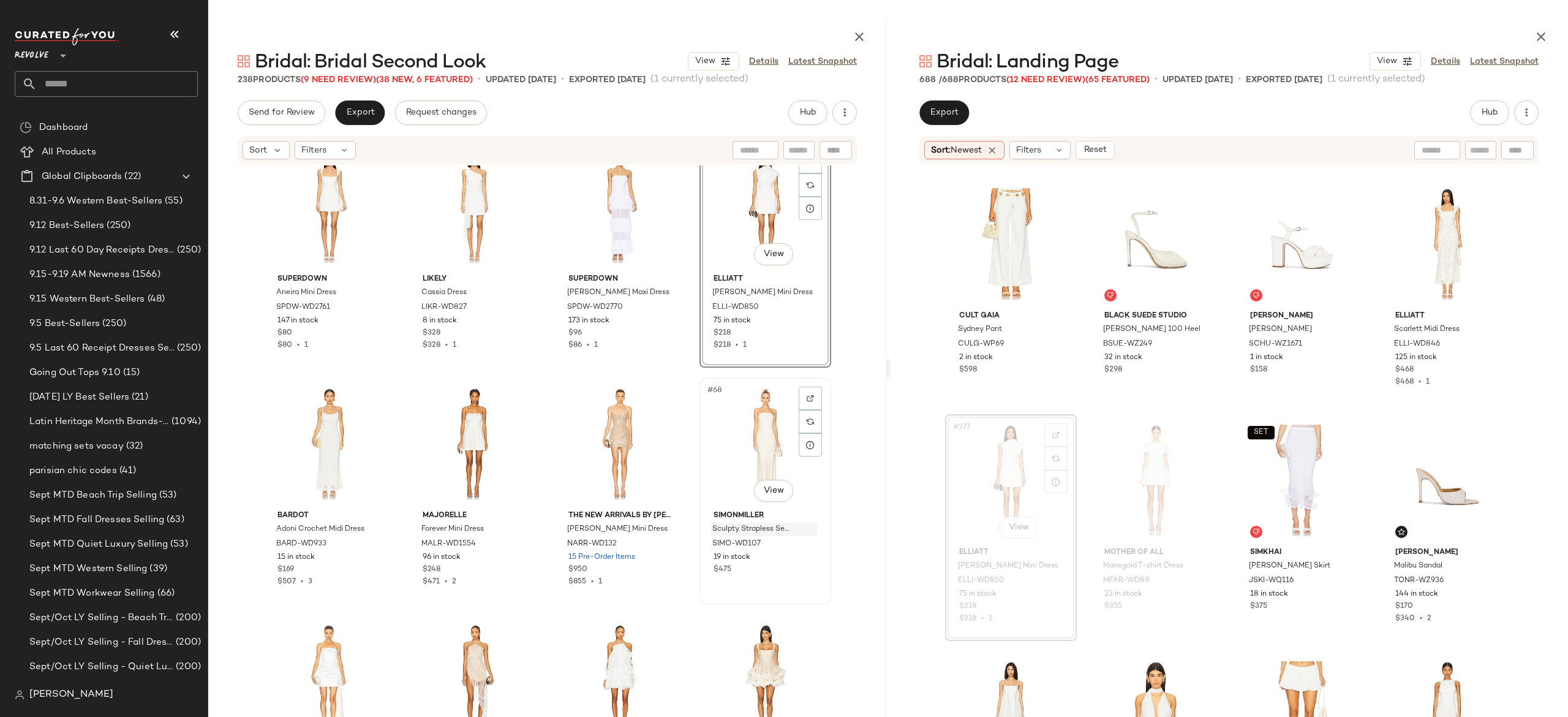
scroll to position [3582, 0]
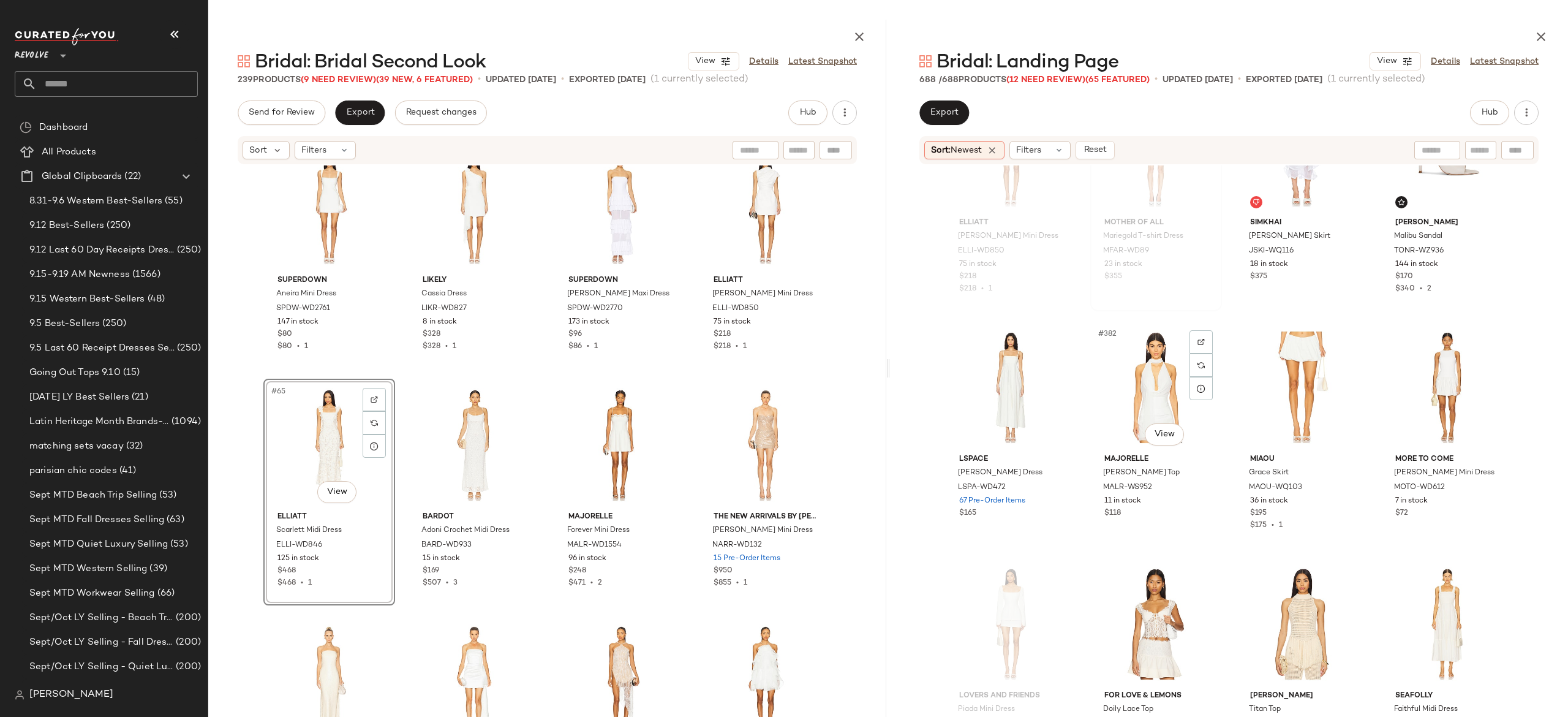
scroll to position [22317, 0]
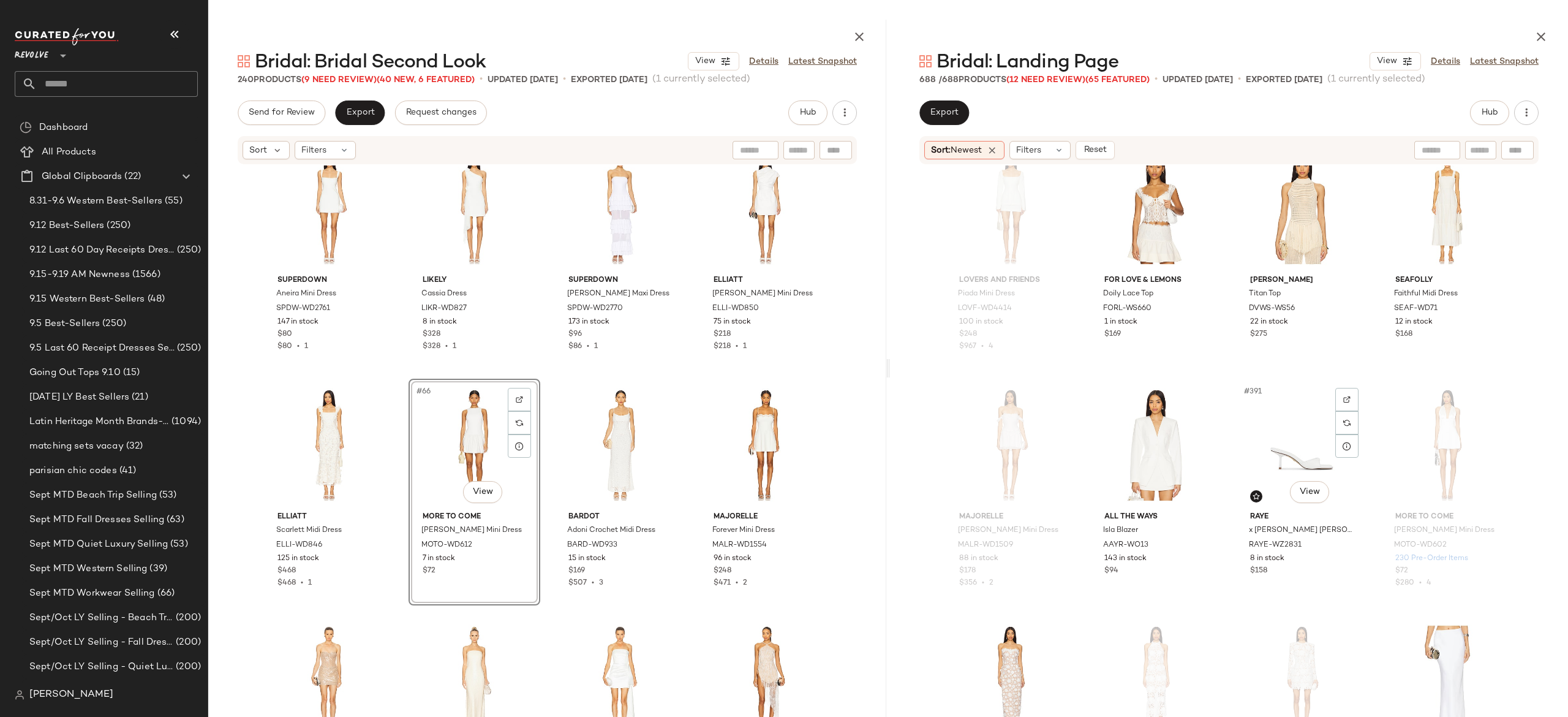
scroll to position [22733, 0]
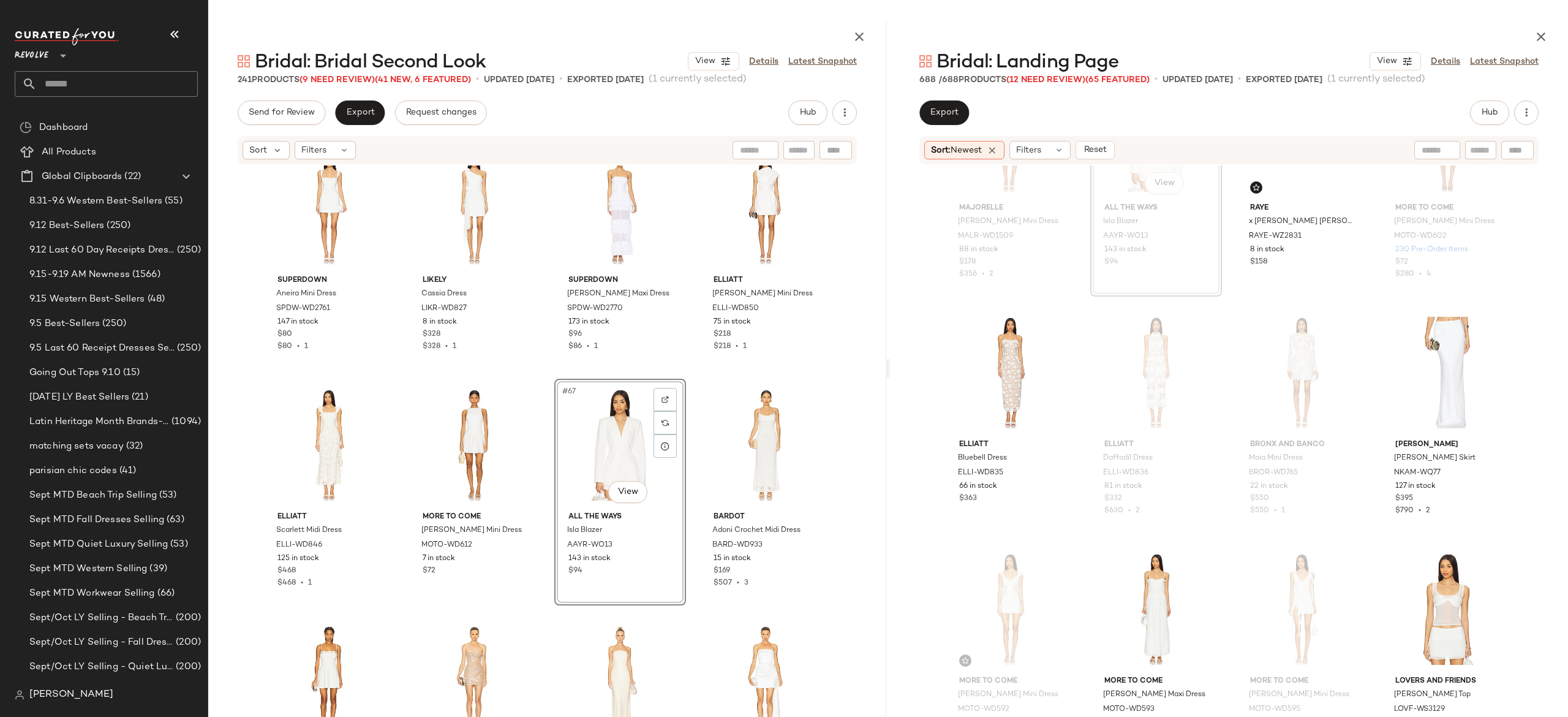
scroll to position [23043, 0]
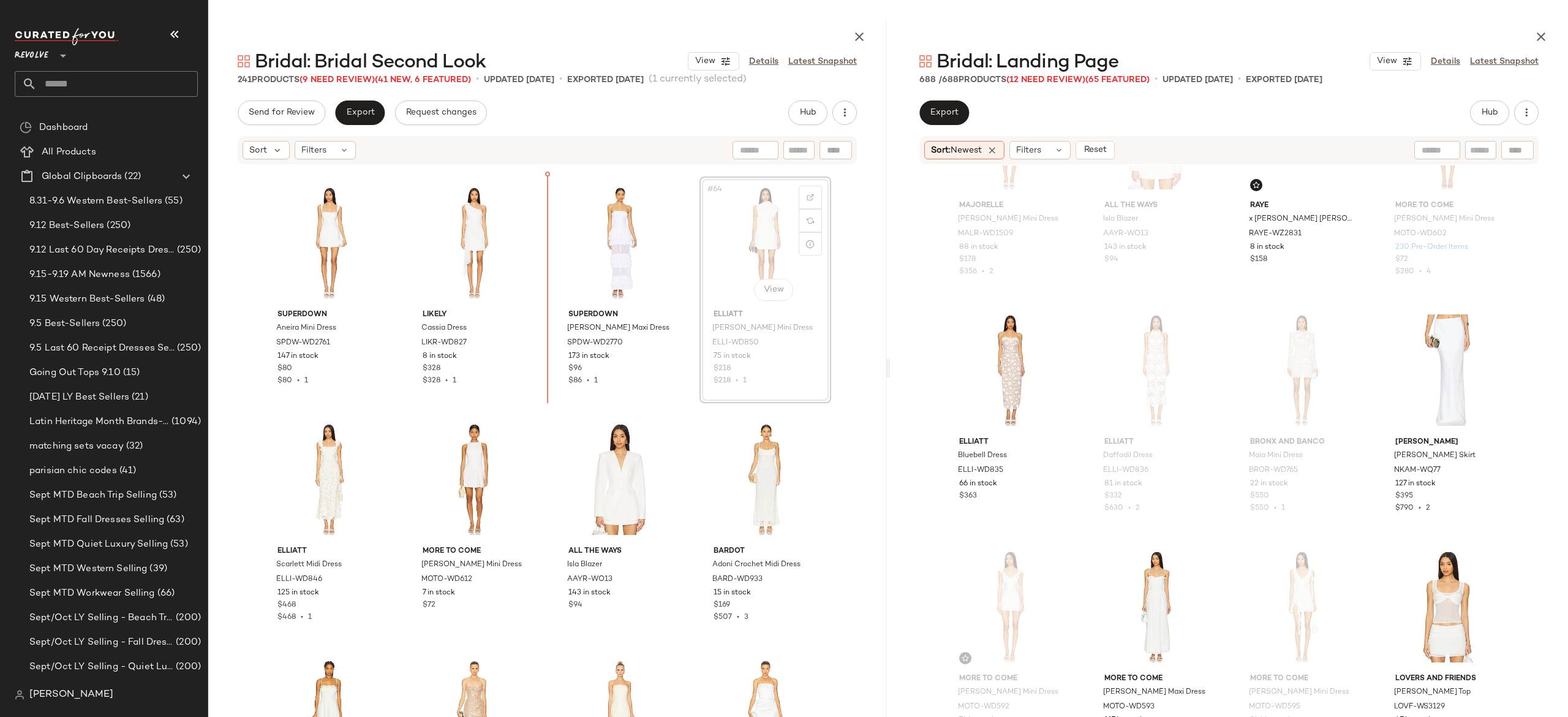
scroll to position [3504, 0]
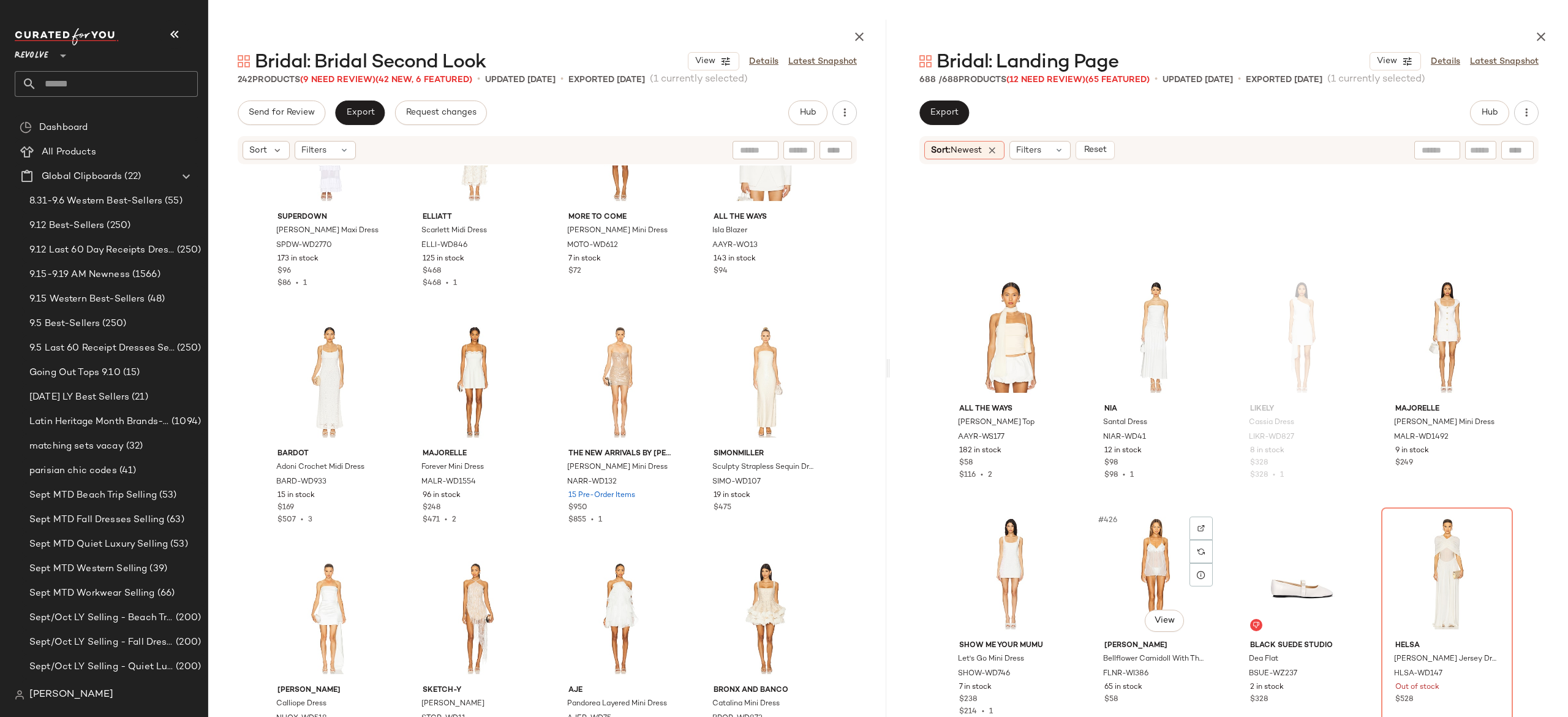
scroll to position [24895, 0]
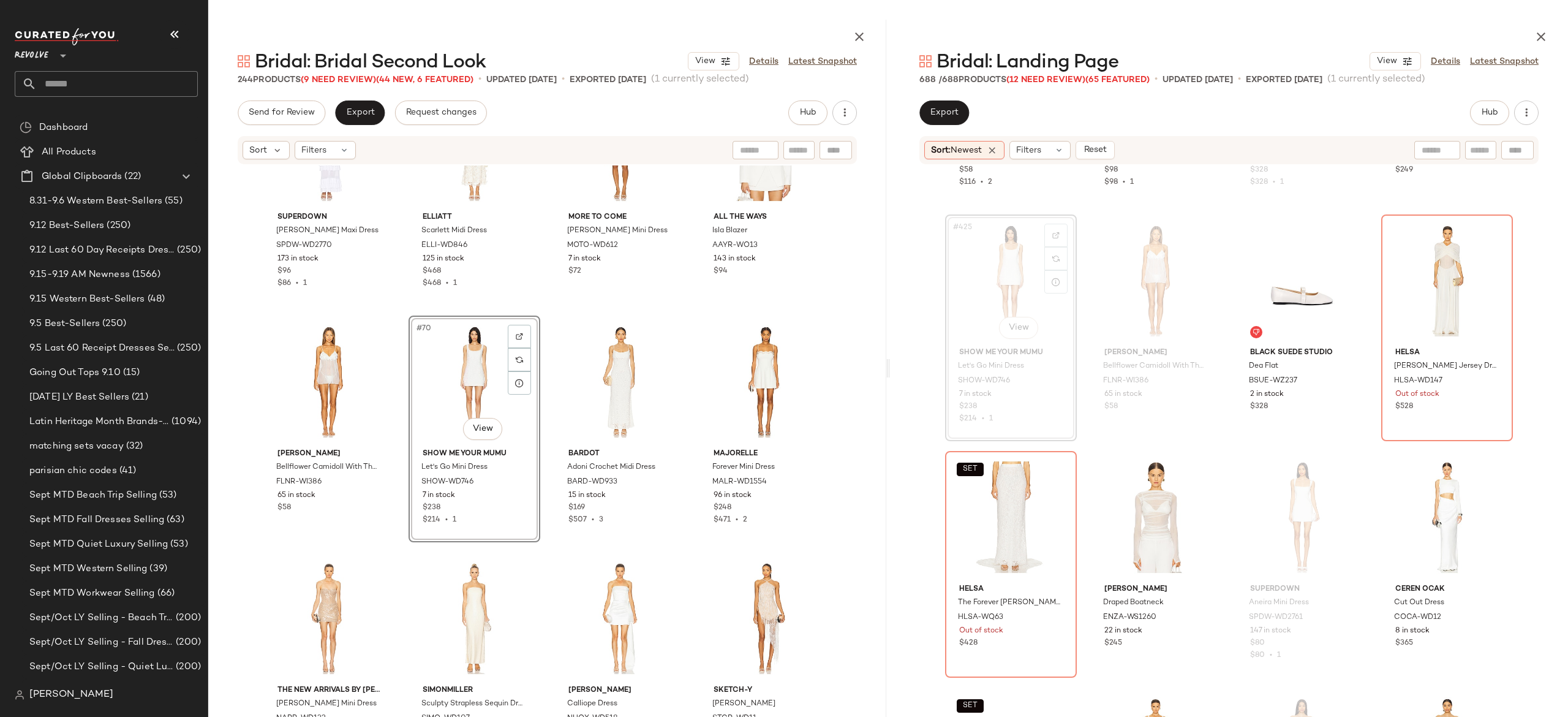
scroll to position [25024, 0]
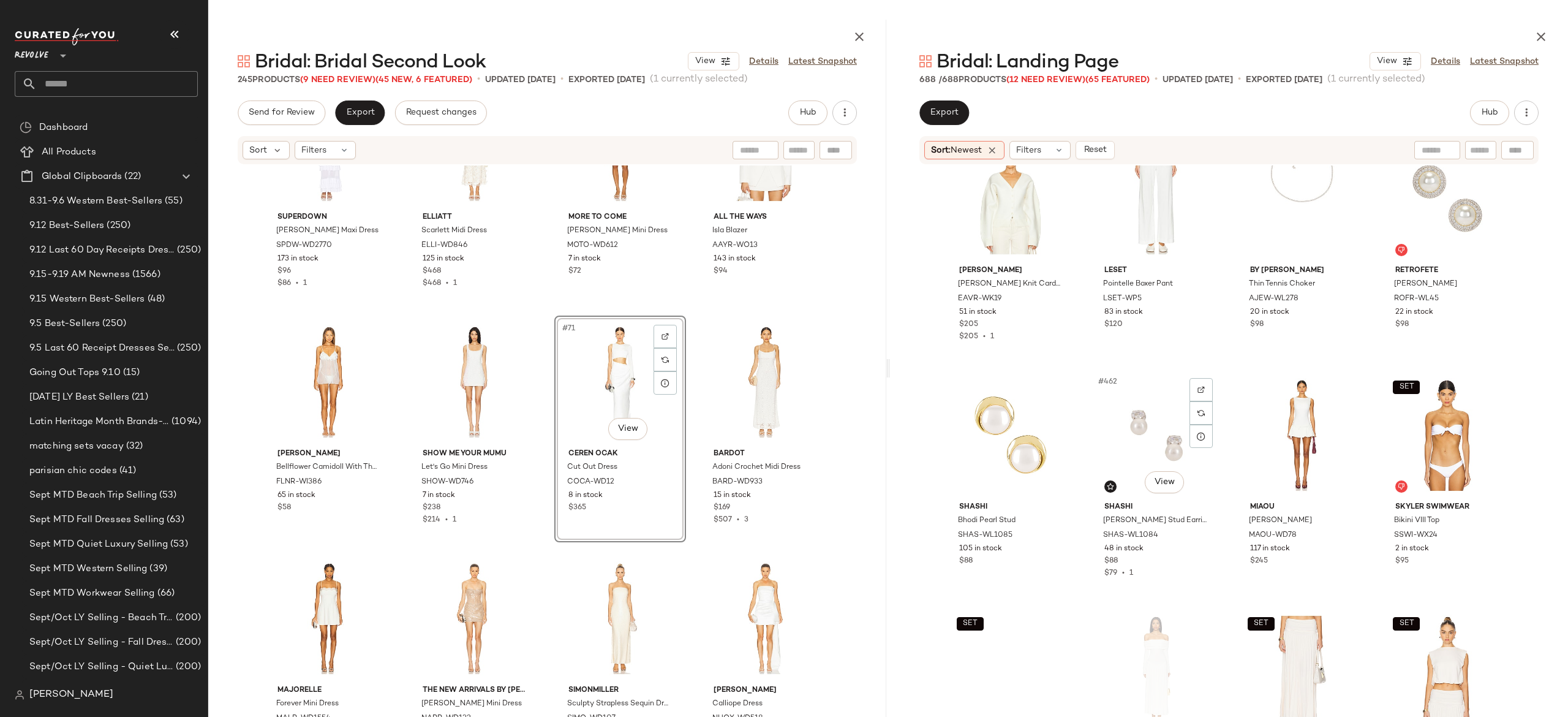
scroll to position [26998, 0]
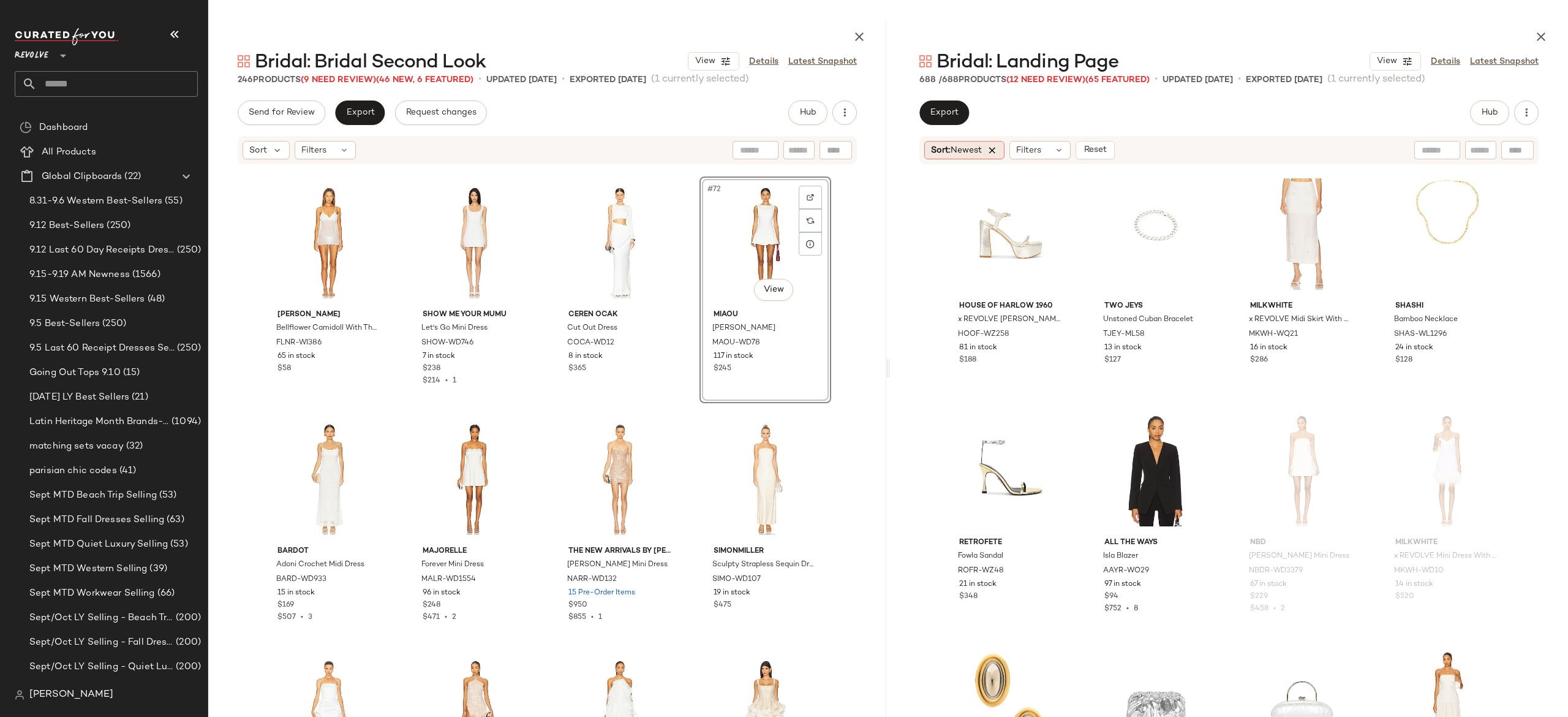
click at [998, 147] on icon at bounding box center [991, 149] width 11 height 11
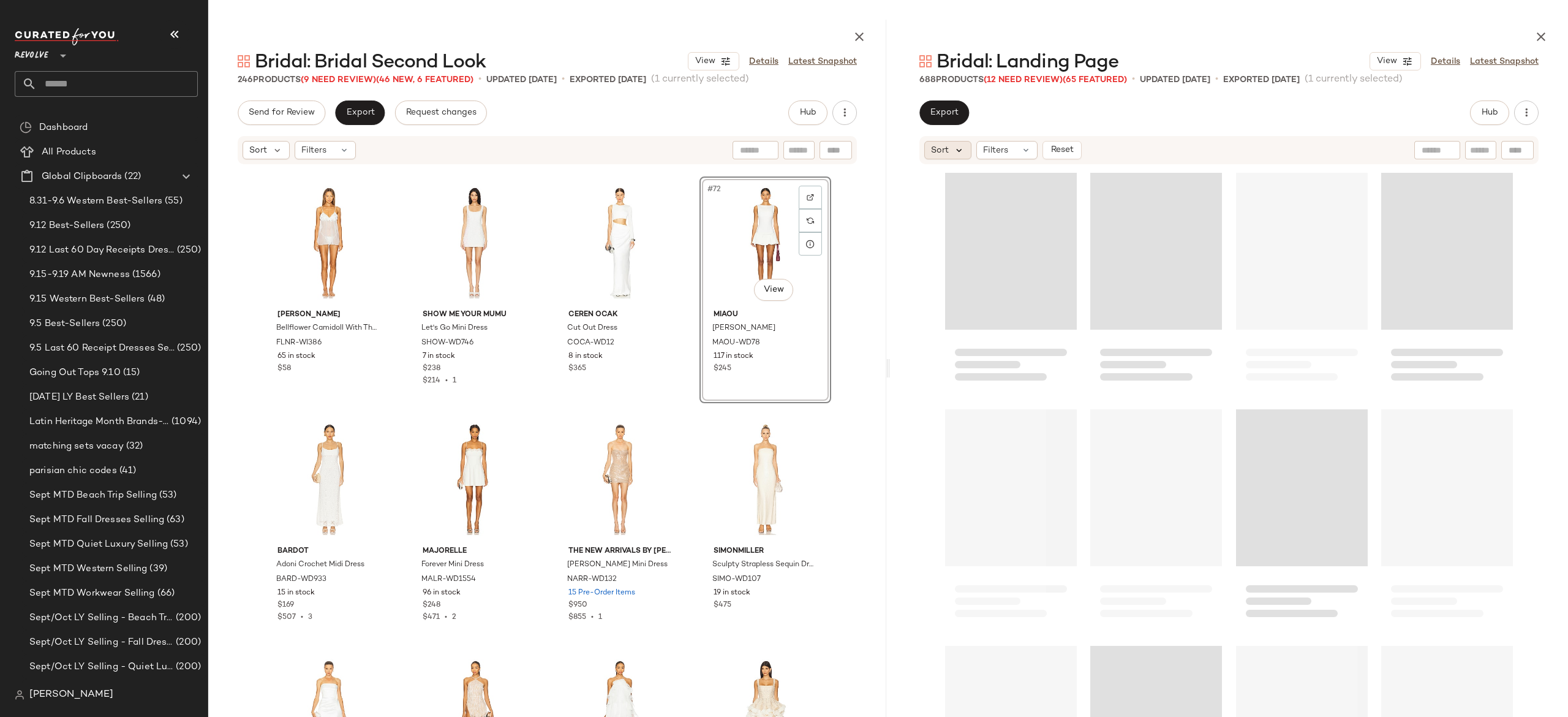
scroll to position [28843, 0]
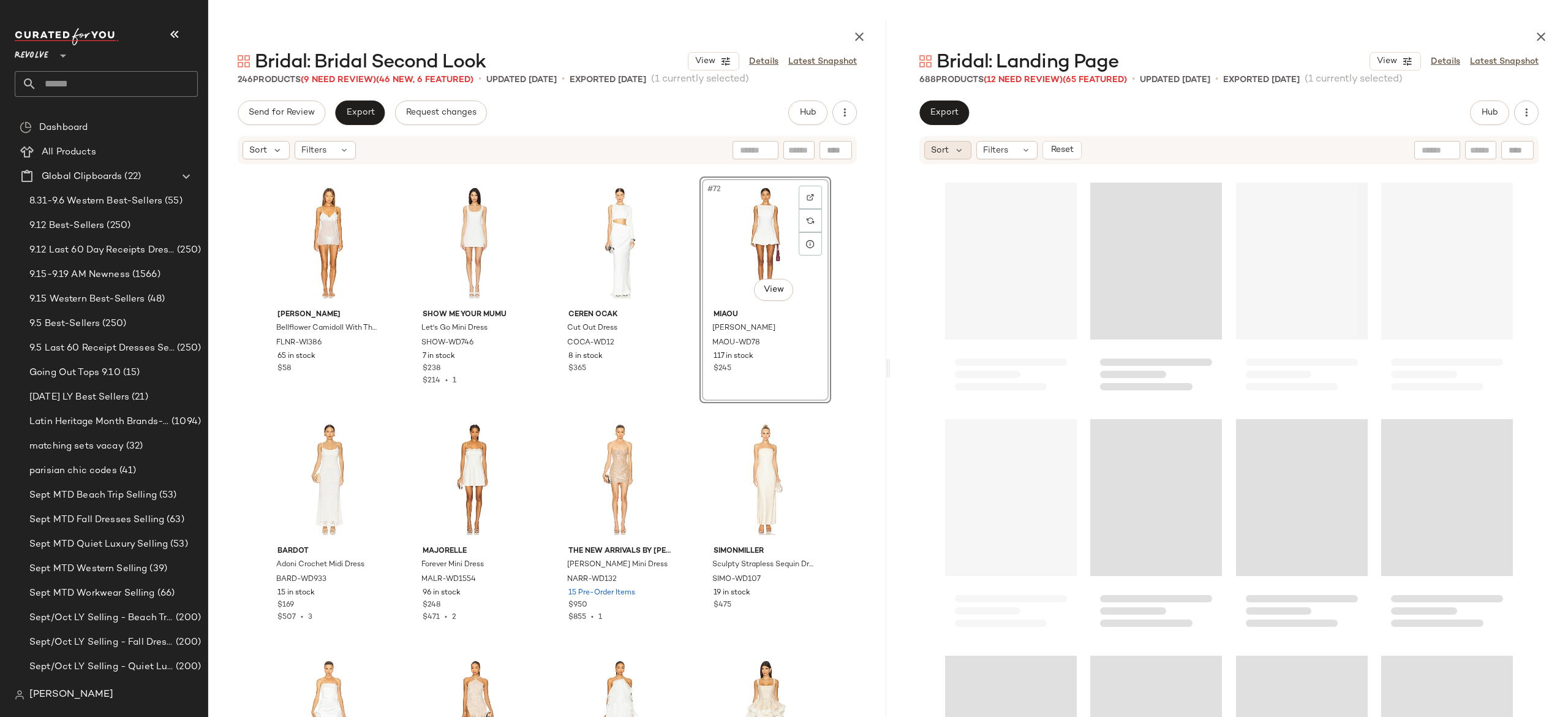
click at [964, 146] on div "Sort" at bounding box center [947, 150] width 47 height 18
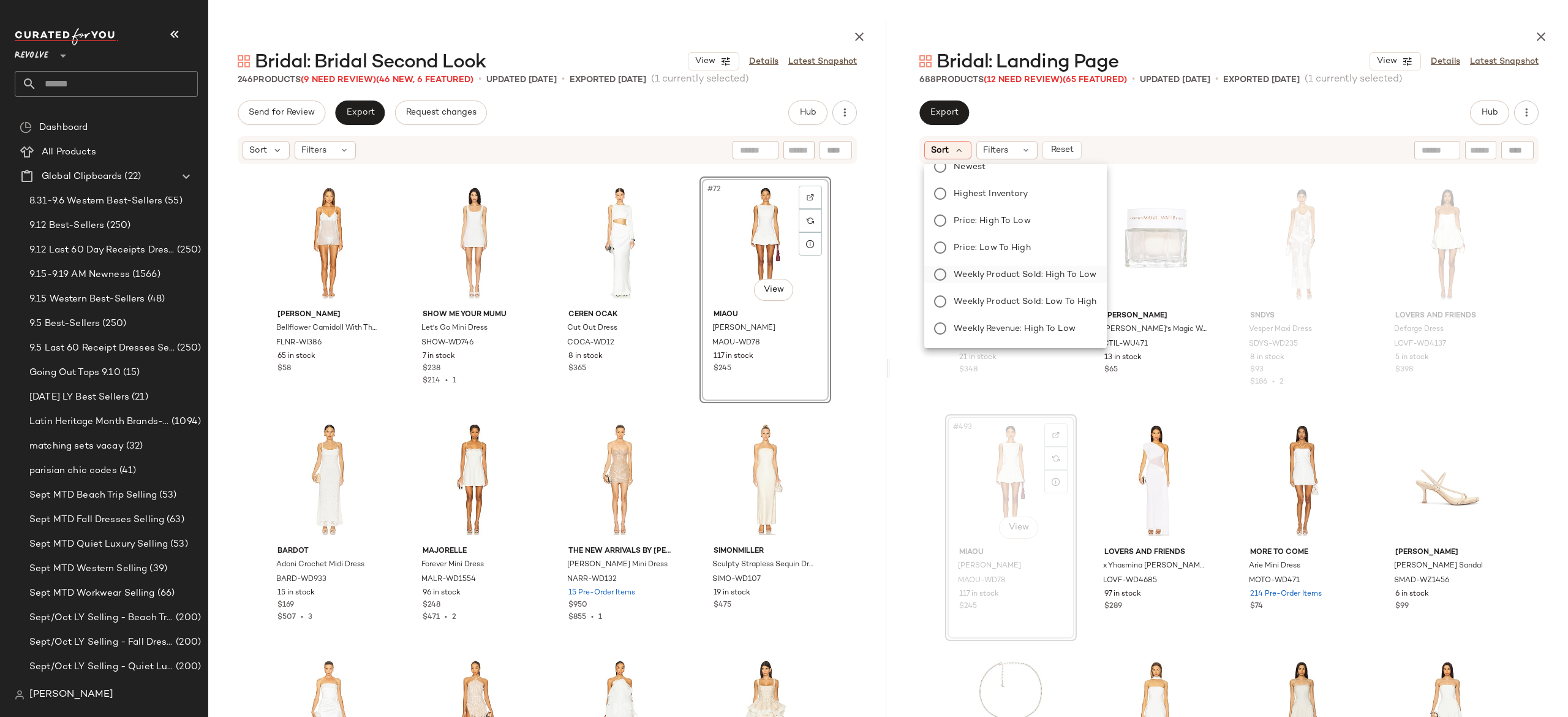
scroll to position [0, 0]
click at [1542, 37] on icon "button" at bounding box center [1541, 37] width 15 height 15
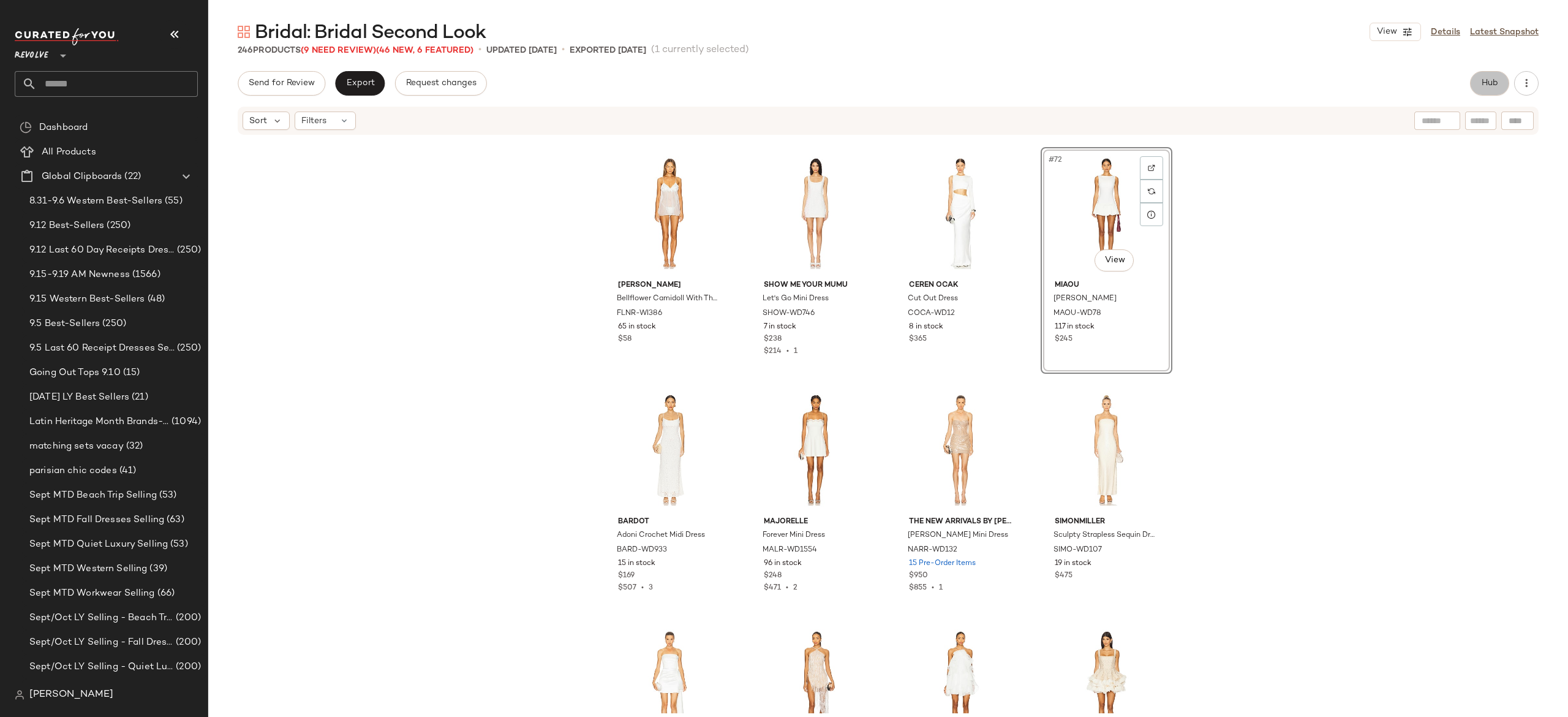
click at [1478, 83] on button "Hub" at bounding box center [1490, 84] width 39 height 25
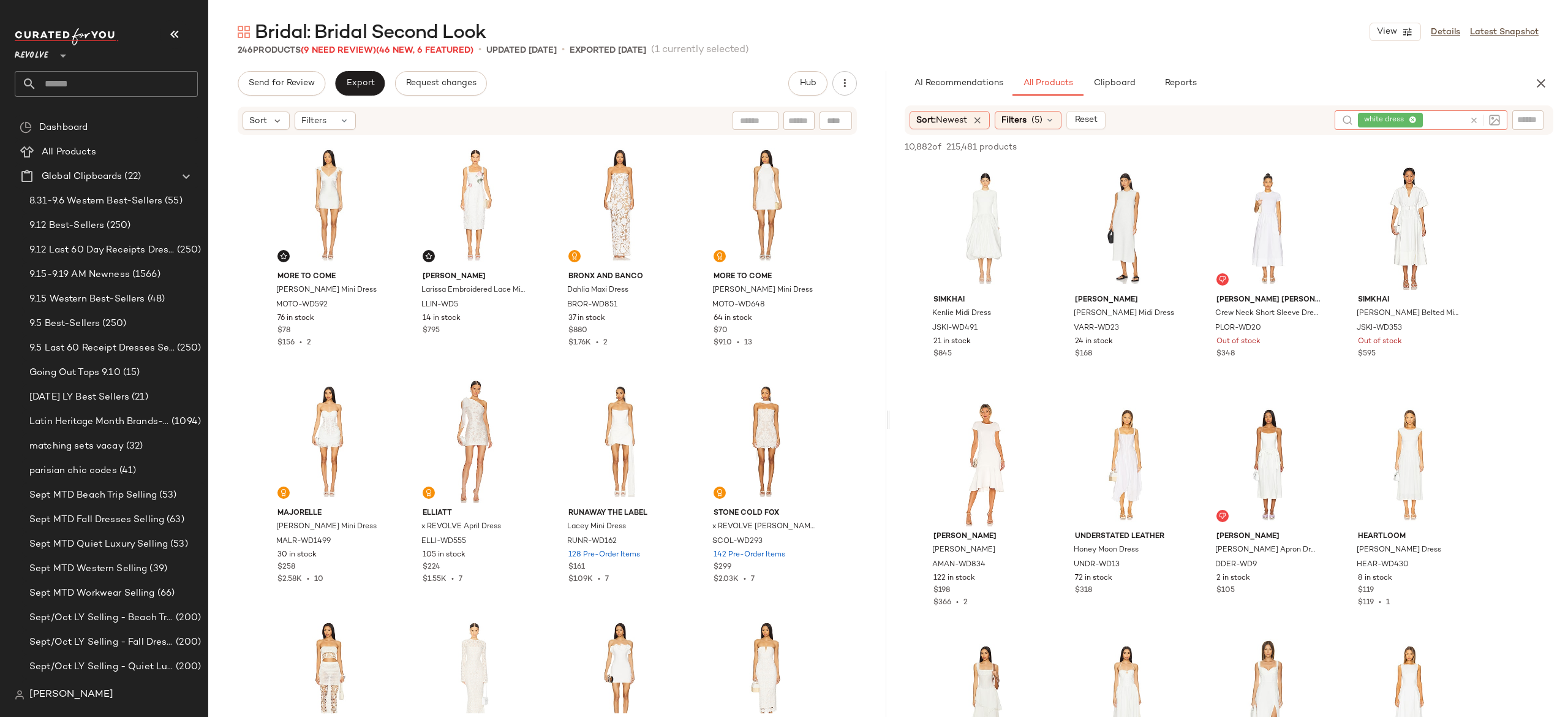
click at [1478, 124] on icon at bounding box center [1474, 120] width 9 height 9
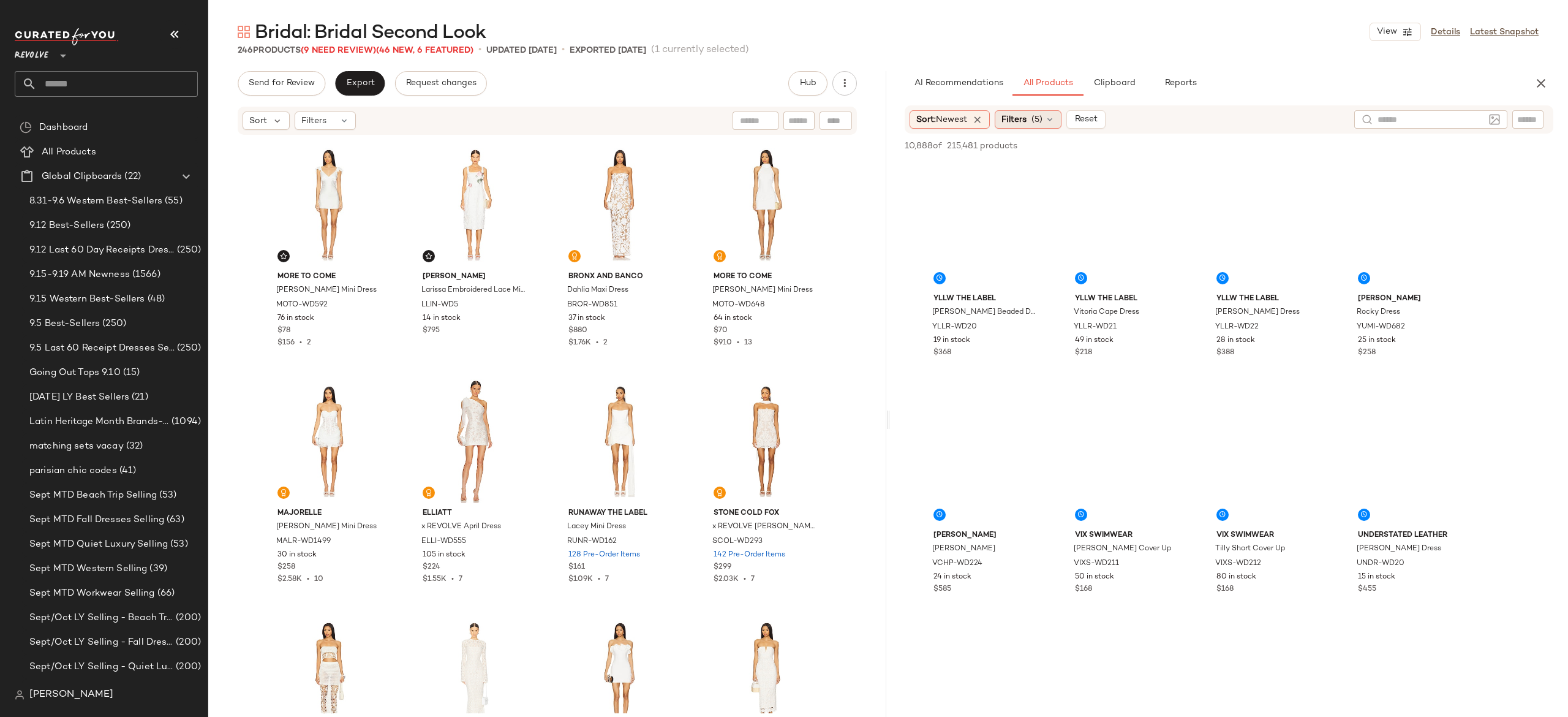
click at [1025, 122] on span "Filters" at bounding box center [1014, 120] width 25 height 13
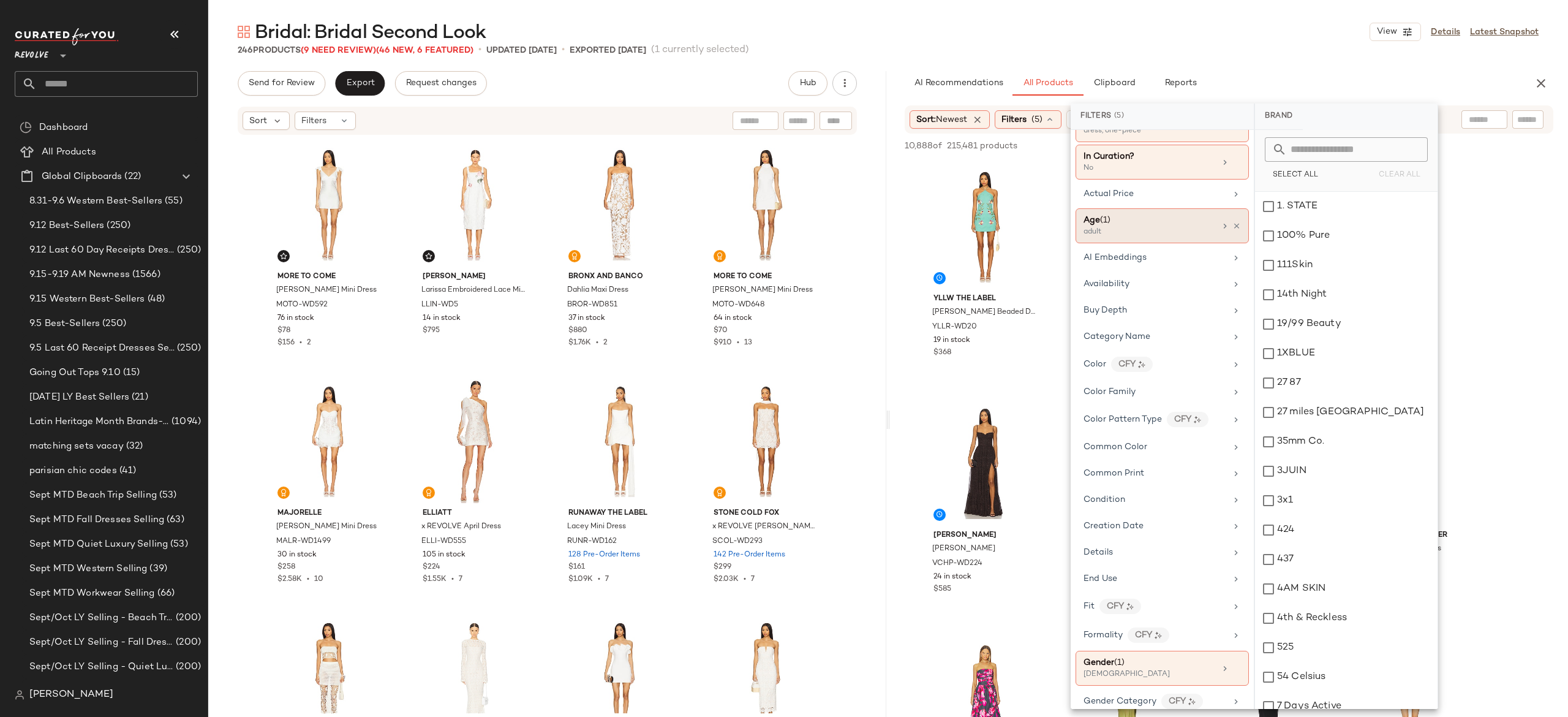
scroll to position [145, 0]
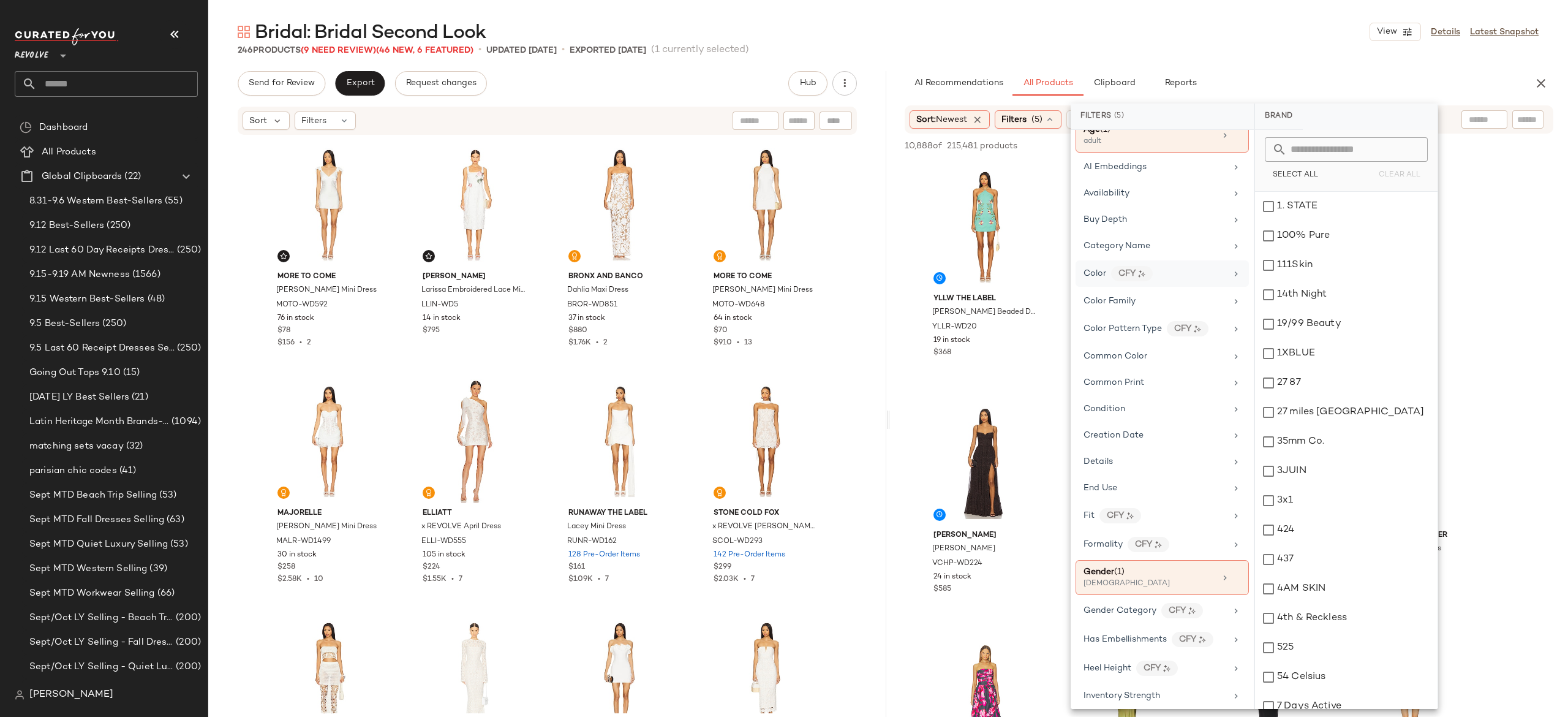
click at [1157, 273] on div "Color CFY" at bounding box center [1155, 273] width 143 height 16
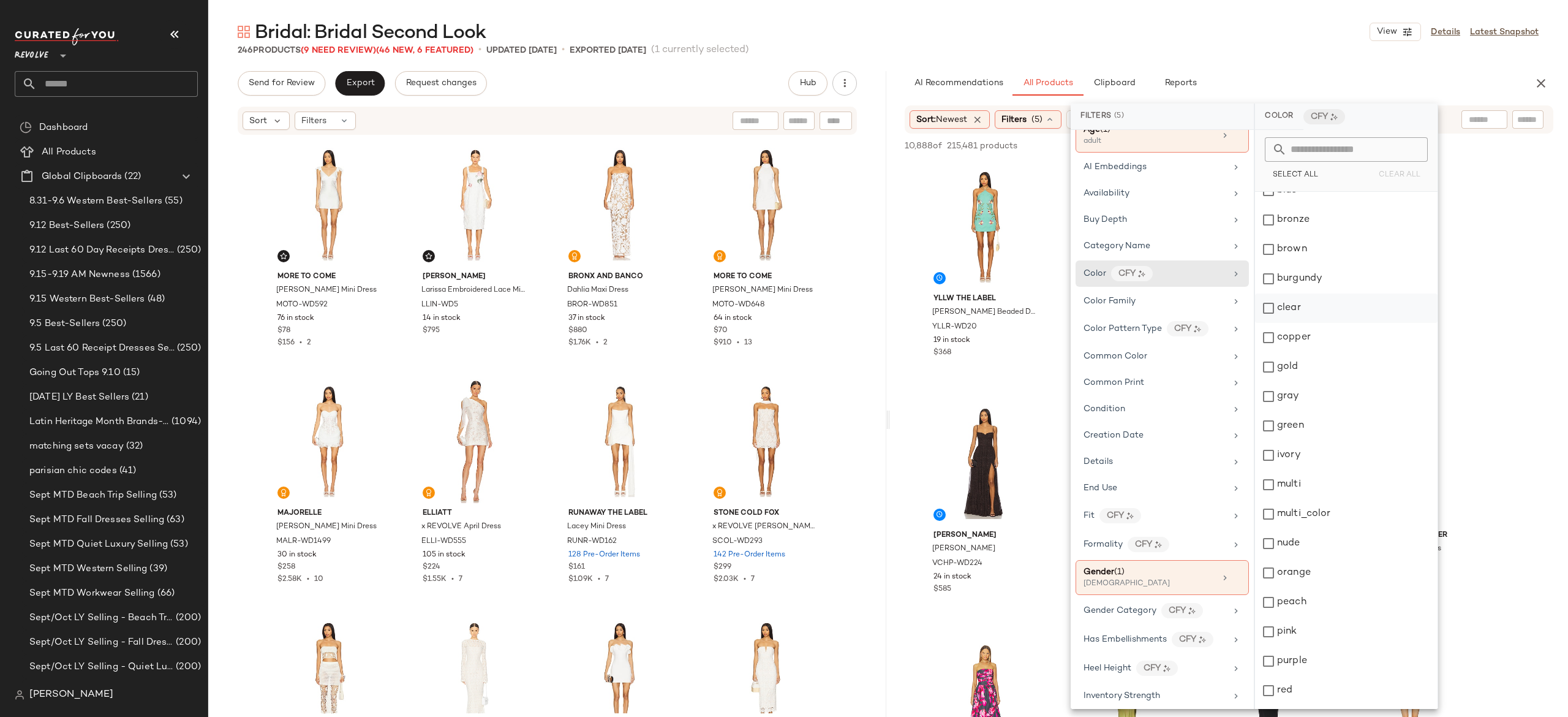
scroll to position [76, 0]
click at [1287, 457] on div "ivory" at bounding box center [1346, 454] width 182 height 30
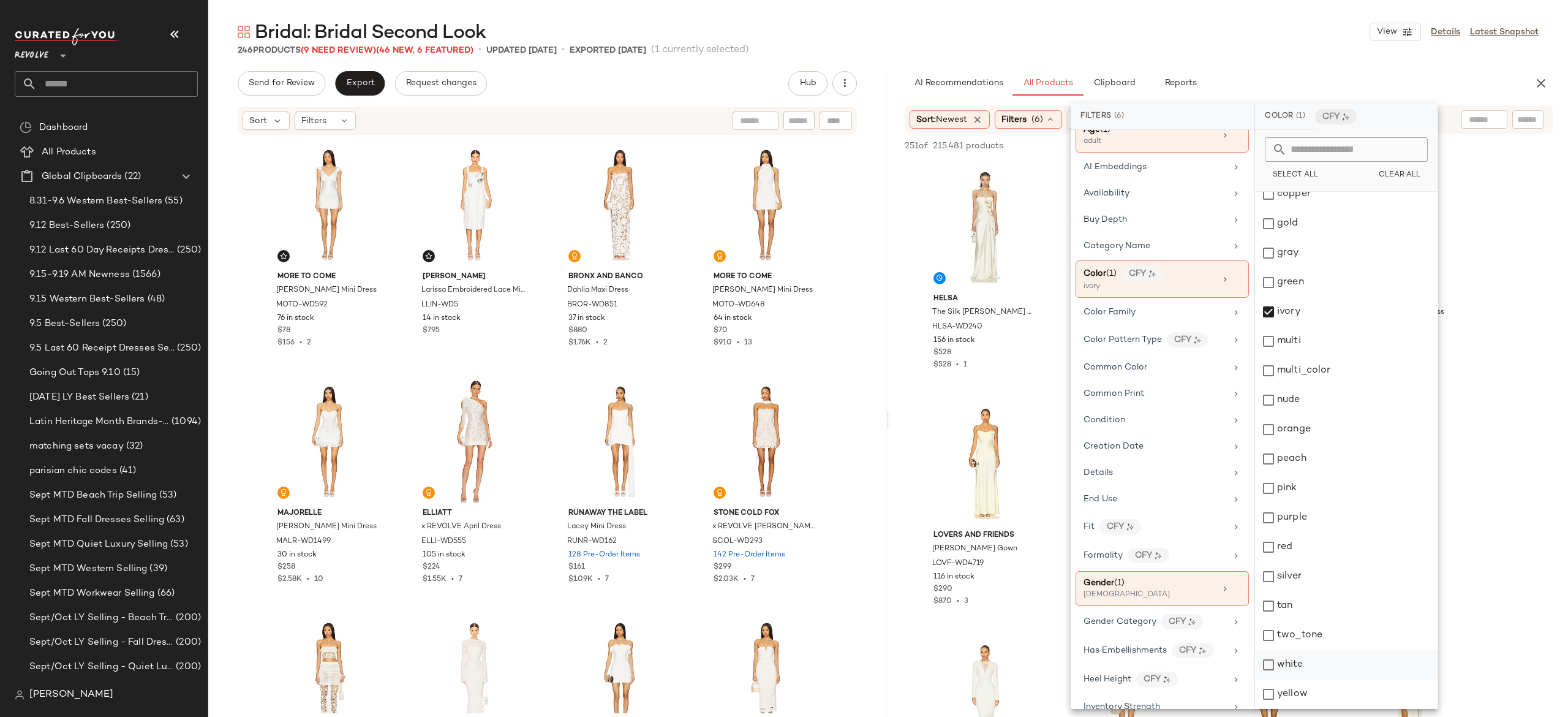
click at [1285, 656] on div "white" at bounding box center [1346, 664] width 182 height 30
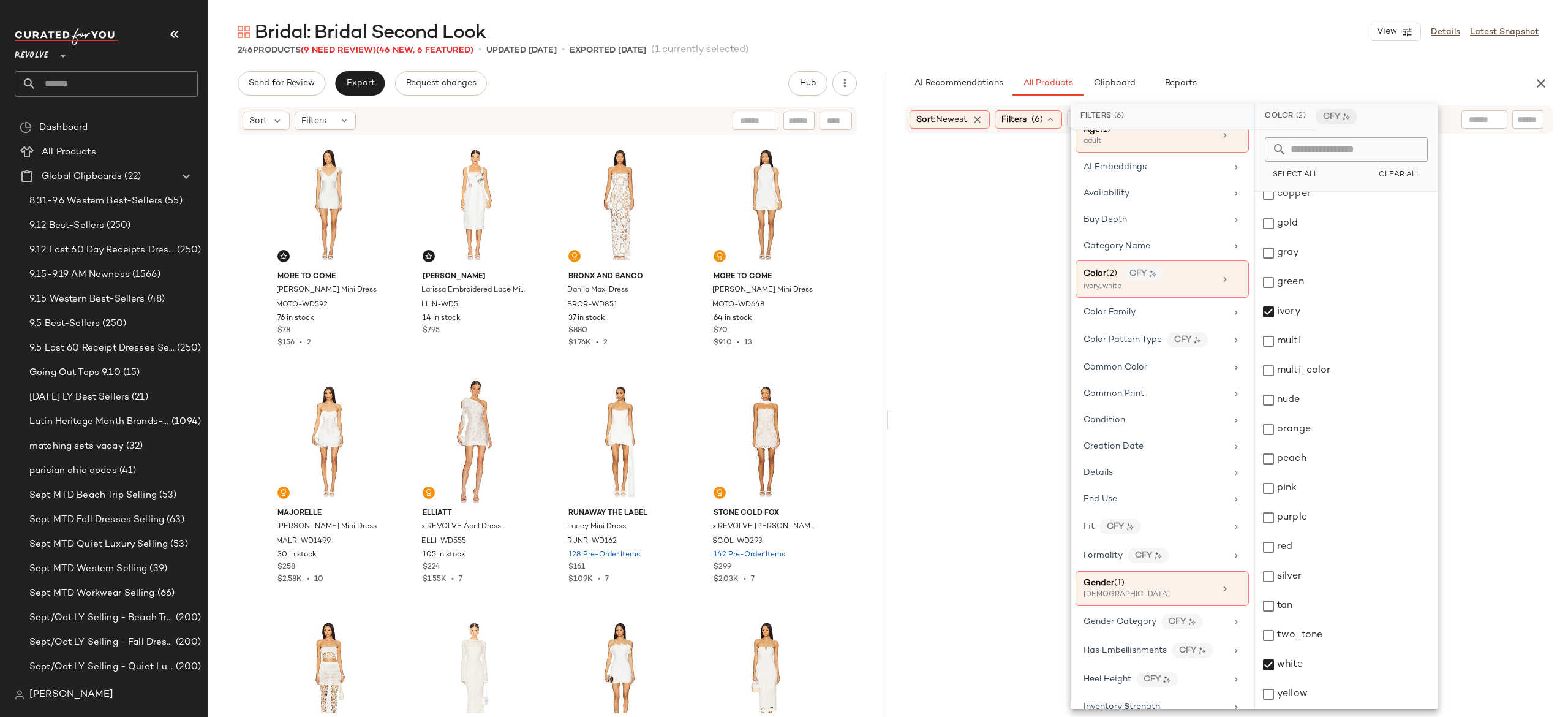
scroll to position [0, 0]
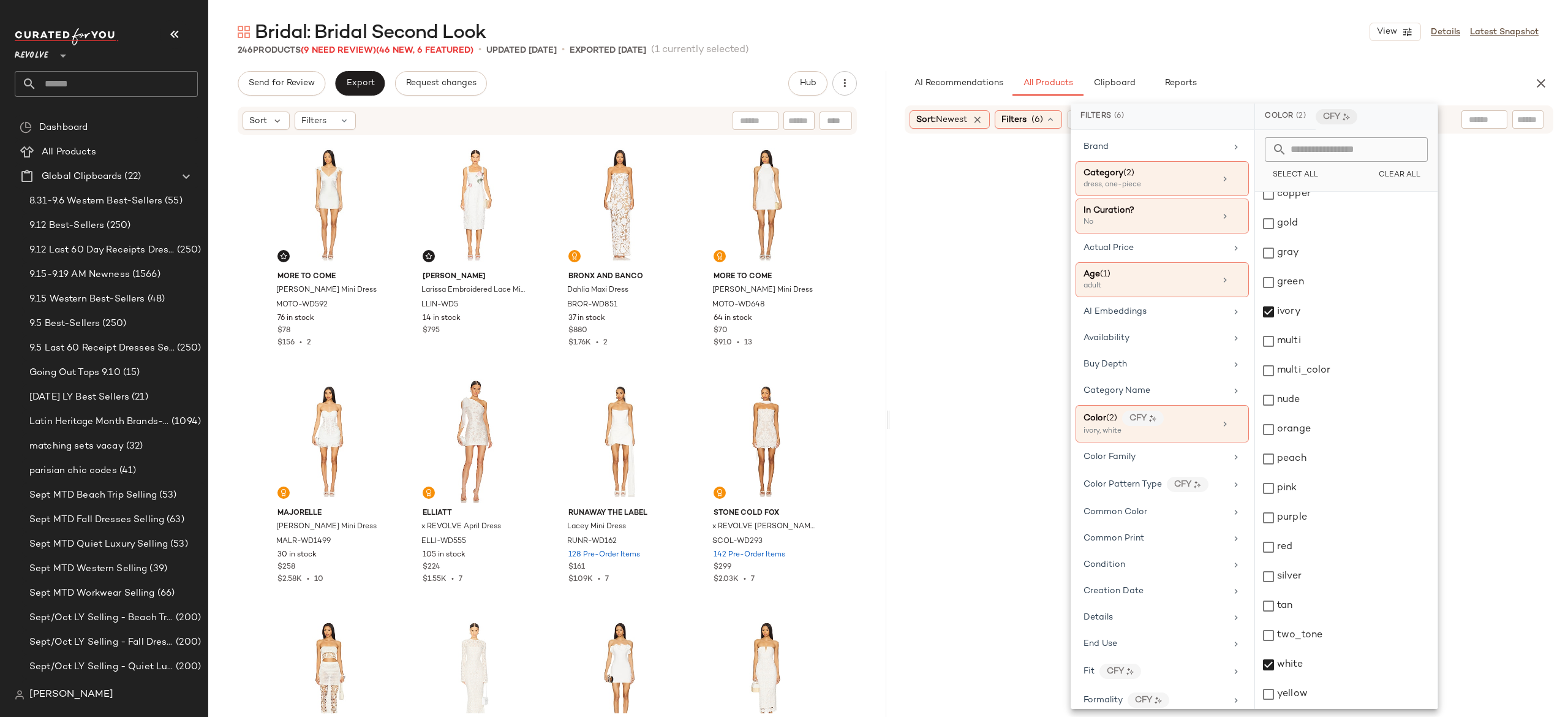
click at [1426, 83] on div "AI Recommendations All Products Clipboard Reports" at bounding box center [1209, 84] width 609 height 25
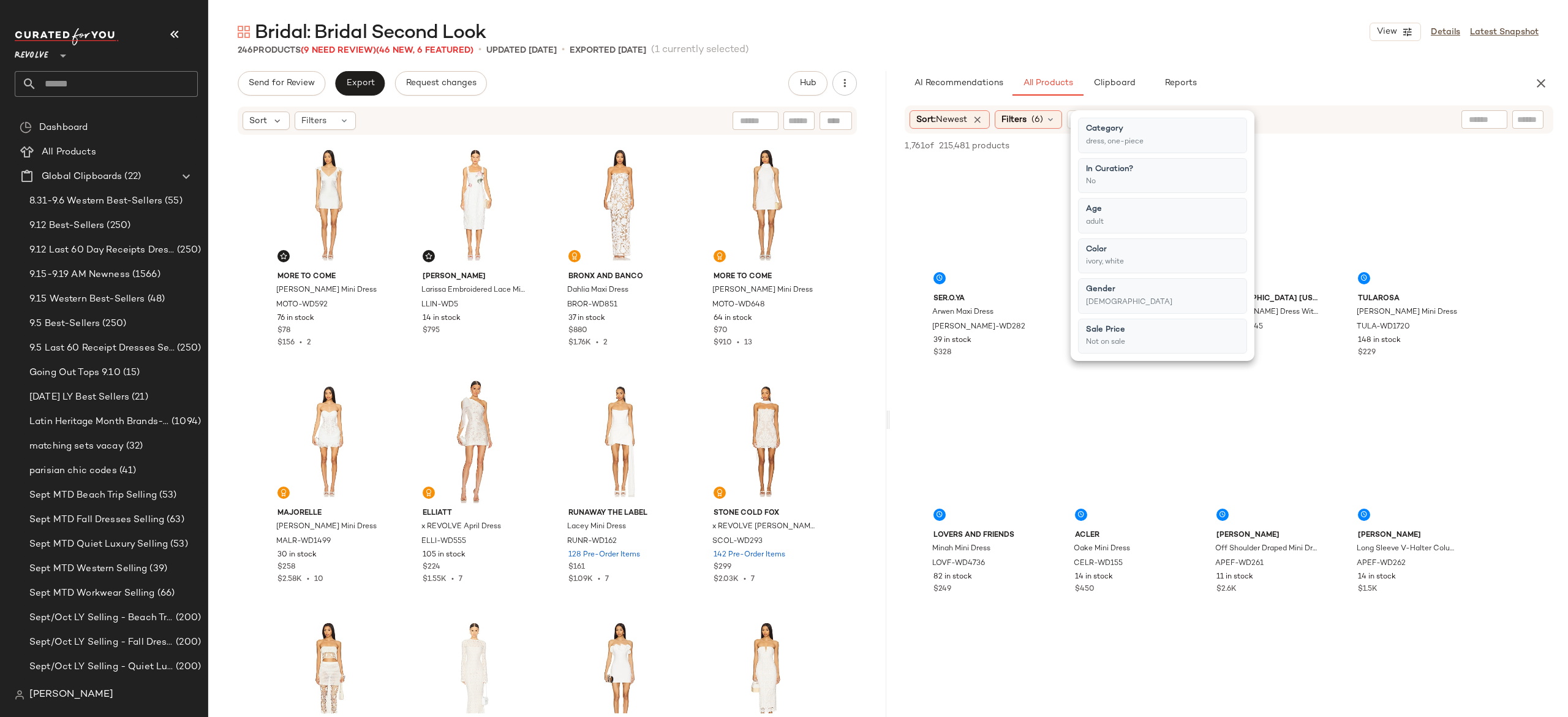
click at [1426, 83] on div "AI Recommendations All Products Clipboard Reports" at bounding box center [1209, 84] width 609 height 25
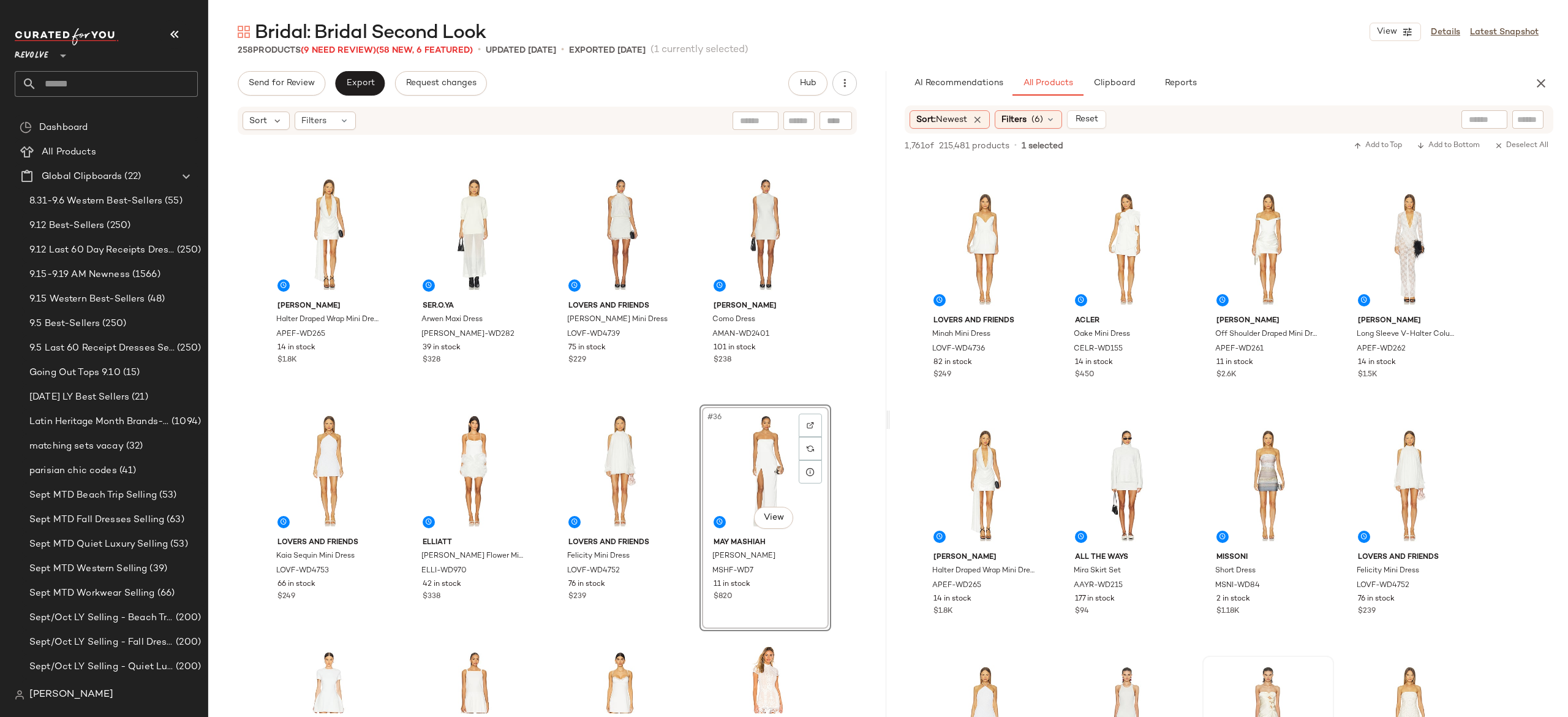
scroll to position [1633, 0]
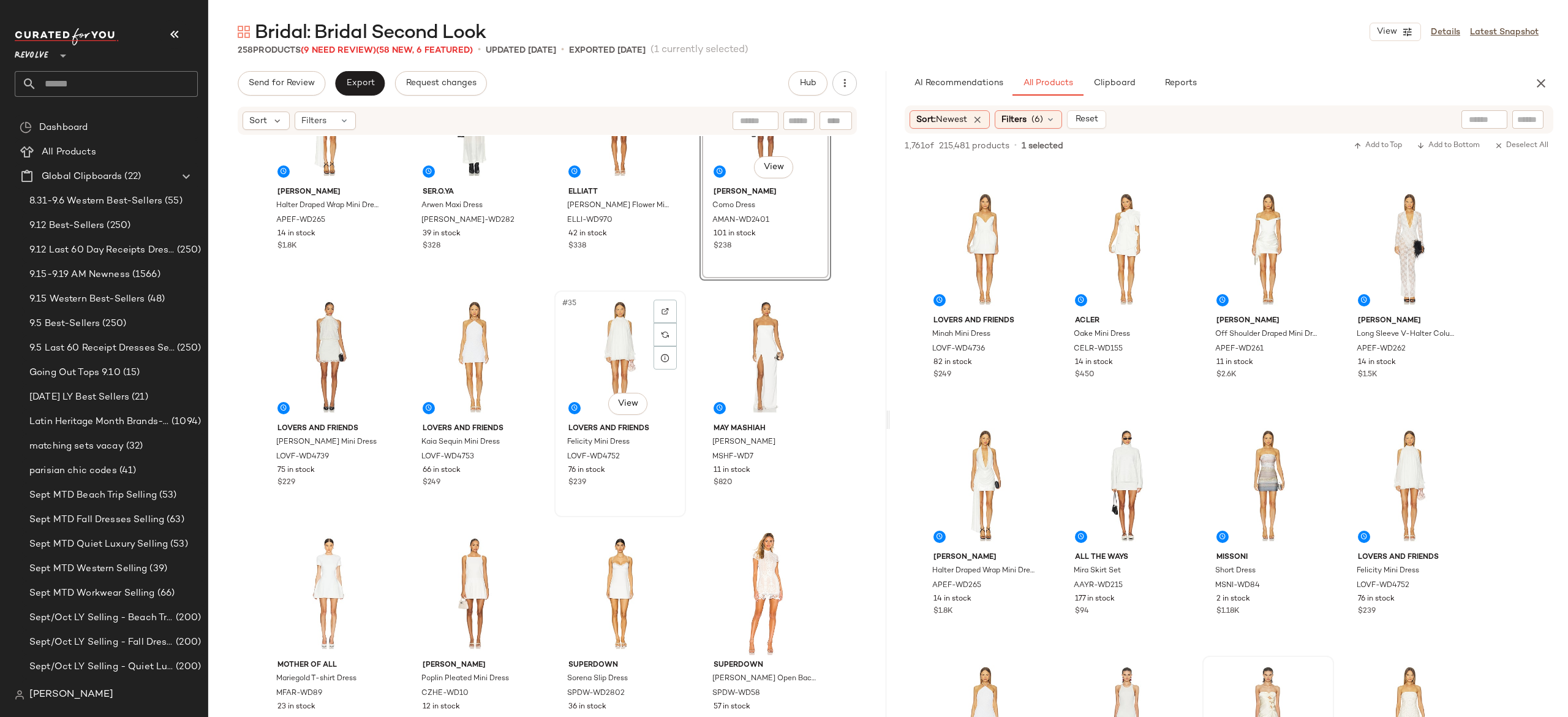
scroll to position [1752, 0]
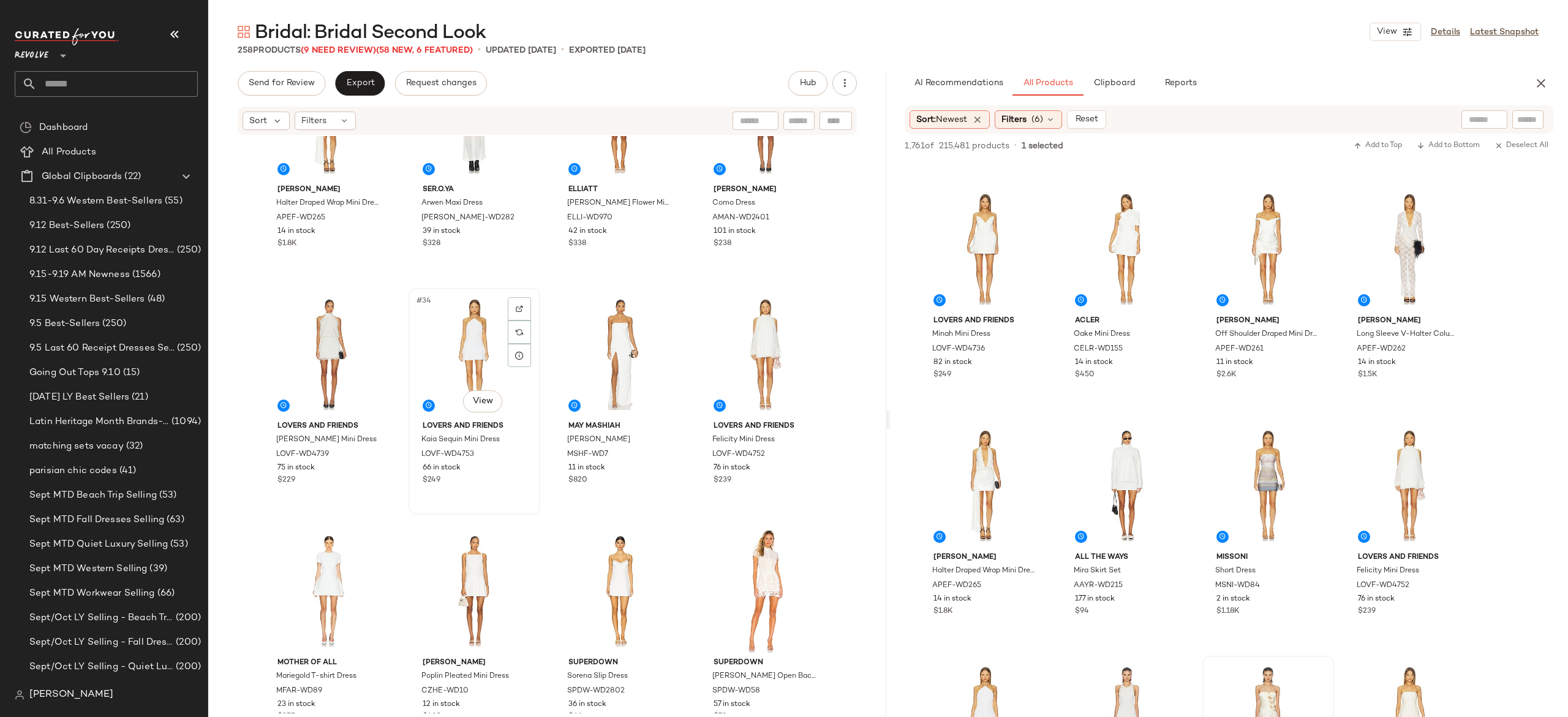
click at [530, 408] on div "#34 View" at bounding box center [475, 354] width 123 height 124
click at [540, 408] on div "Alex Perry Halter Draped Wrap Mini Dress APEF-WD265 14 in stock $1.8K SER.O.YA …" at bounding box center [548, 425] width 678 height 577
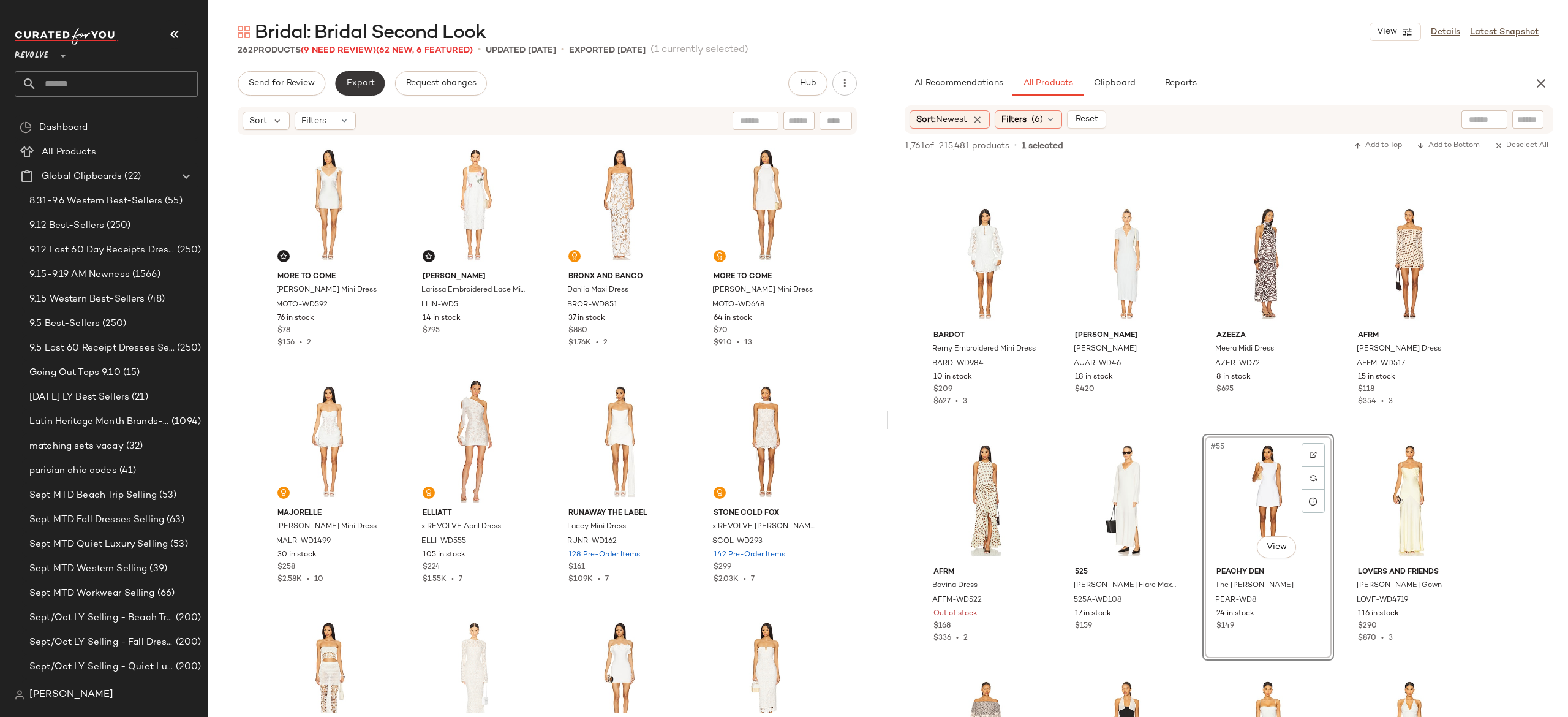
click at [367, 75] on button "Export" at bounding box center [360, 84] width 49 height 25
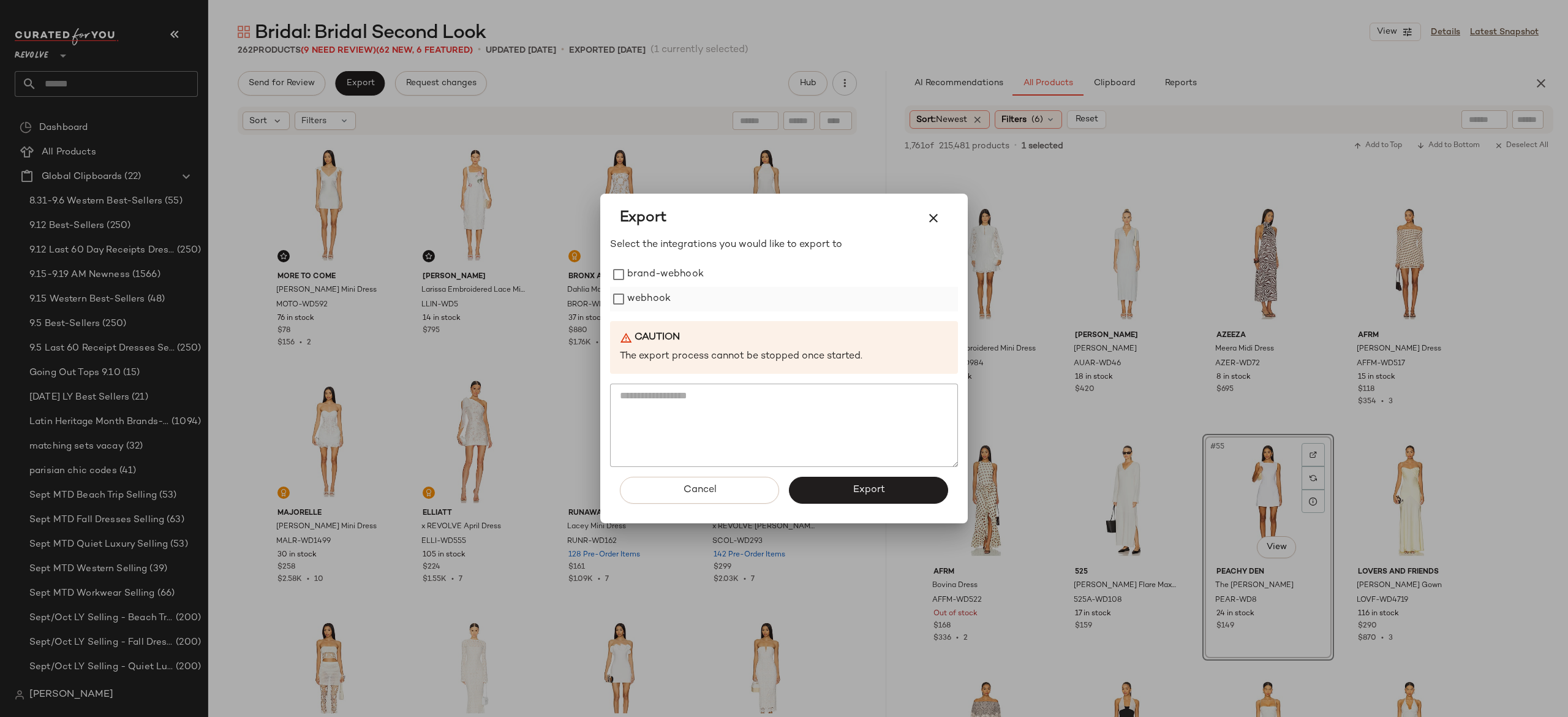
click at [630, 292] on label "webhook" at bounding box center [649, 299] width 44 height 25
click at [807, 483] on button "Export" at bounding box center [869, 489] width 159 height 27
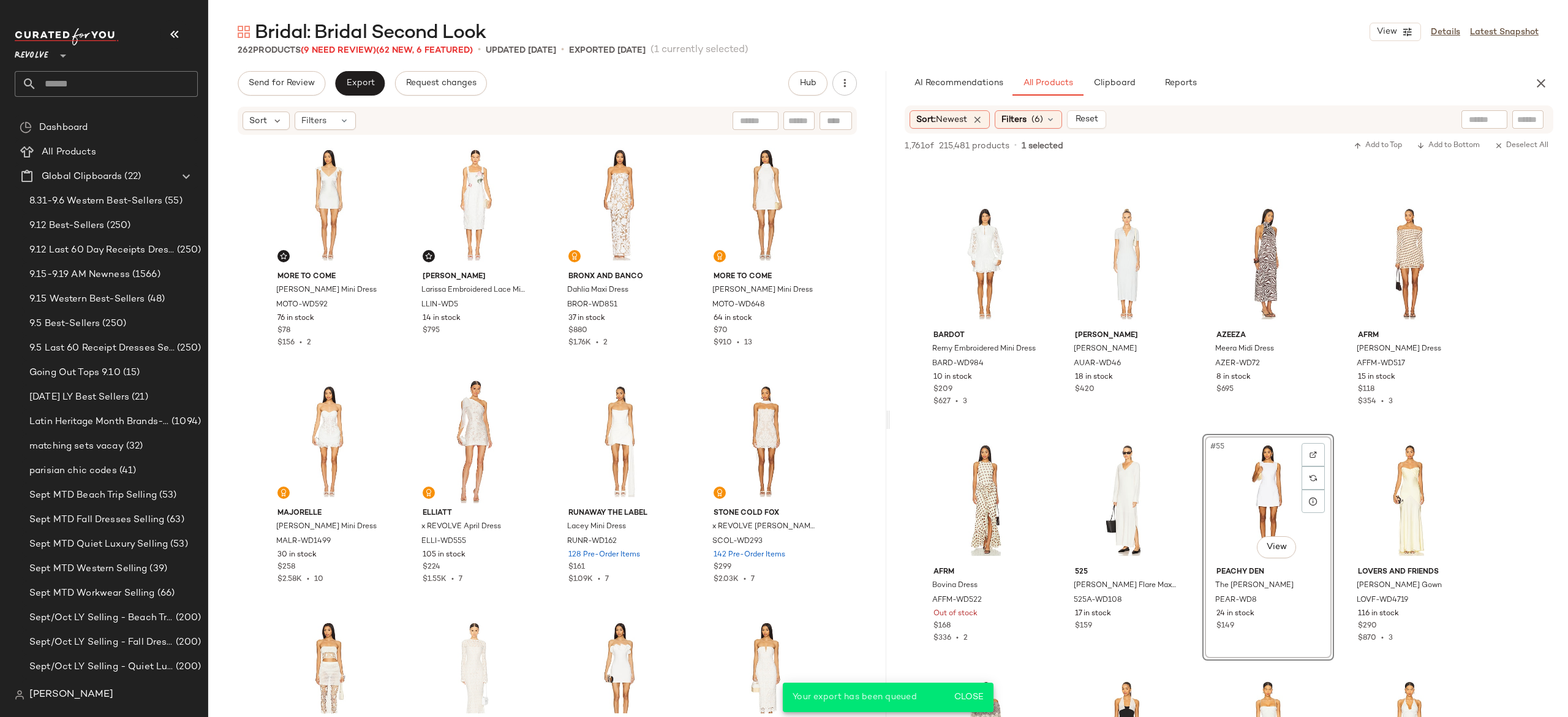
scroll to position [3509, 0]
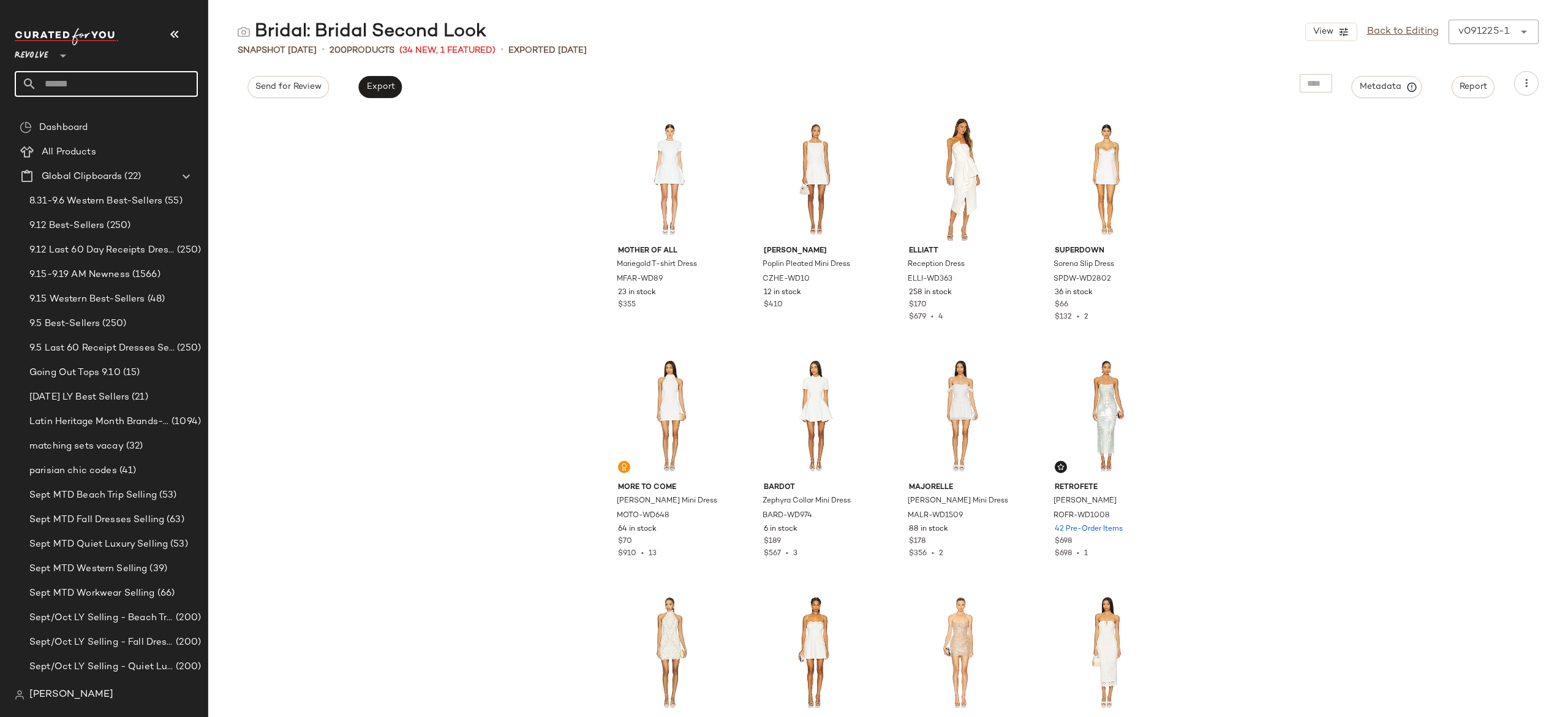
click at [155, 80] on input "text" at bounding box center [117, 84] width 161 height 25
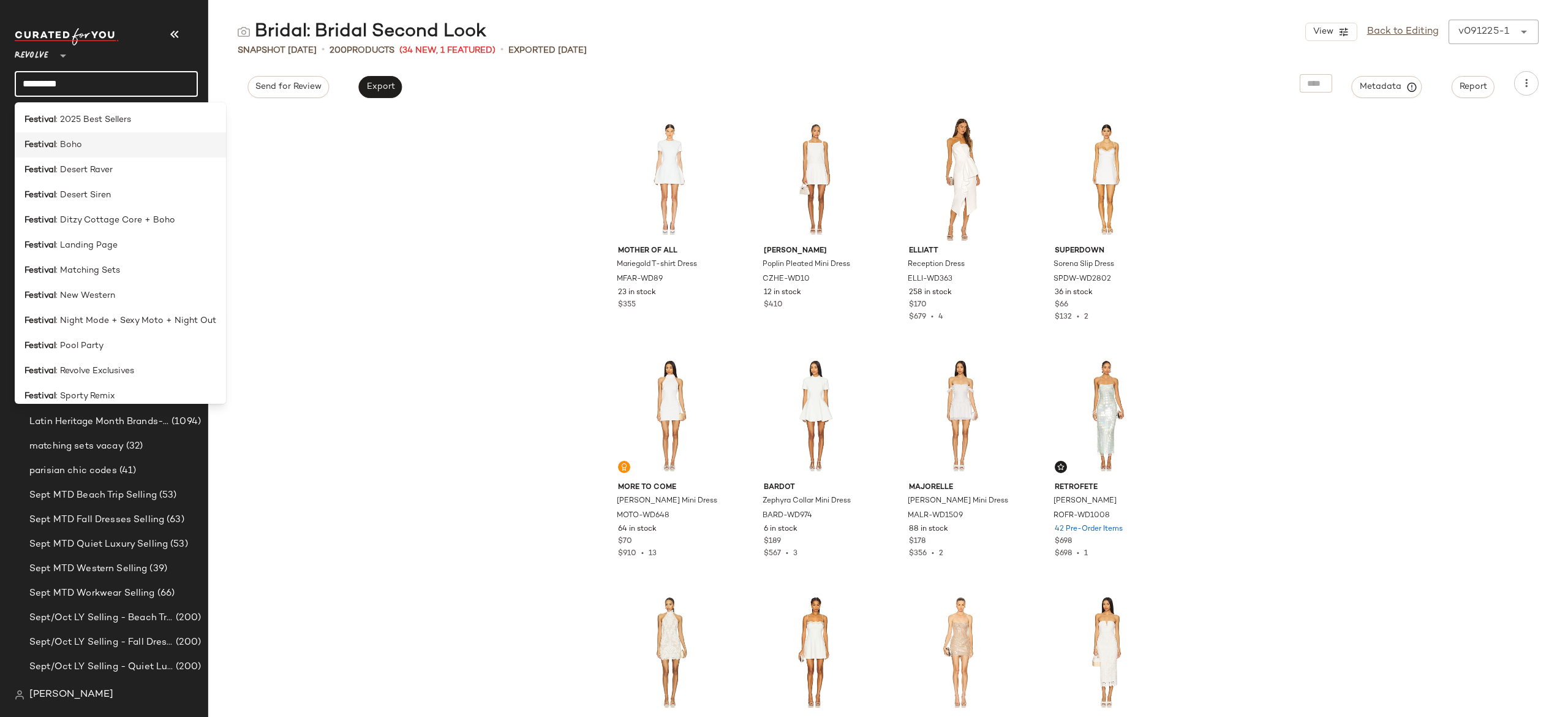
type input "********"
click at [97, 147] on div "Festival : Boho" at bounding box center [120, 145] width 191 height 13
